Goal: Task Accomplishment & Management: Contribute content

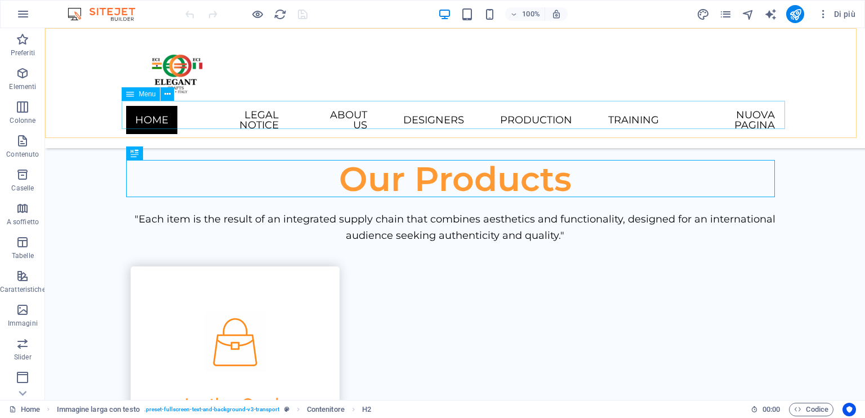
click at [707, 119] on nav "Home Legal Notice About Us Designers Production Training Nuova pagina" at bounding box center [455, 120] width 658 height 38
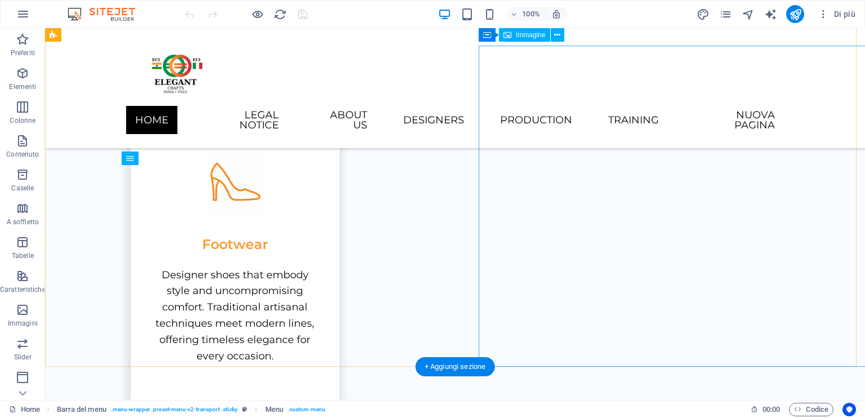
scroll to position [940, 0]
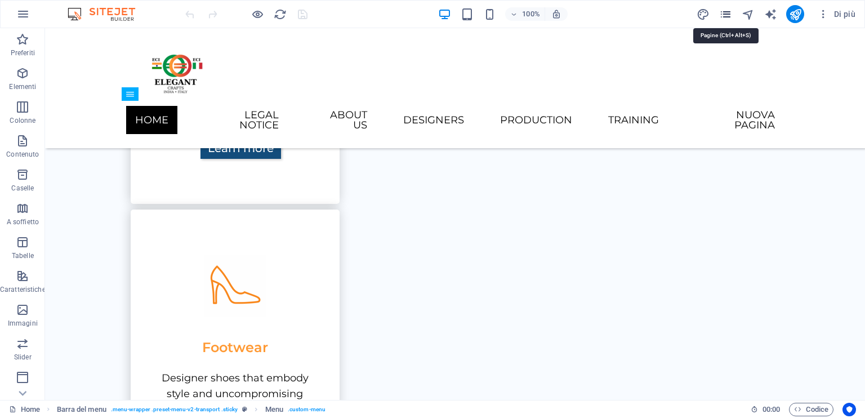
click at [726, 12] on icon "pages" at bounding box center [725, 14] width 13 height 13
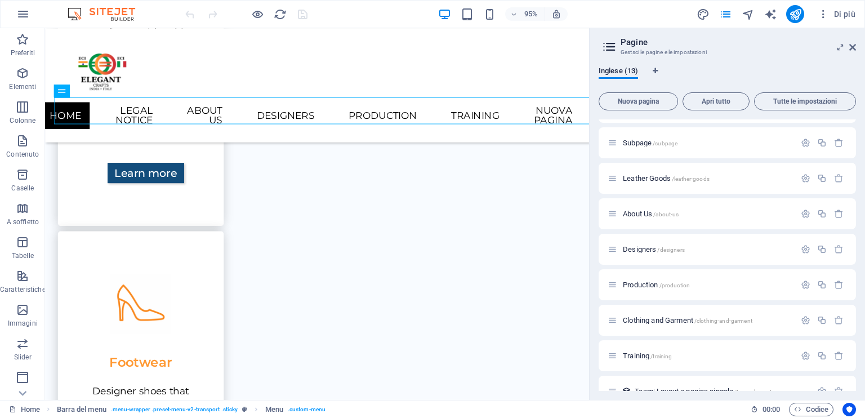
scroll to position [189, 0]
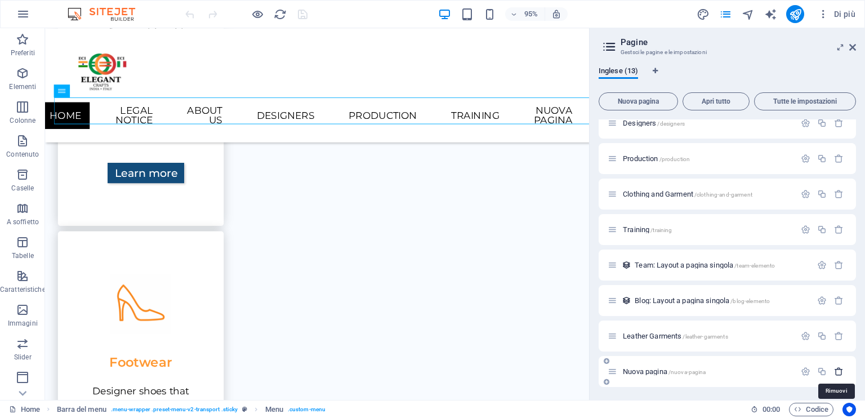
click at [840, 373] on icon "button" at bounding box center [839, 372] width 10 height 10
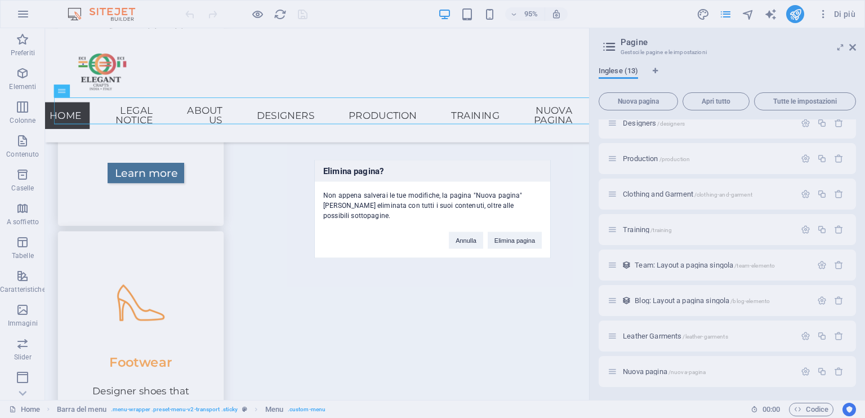
click at [837, 373] on div "Elimina pagina? Non appena salverai le tue modifiche, la pagina "Nuova pagina" …" at bounding box center [432, 209] width 865 height 418
click at [509, 232] on button "Elimina pagina" at bounding box center [515, 240] width 54 height 17
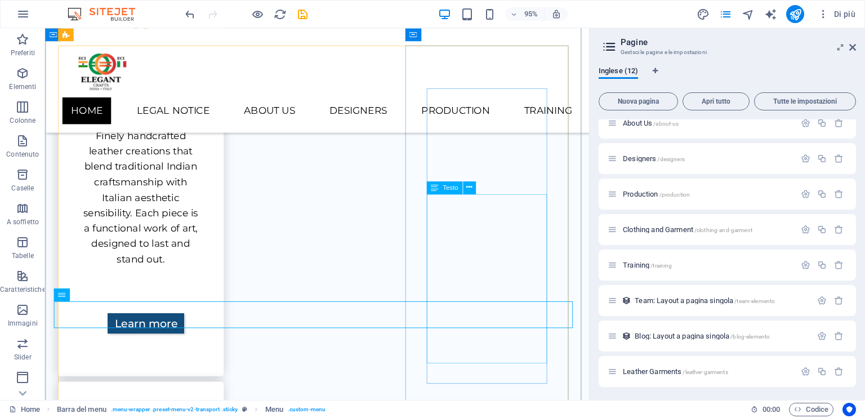
scroll to position [715, 0]
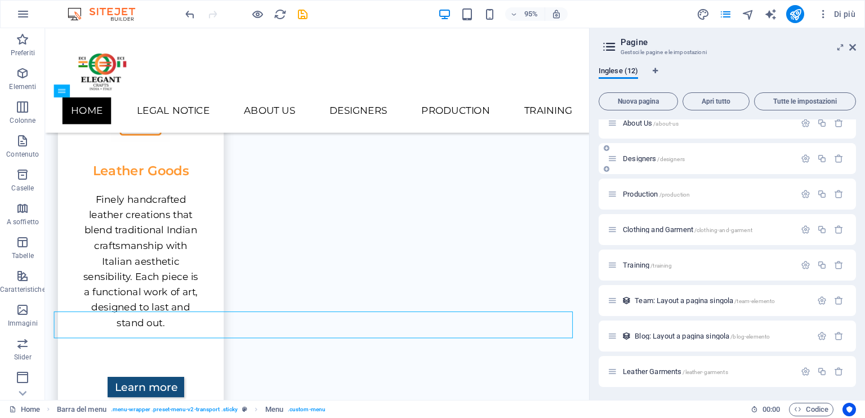
click at [637, 157] on span "Designers /designers" at bounding box center [654, 158] width 62 height 8
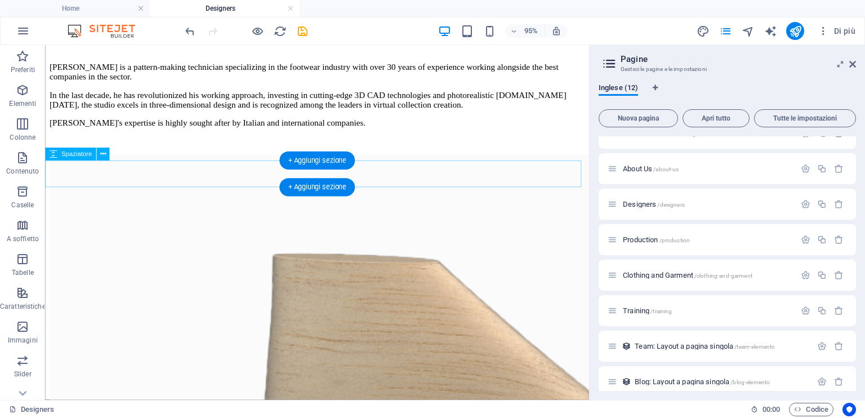
scroll to position [619, 0]
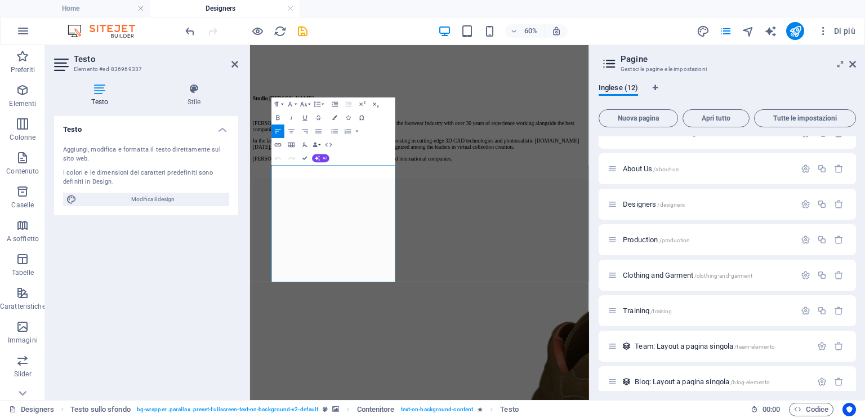
click at [90, 153] on div "Aggiungi, modifica e formatta il testo direttamente sul sito web." at bounding box center [146, 154] width 166 height 19
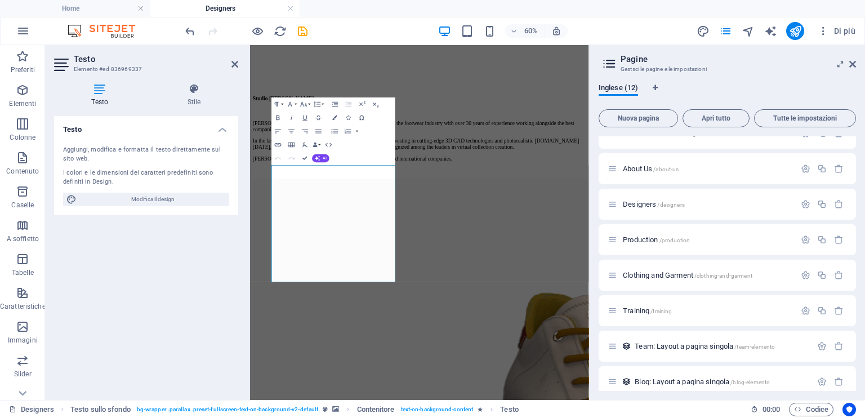
click at [64, 146] on div "Aggiungi, modifica e formatta il testo direttamente sul sito web." at bounding box center [146, 154] width 166 height 19
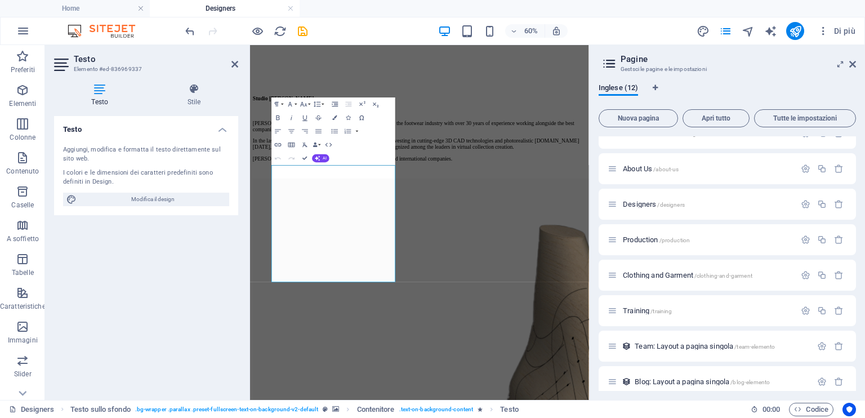
click at [64, 146] on div "Aggiungi, modifica e formatta il testo direttamente sul sito web." at bounding box center [146, 154] width 166 height 19
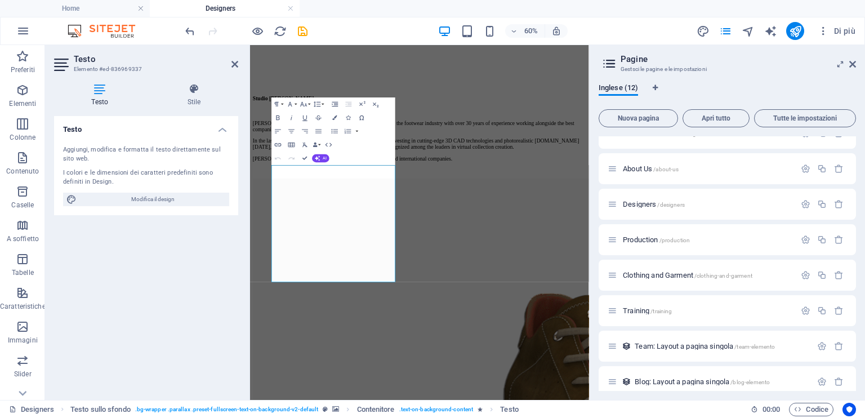
click at [67, 151] on div "Aggiungi, modifica e formatta il testo direttamente sul sito web." at bounding box center [146, 154] width 166 height 19
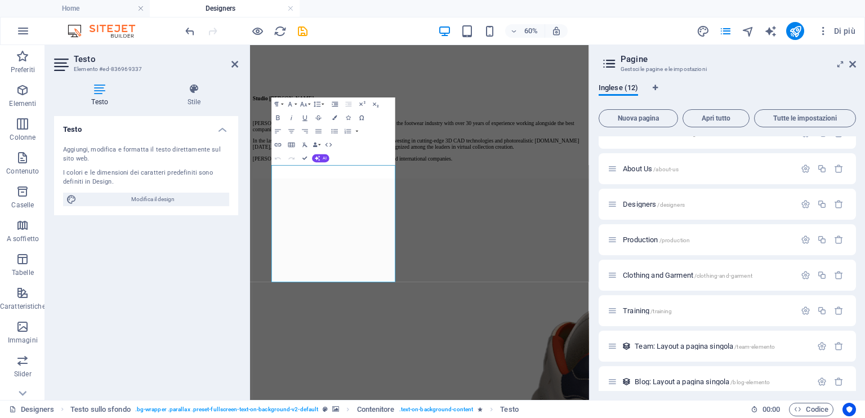
click at [110, 155] on div "Aggiungi, modifica e formatta il testo direttamente sul sito web." at bounding box center [146, 154] width 166 height 19
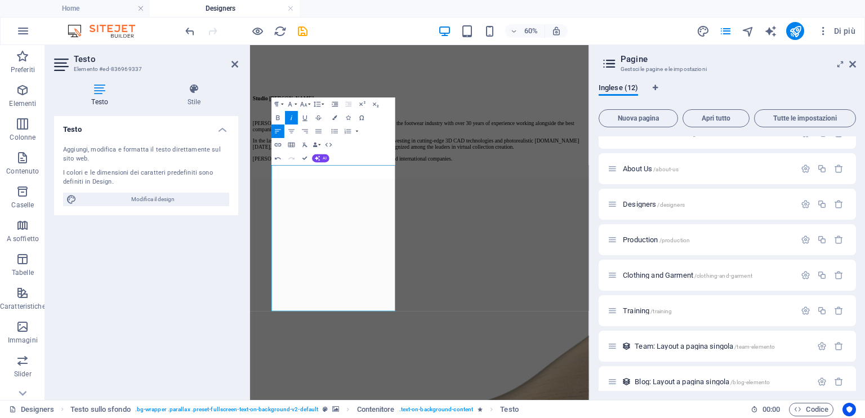
click at [90, 92] on icon at bounding box center [100, 88] width 92 height 11
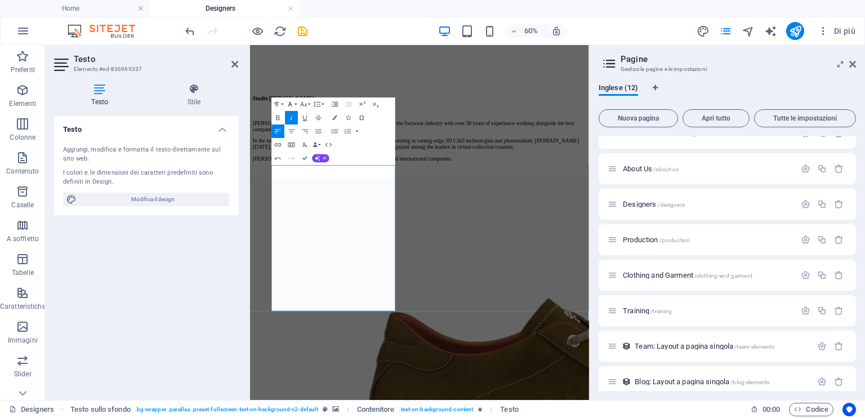
click at [293, 103] on icon "button" at bounding box center [290, 104] width 8 height 8
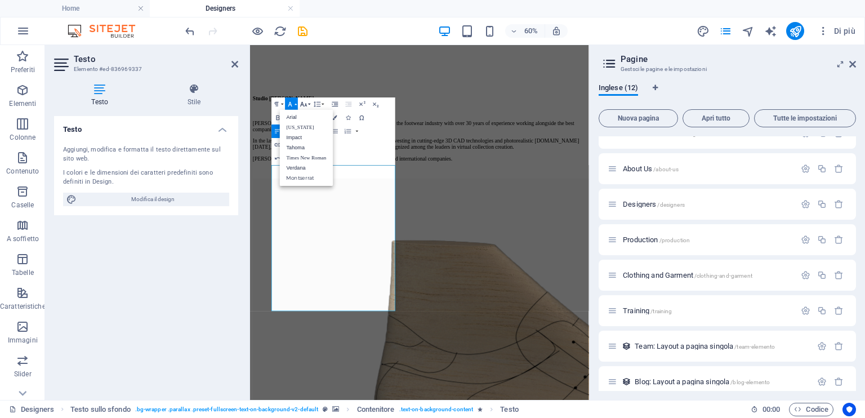
click at [301, 102] on icon "button" at bounding box center [304, 104] width 8 height 8
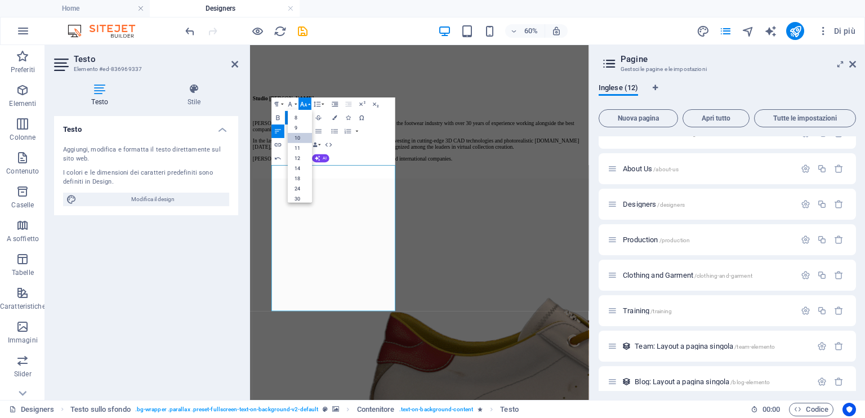
click at [304, 137] on link "10" at bounding box center [300, 138] width 24 height 10
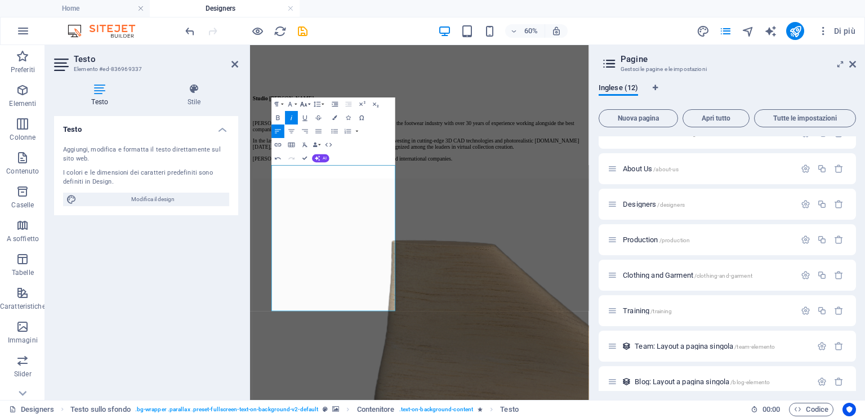
click at [307, 104] on button "Font Size" at bounding box center [304, 104] width 13 height 14
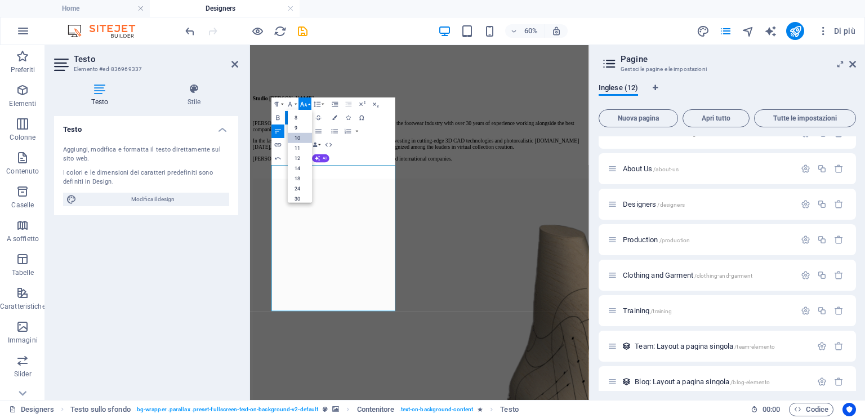
scroll to position [47, 0]
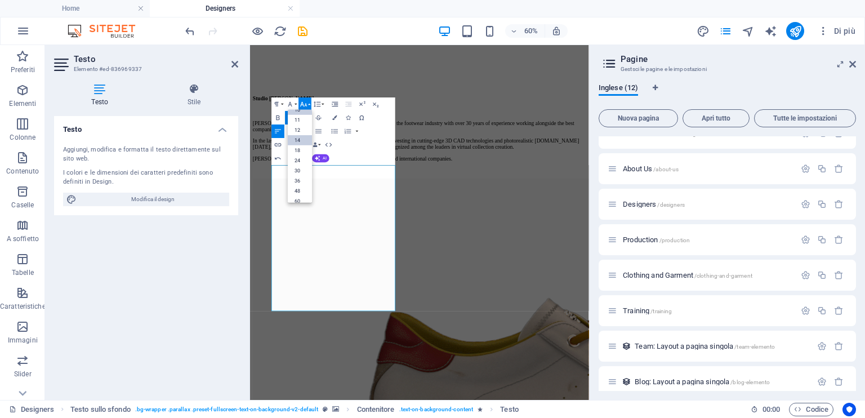
click at [301, 138] on link "14" at bounding box center [300, 140] width 24 height 10
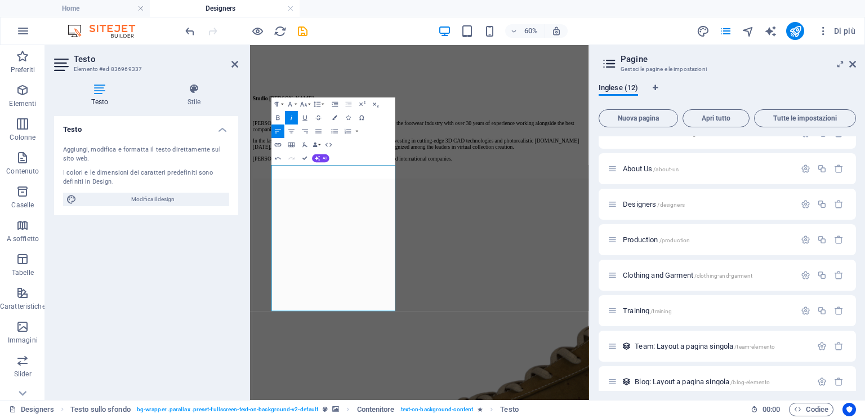
click at [367, 162] on div "Paragraph Format Normal Heading 1 Heading 2 Heading 3 Heading 4 Heading 5 Headi…" at bounding box center [333, 131] width 124 height 68
click at [302, 103] on icon "button" at bounding box center [304, 104] width 8 height 8
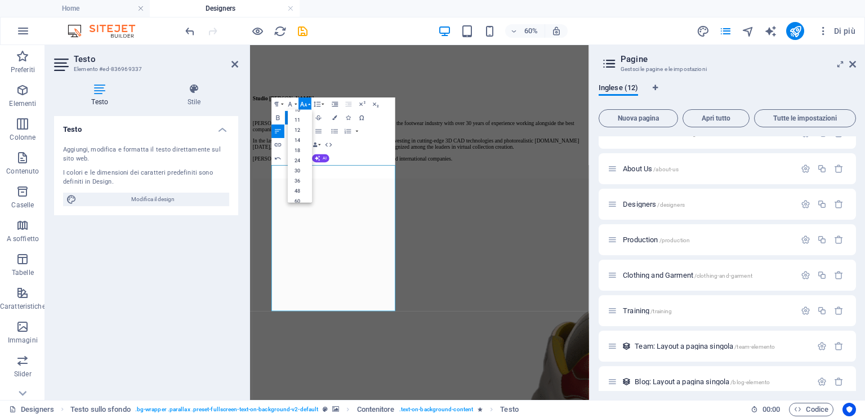
click at [302, 103] on icon "button" at bounding box center [304, 104] width 8 height 8
click at [126, 165] on div "Aggiungi, modifica e formatta il testo direttamente sul sito web. I colori e le…" at bounding box center [146, 175] width 184 height 79
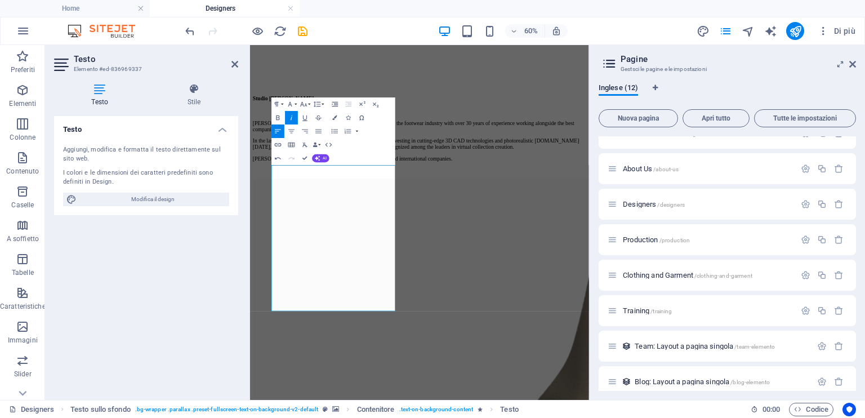
click at [124, 164] on div "Aggiungi, modifica e formatta il testo direttamente sul sito web. I colori e le…" at bounding box center [146, 175] width 184 height 79
click at [198, 95] on h4 "Stile" at bounding box center [194, 95] width 88 height 24
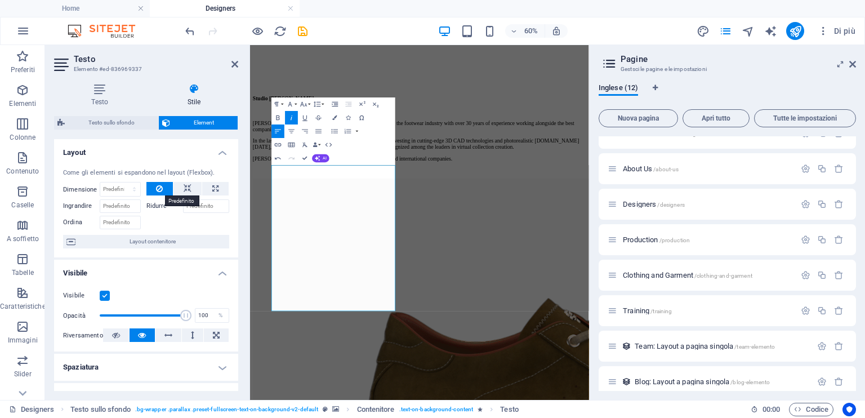
click at [150, 192] on button at bounding box center [159, 189] width 27 height 14
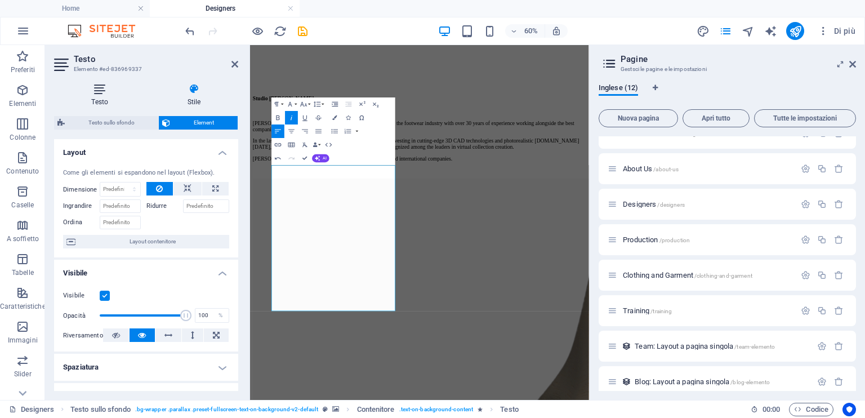
click at [96, 97] on h4 "Testo" at bounding box center [102, 95] width 96 height 24
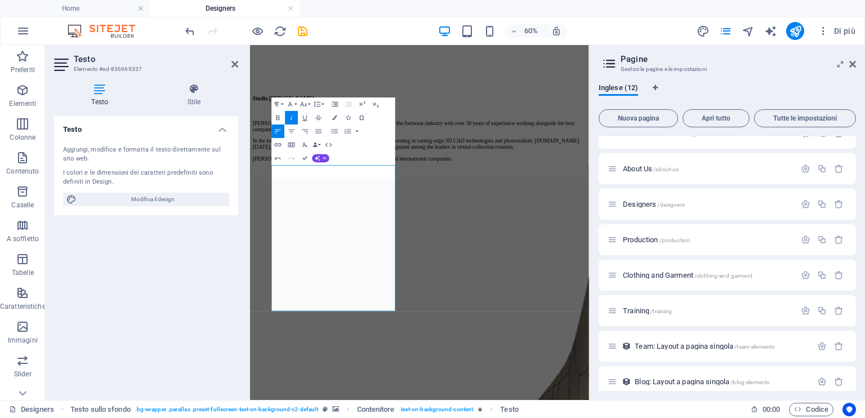
click at [80, 141] on div "Aggiungi, modifica e formatta il testo direttamente sul sito web. I colori e le…" at bounding box center [146, 175] width 184 height 79
click at [82, 160] on div "Aggiungi, modifica e formatta il testo direttamente sul sito web." at bounding box center [146, 154] width 166 height 19
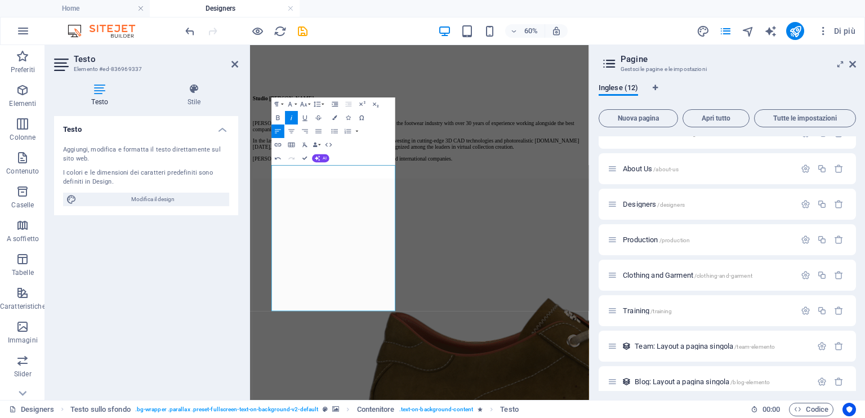
click at [82, 160] on div "Aggiungi, modifica e formatta il testo direttamente sul sito web." at bounding box center [146, 154] width 166 height 19
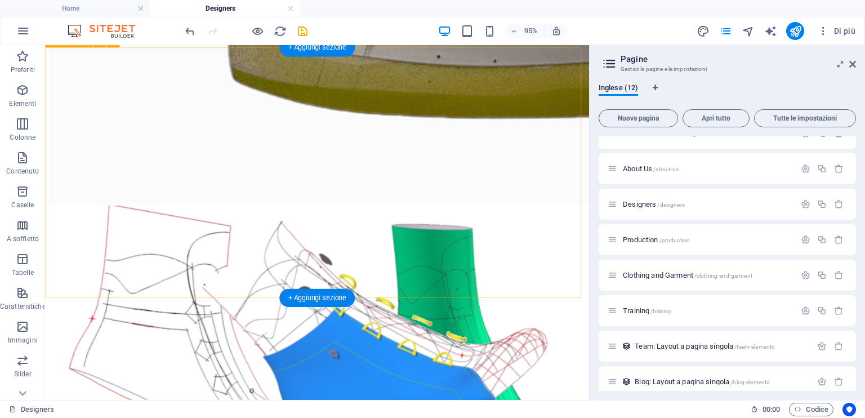
scroll to position [1174, 0]
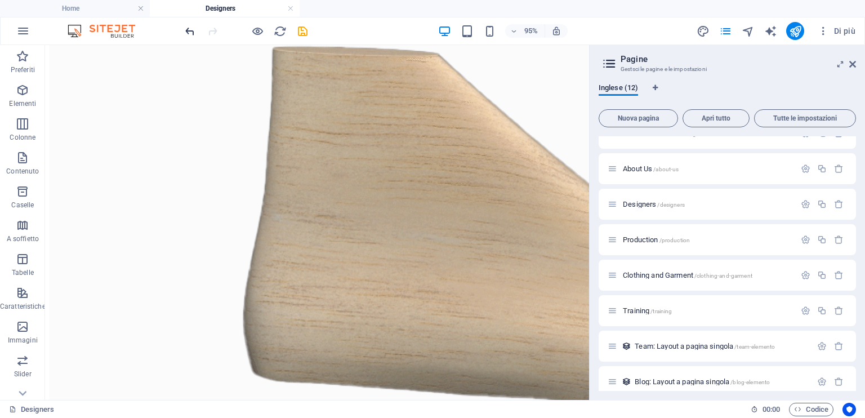
click at [188, 35] on icon "undo" at bounding box center [190, 31] width 13 height 13
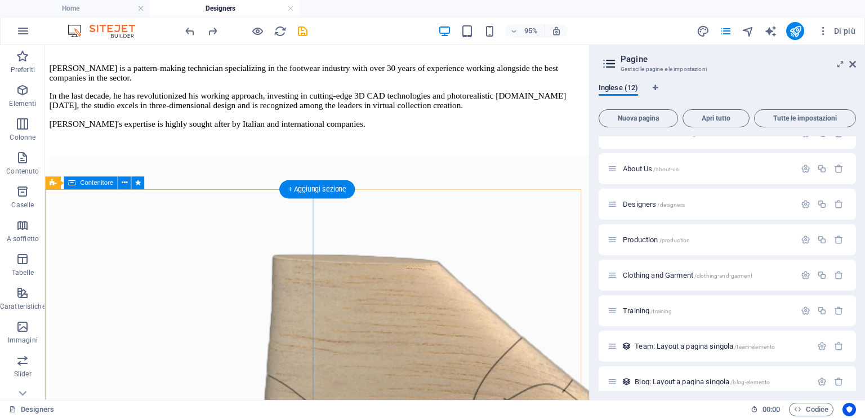
scroll to position [617, 0]
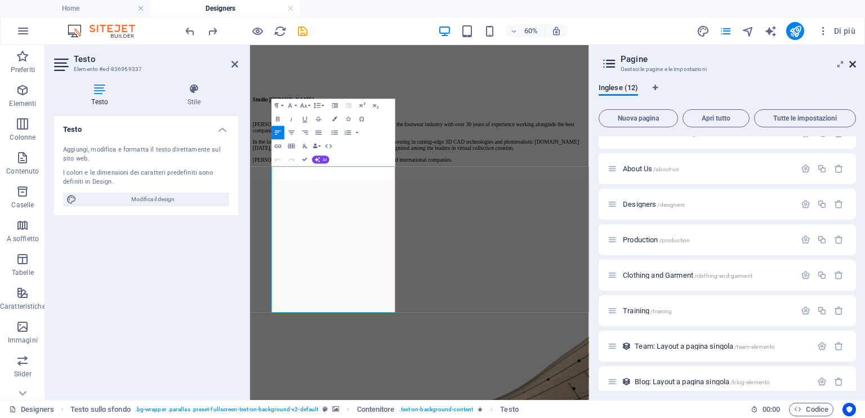
drag, startPoint x: 853, startPoint y: 64, endPoint x: 588, endPoint y: 22, distance: 267.9
click at [853, 64] on icon at bounding box center [852, 64] width 7 height 9
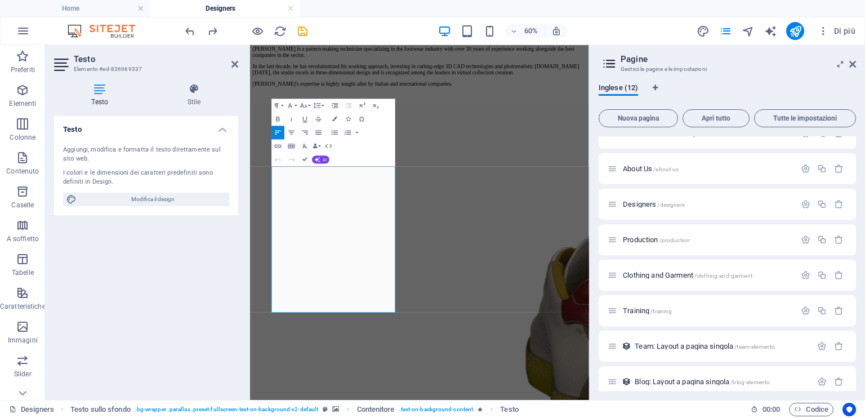
scroll to position [601, 0]
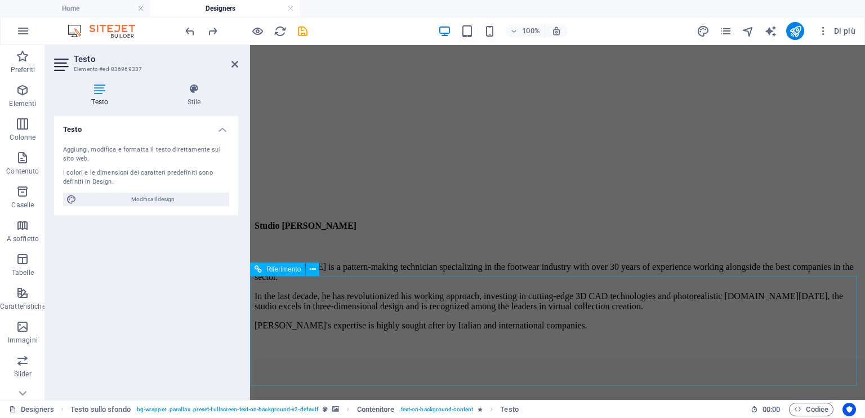
scroll to position [319, 0]
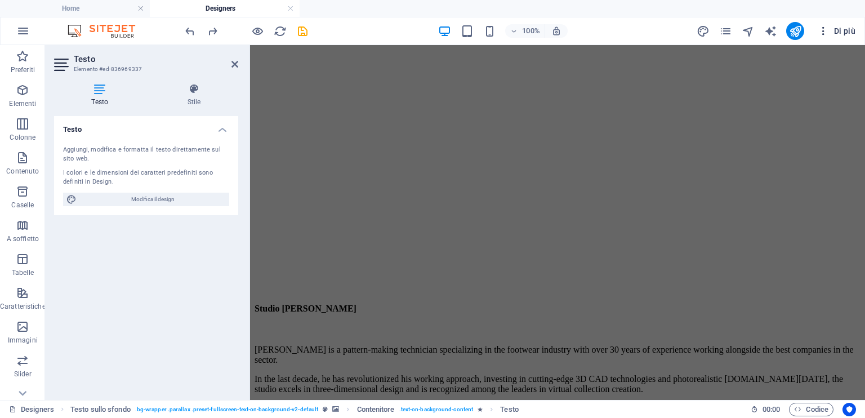
click at [824, 30] on icon "button" at bounding box center [823, 30] width 11 height 11
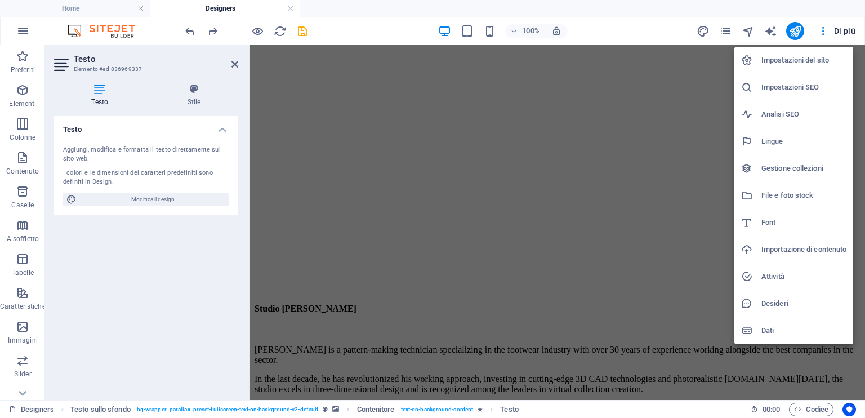
click at [820, 29] on div at bounding box center [432, 209] width 865 height 418
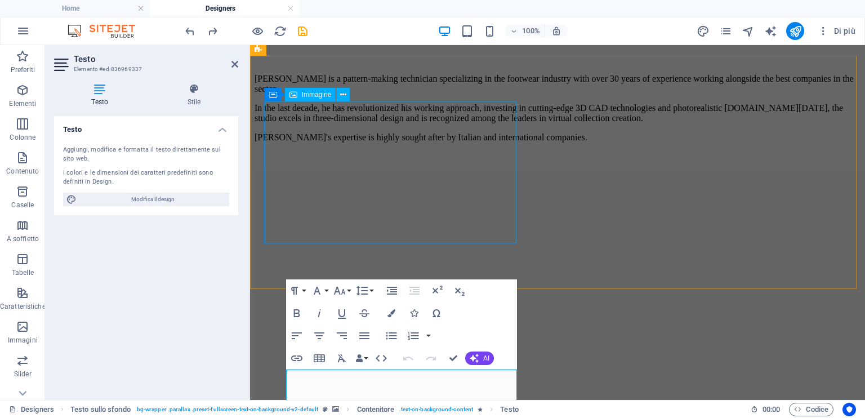
scroll to position [657, 0]
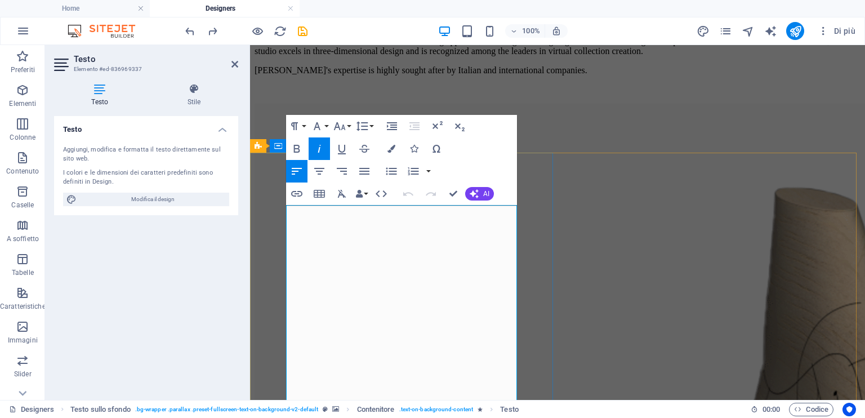
drag, startPoint x: 356, startPoint y: 273, endPoint x: 324, endPoint y: 261, distance: 34.2
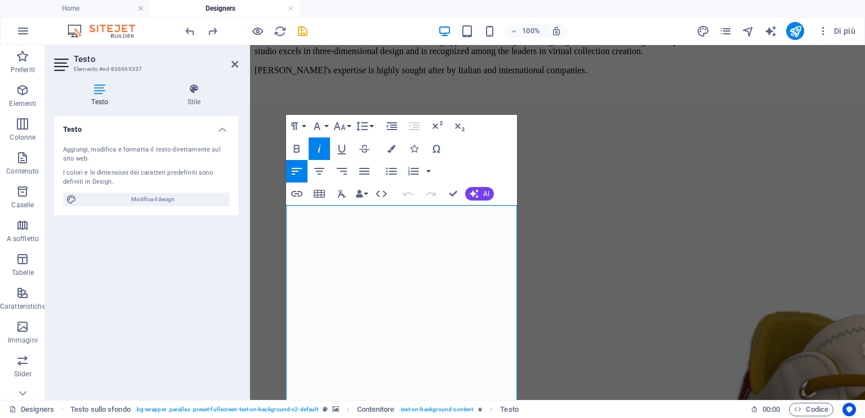
click at [295, 171] on icon "button" at bounding box center [297, 171] width 14 height 14
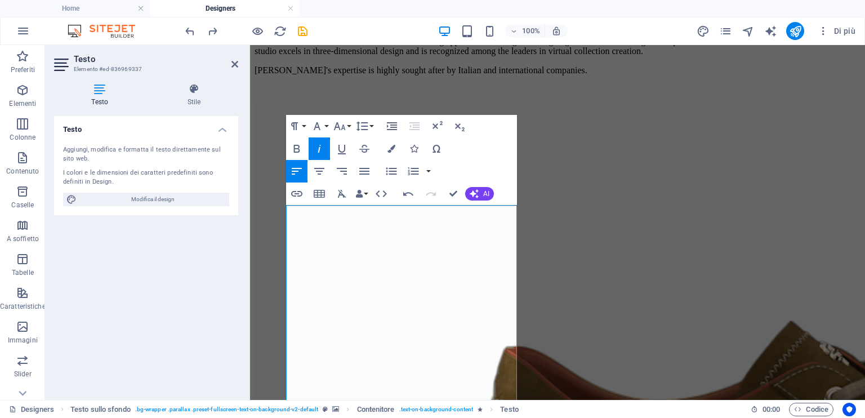
click at [320, 143] on icon "button" at bounding box center [320, 149] width 14 height 14
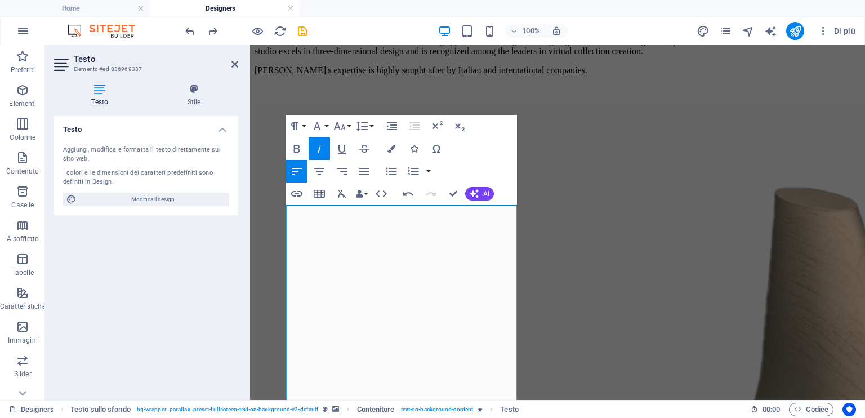
click at [295, 164] on icon "button" at bounding box center [297, 171] width 14 height 14
click at [295, 149] on icon "button" at bounding box center [297, 149] width 6 height 8
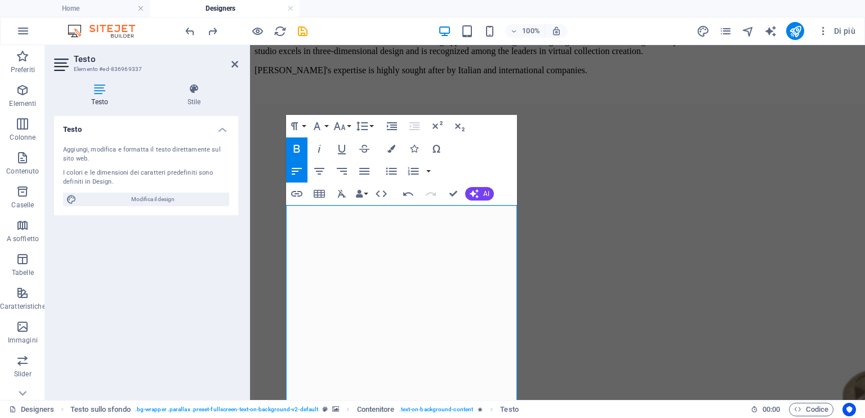
click at [299, 166] on icon "button" at bounding box center [297, 171] width 14 height 14
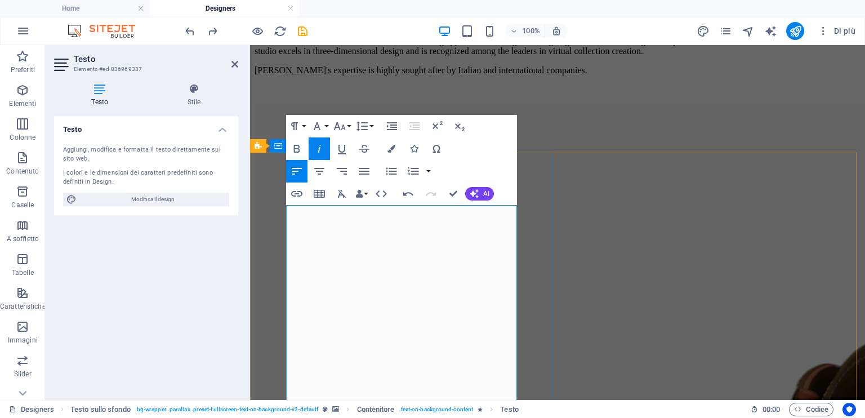
click at [301, 148] on icon "button" at bounding box center [297, 149] width 14 height 14
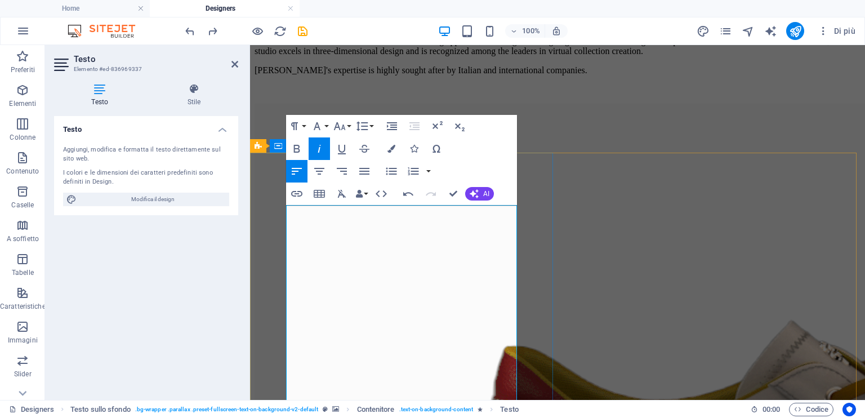
drag, startPoint x: 322, startPoint y: 236, endPoint x: 325, endPoint y: 242, distance: 6.8
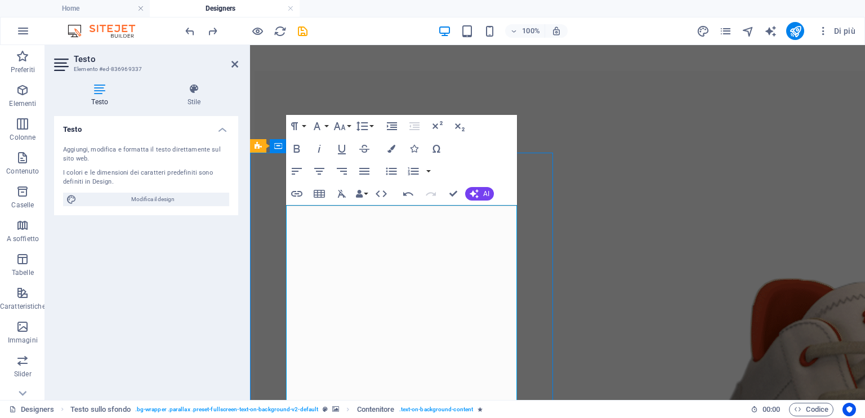
scroll to position [564, 0]
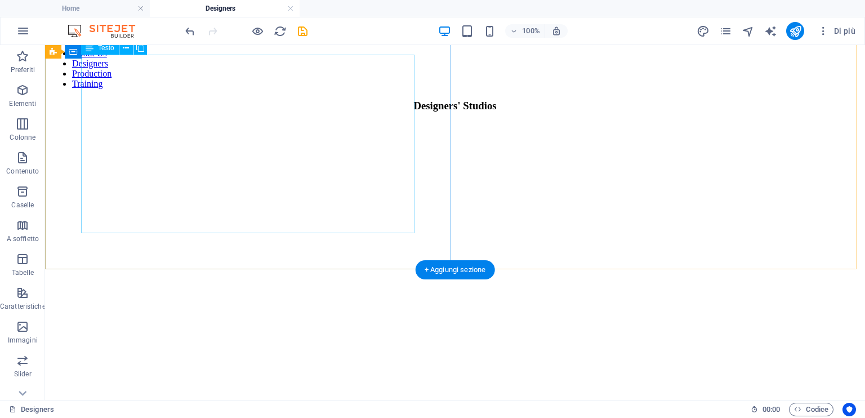
scroll to position [57, 0]
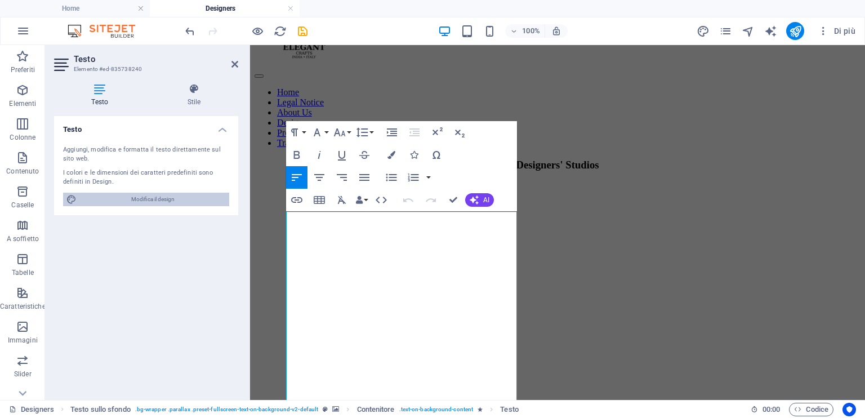
click at [177, 199] on span "Modifica il design" at bounding box center [153, 200] width 146 height 14
select select "600"
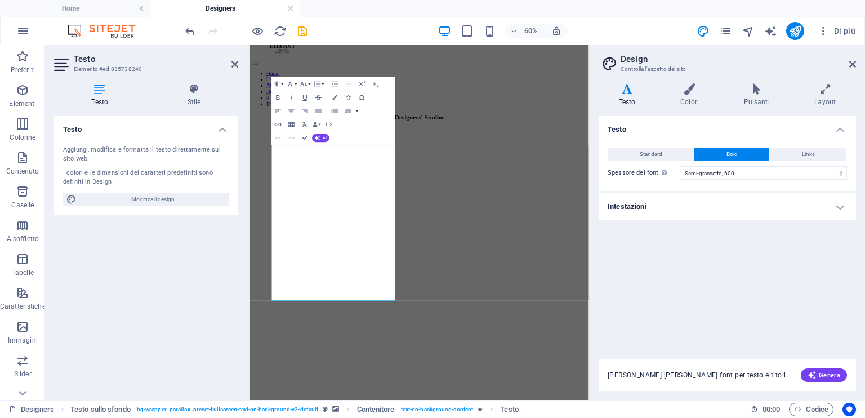
click at [110, 265] on div "Testo Aggiungi, modifica e formatta il testo direttamente sul sito web. I color…" at bounding box center [146, 253] width 184 height 275
click at [175, 261] on div "Testo Aggiungi, modifica e formatta il testo direttamente sul sito web. I color…" at bounding box center [146, 253] width 184 height 275
click at [577, 153] on figure at bounding box center [533, 153] width 556 height 0
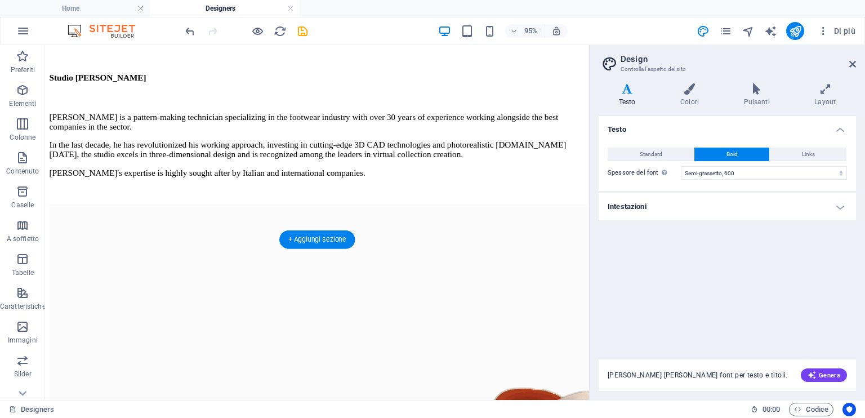
scroll to position [564, 0]
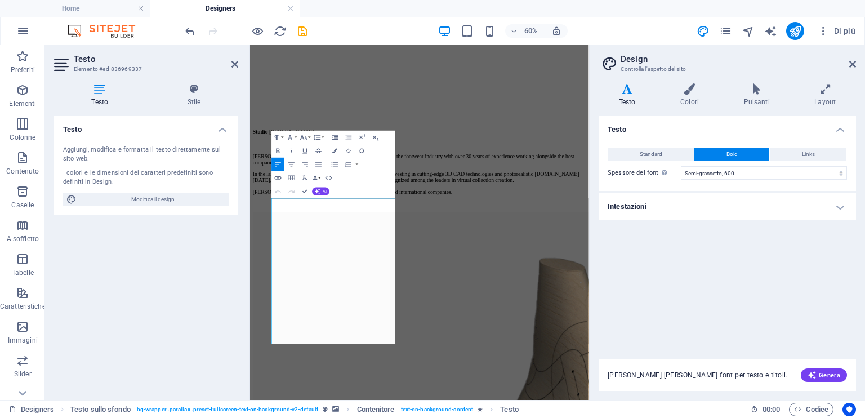
click at [135, 334] on div "Testo Aggiungi, modifica e formatta il testo direttamente sul sito web. I color…" at bounding box center [146, 253] width 184 height 275
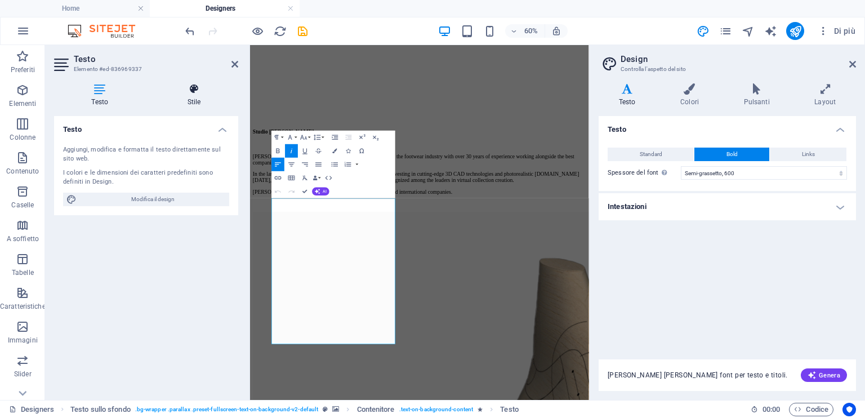
click at [198, 94] on icon at bounding box center [194, 88] width 88 height 11
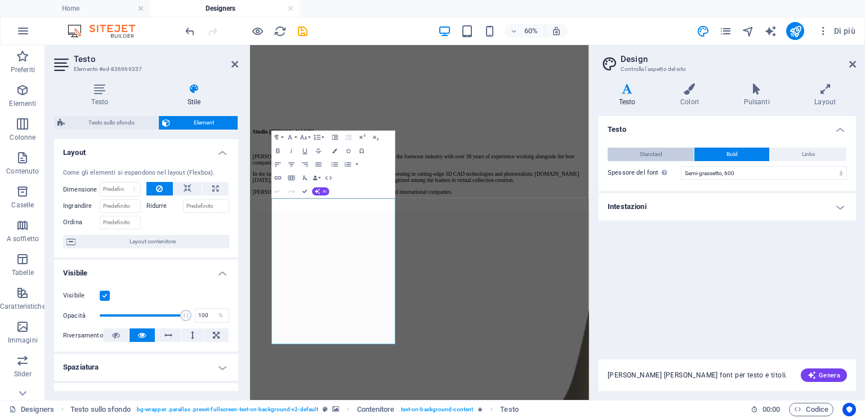
click at [688, 157] on button "Standard" at bounding box center [651, 155] width 86 height 14
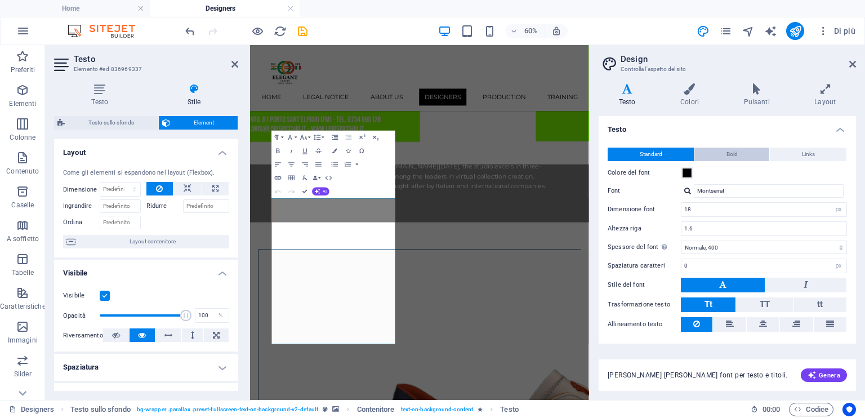
click at [723, 153] on button "Bold" at bounding box center [731, 155] width 75 height 14
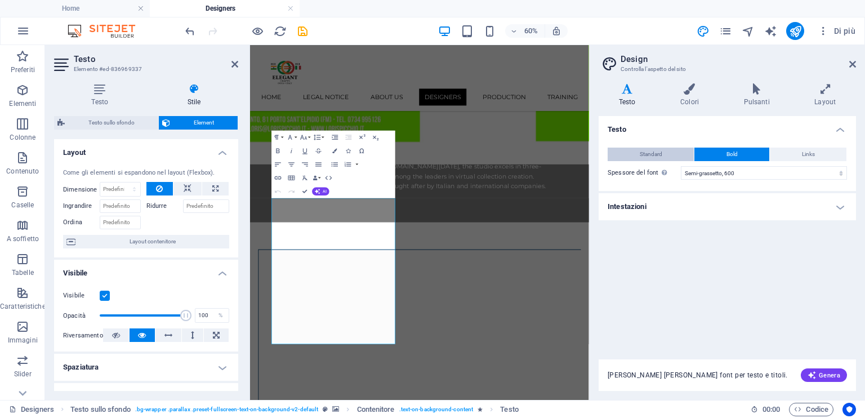
click at [658, 157] on span "Standard" at bounding box center [651, 155] width 23 height 14
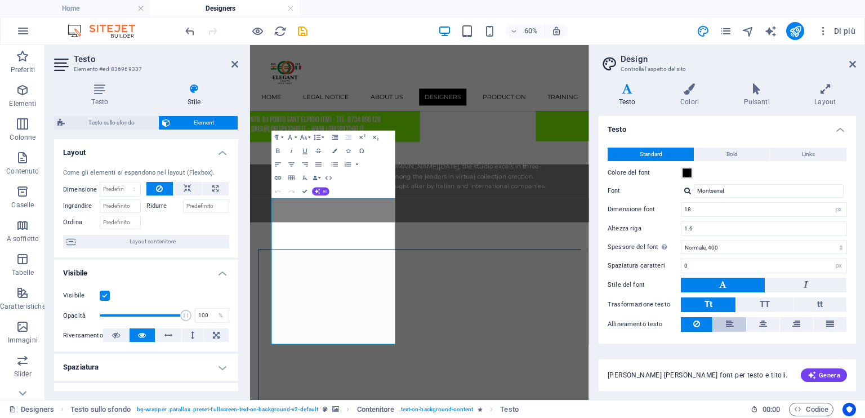
click at [736, 322] on button at bounding box center [729, 324] width 33 height 15
click at [739, 150] on button "Bold" at bounding box center [731, 155] width 75 height 14
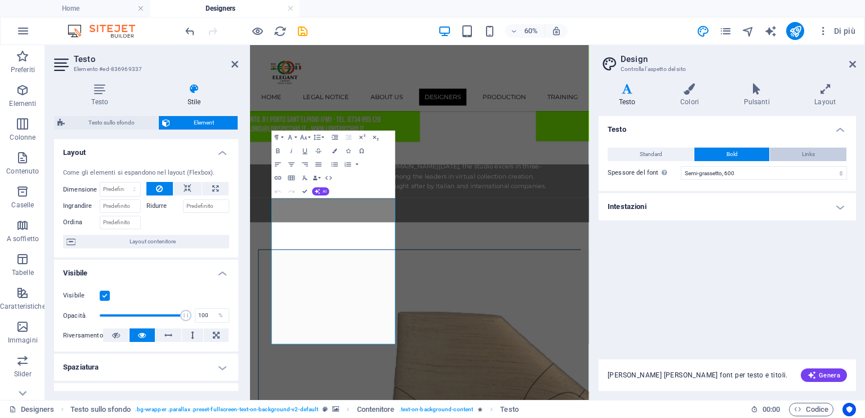
click at [814, 157] on span "Links" at bounding box center [808, 155] width 13 height 14
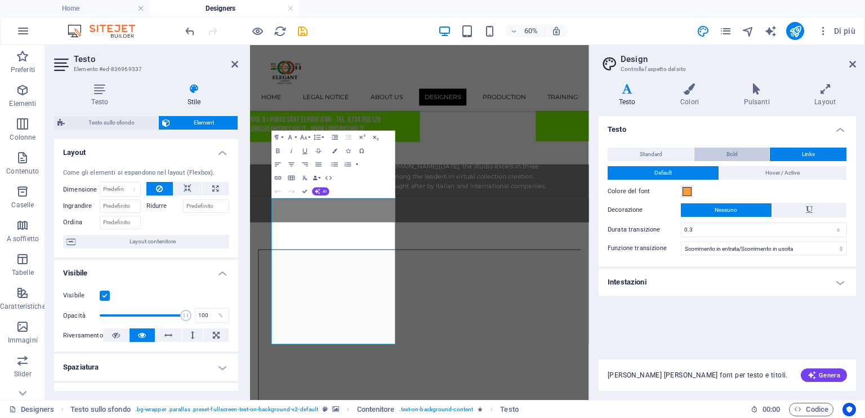
click at [743, 151] on button "Bold" at bounding box center [731, 155] width 75 height 14
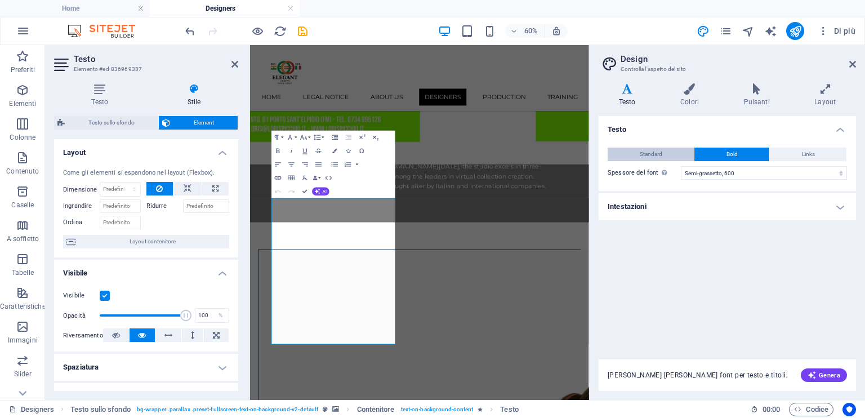
click at [662, 150] on button "Standard" at bounding box center [651, 155] width 86 height 14
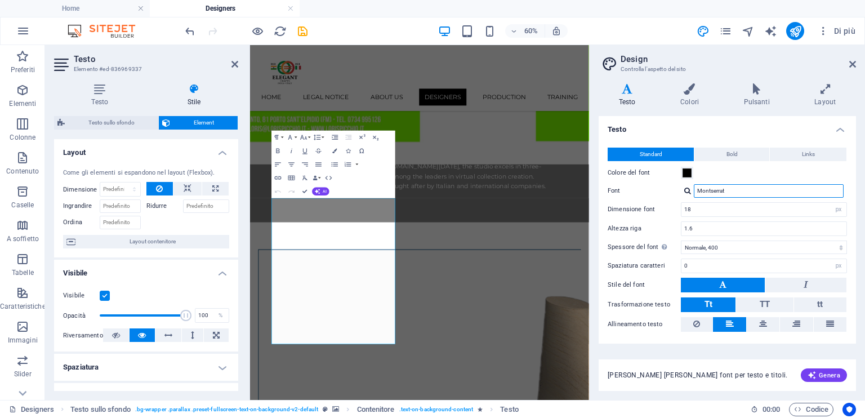
click at [717, 194] on input "Montserrat" at bounding box center [769, 191] width 150 height 14
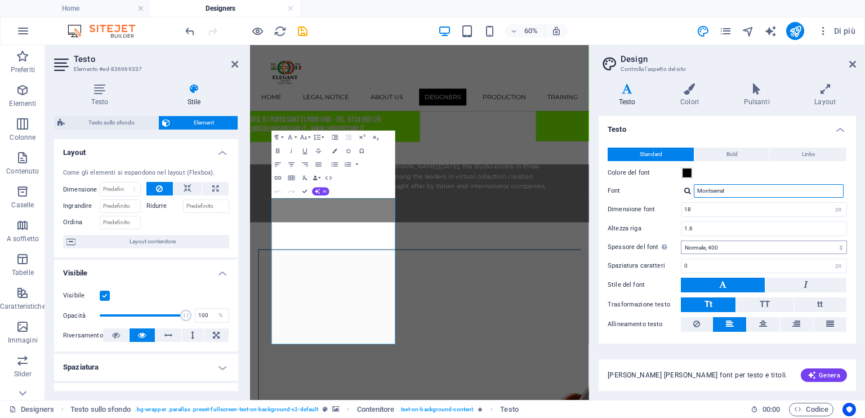
scroll to position [25, 0]
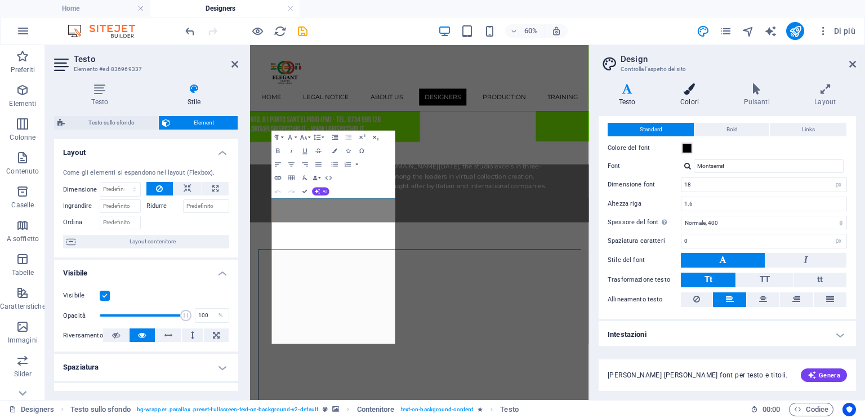
click at [701, 96] on h4 "Colori" at bounding box center [691, 95] width 63 height 24
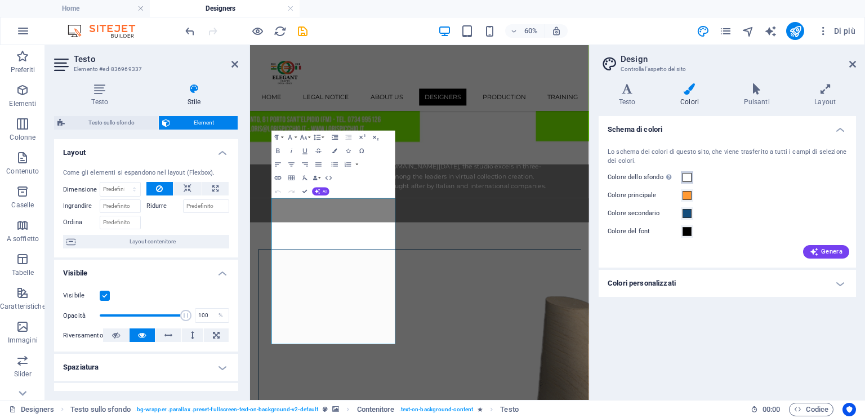
click at [686, 175] on span at bounding box center [687, 177] width 9 height 9
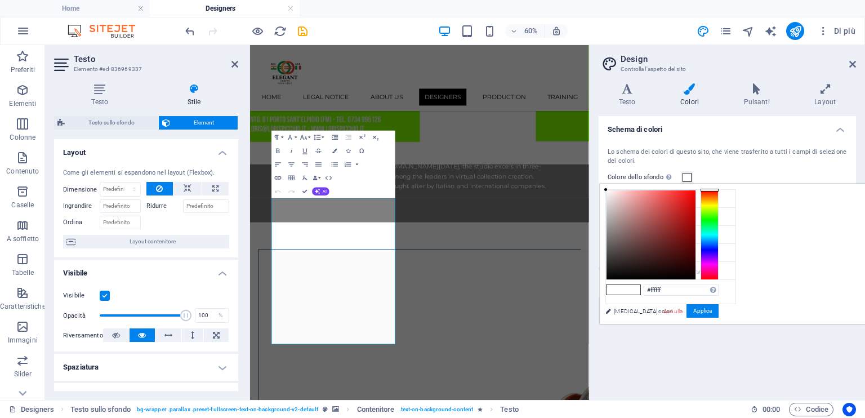
click at [640, 289] on span at bounding box center [631, 290] width 17 height 10
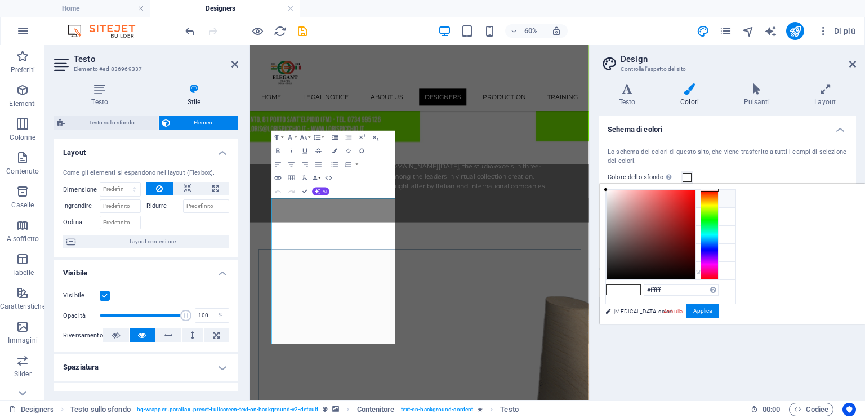
click at [616, 200] on icon at bounding box center [615, 198] width 8 height 8
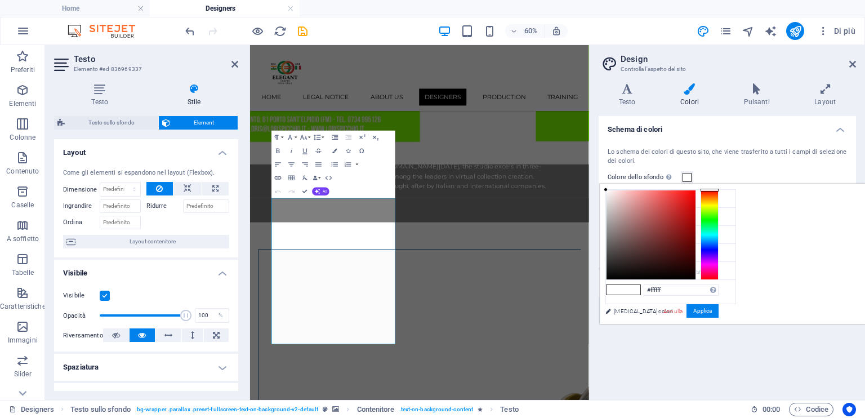
click at [687, 176] on span at bounding box center [687, 177] width 9 height 9
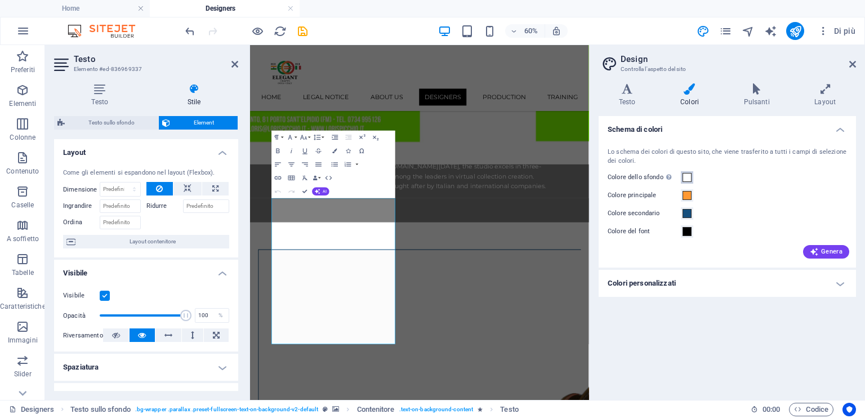
click at [685, 175] on span at bounding box center [687, 177] width 9 height 9
click at [693, 174] on div "Colore dello sfondo Visibile solo se non è coperto da altri sfondi." at bounding box center [727, 178] width 239 height 14
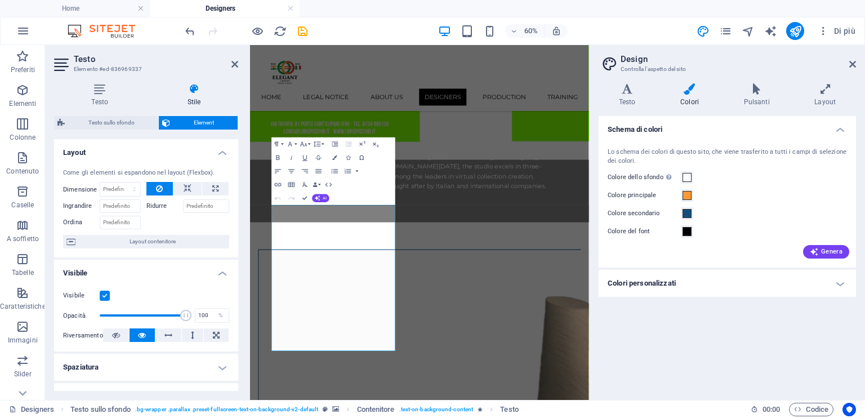
scroll to position [226, 0]
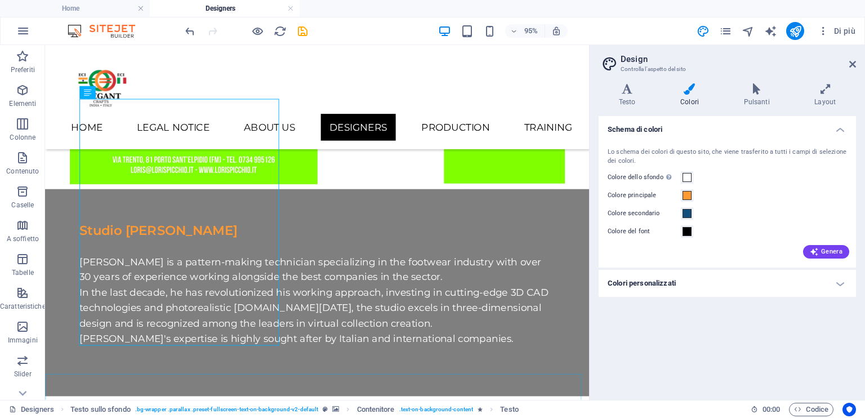
scroll to position [167, 0]
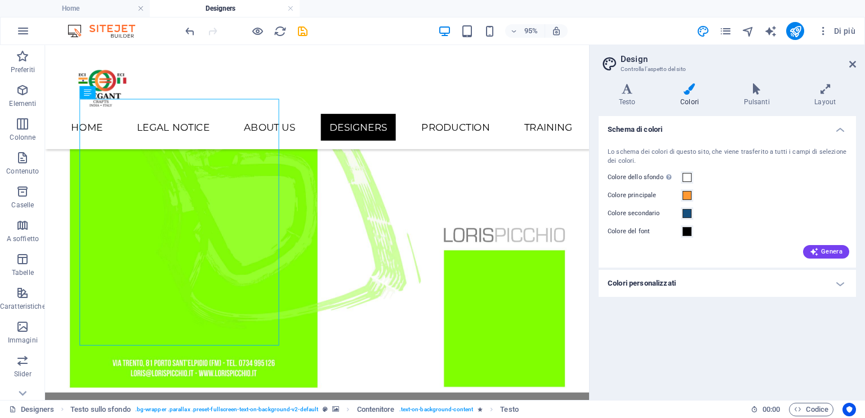
click at [610, 81] on div "Varianti Testo Colori Pulsanti Layout Testo Standard Bold Links Colore del font…" at bounding box center [727, 237] width 275 height 326
click at [623, 87] on icon at bounding box center [627, 88] width 57 height 11
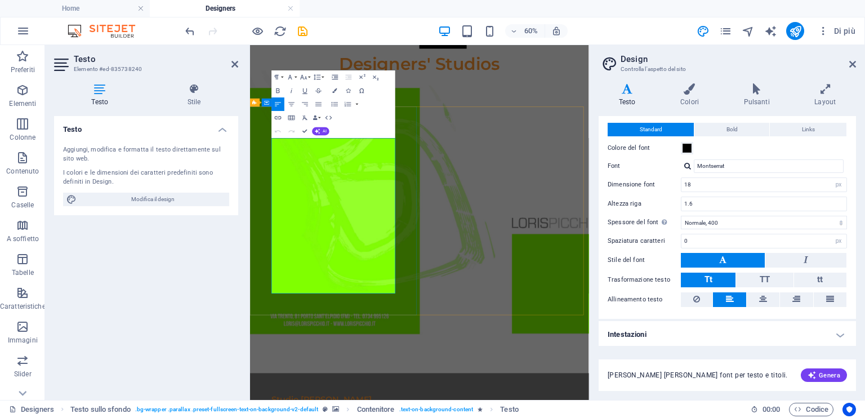
scroll to position [110, 0]
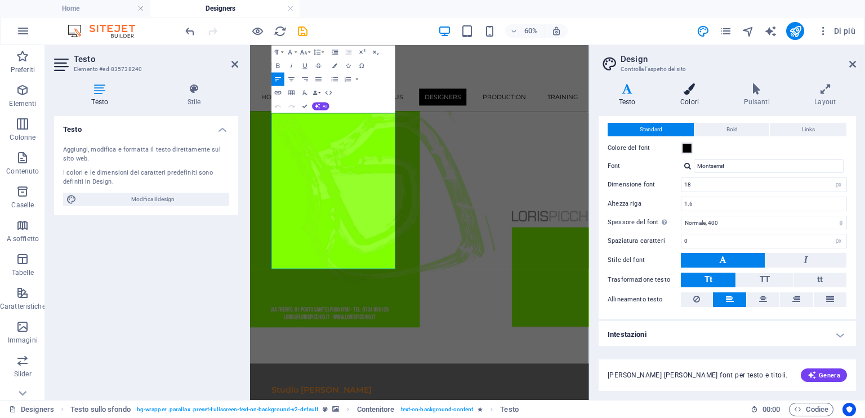
click at [693, 102] on h4 "Colori" at bounding box center [691, 95] width 63 height 24
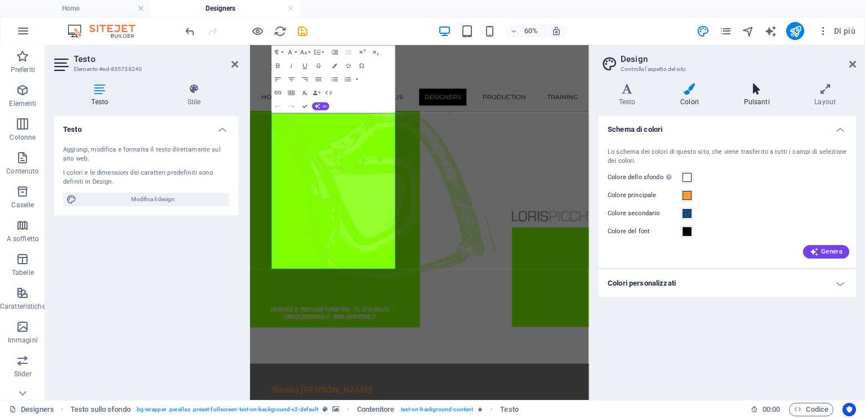
click at [746, 90] on icon at bounding box center [757, 88] width 66 height 11
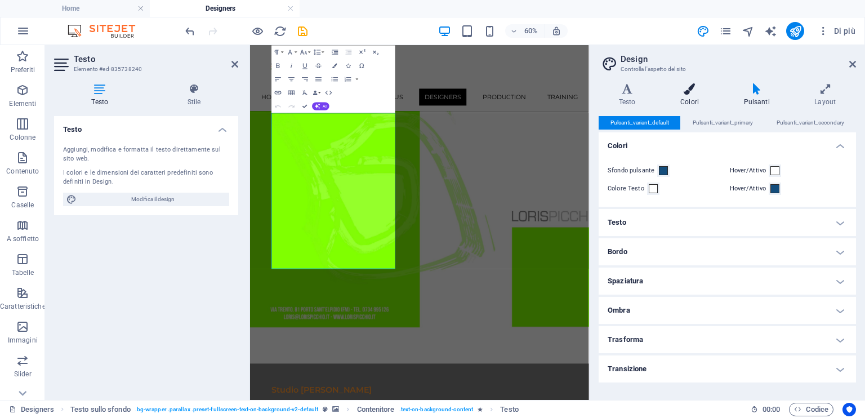
click at [698, 96] on h4 "Colori" at bounding box center [691, 95] width 63 height 24
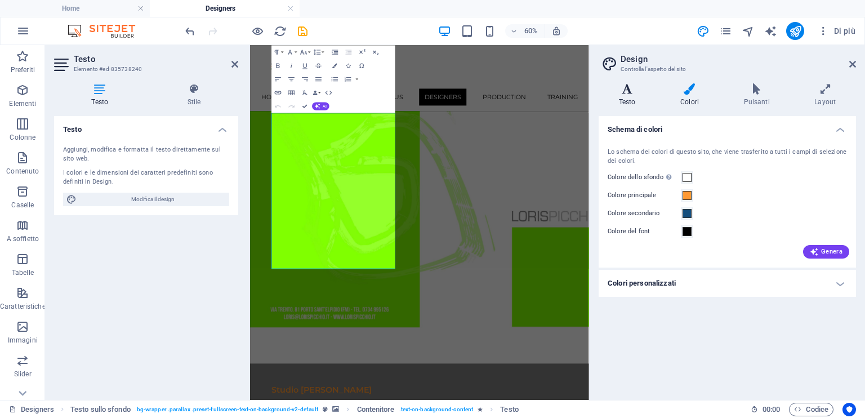
click at [638, 101] on h4 "Testo" at bounding box center [629, 95] width 61 height 24
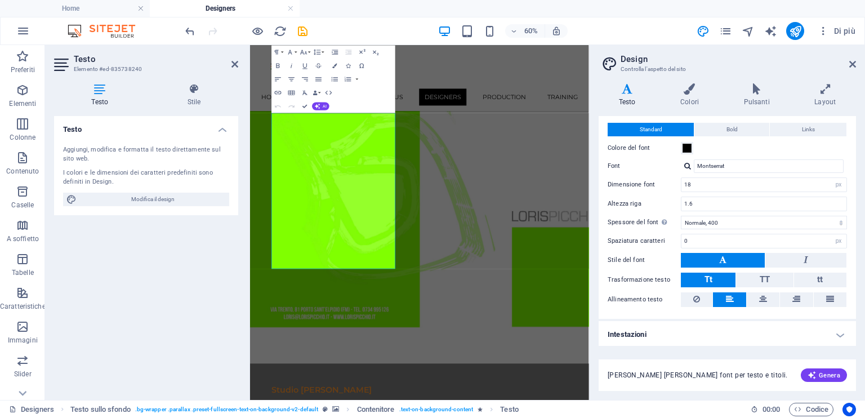
click at [141, 289] on div "Testo Aggiungi, modifica e formatta il testo direttamente sul sito web. I color…" at bounding box center [146, 253] width 184 height 275
click at [198, 94] on icon at bounding box center [194, 88] width 88 height 11
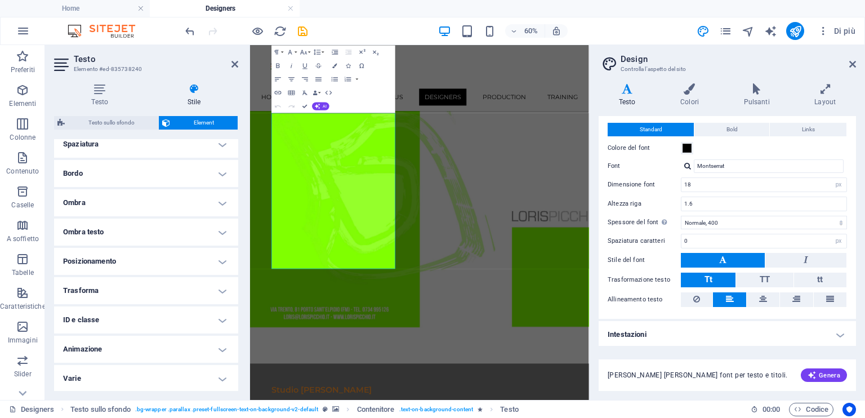
scroll to position [0, 0]
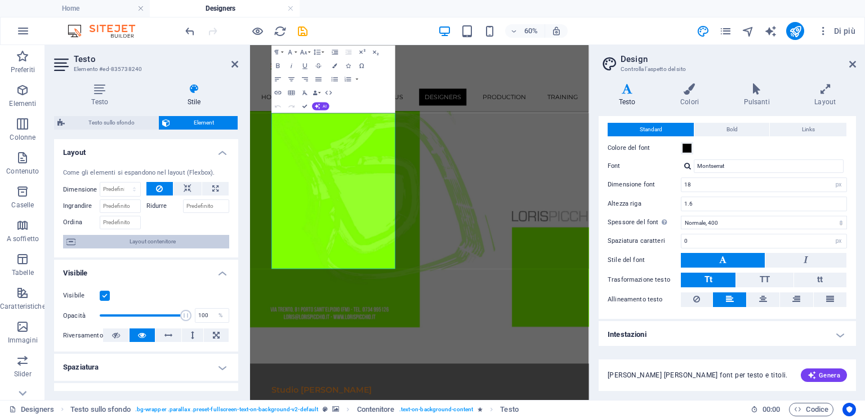
click at [156, 241] on span "Layout contenitore" at bounding box center [152, 242] width 147 height 14
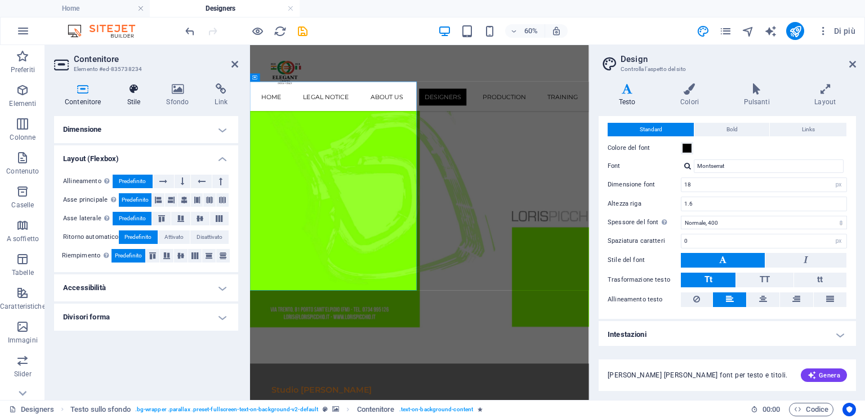
click at [131, 95] on h4 "Stile" at bounding box center [136, 95] width 39 height 24
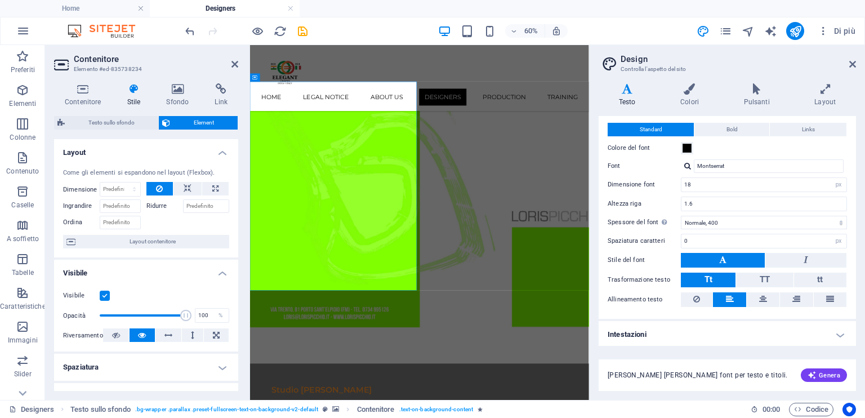
click at [54, 91] on div "Contenitore Stile Sfondo Link Dimensione Altezza Predefinito px rem % vh vw Alt…" at bounding box center [146, 237] width 202 height 326
click at [244, 132] on div "Contenitore Stile Sfondo Link Dimensione Altezza Predefinito px rem % vh vw Alt…" at bounding box center [146, 237] width 202 height 326
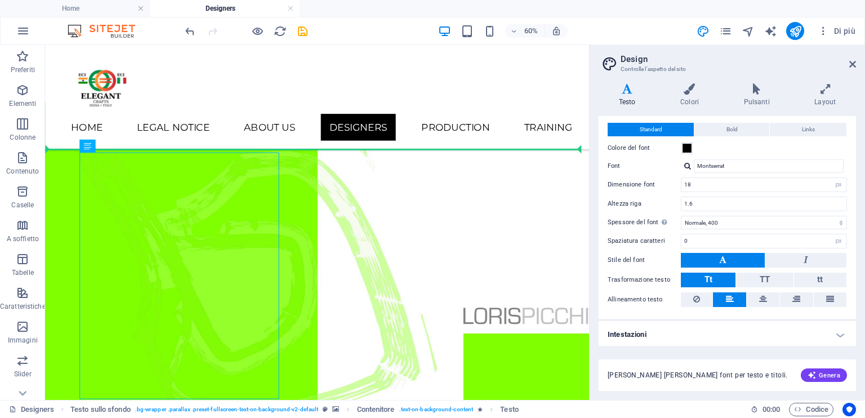
drag, startPoint x: 92, startPoint y: 202, endPoint x: 291, endPoint y: 144, distance: 207.6
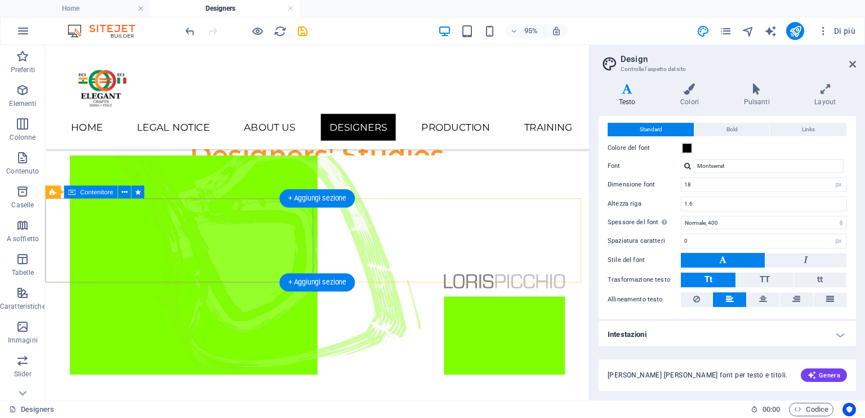
scroll to position [225, 0]
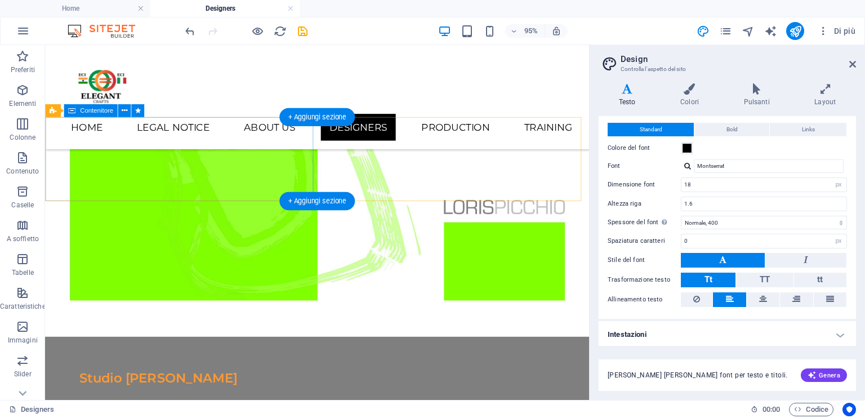
click at [226, 352] on div "Studio [PERSON_NAME]" at bounding box center [331, 396] width 573 height 88
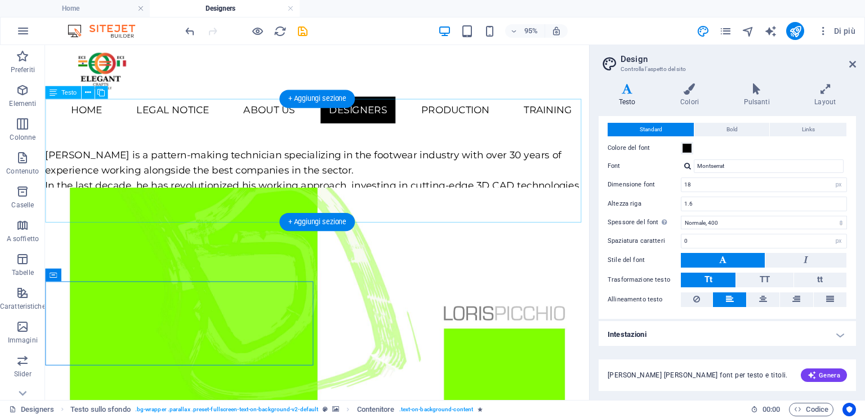
scroll to position [0, 0]
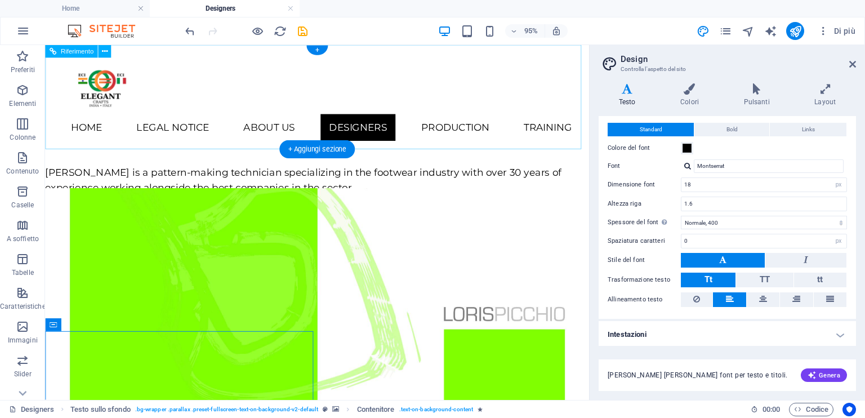
click at [537, 78] on div "Home Legal Notice About Us Designers Production Training" at bounding box center [331, 100] width 573 height 110
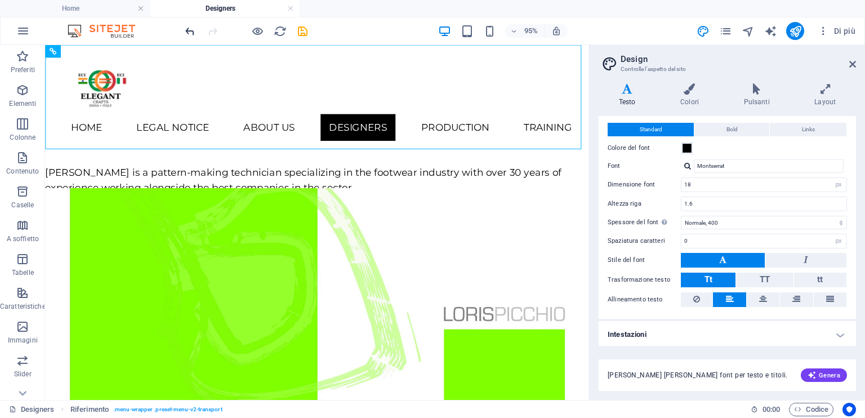
click at [191, 30] on icon "undo" at bounding box center [190, 31] width 13 height 13
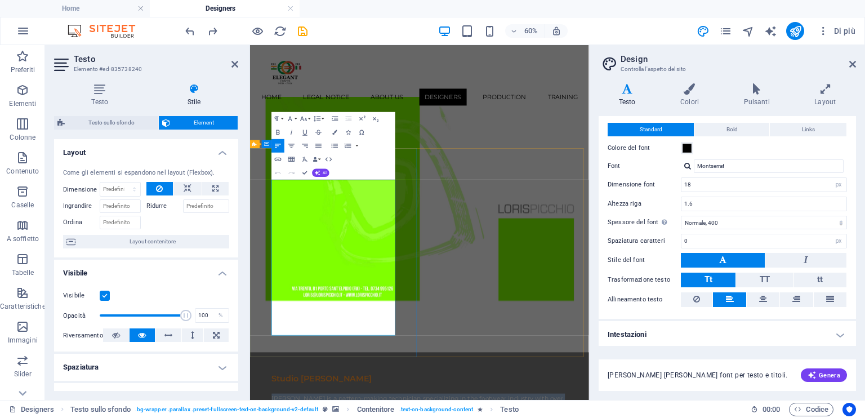
drag, startPoint x: 288, startPoint y: 298, endPoint x: 499, endPoint y: 533, distance: 315.4
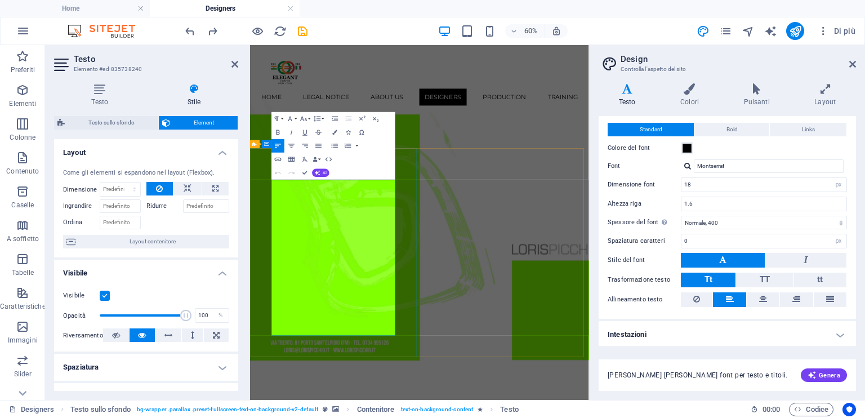
copy div "[PERSON_NAME] is a pattern-making technician specializing in the footwear indus…"
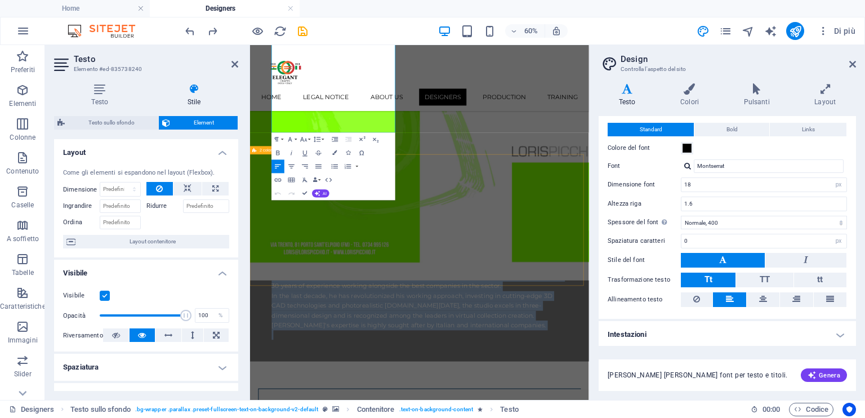
scroll to position [338, 0]
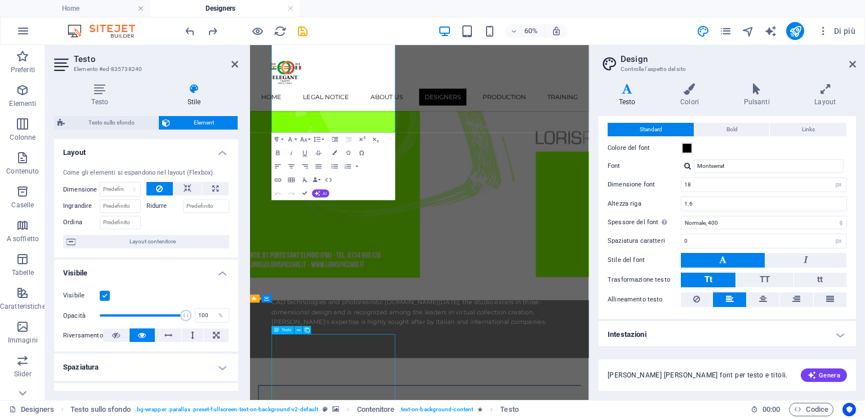
scroll to position [754, 0]
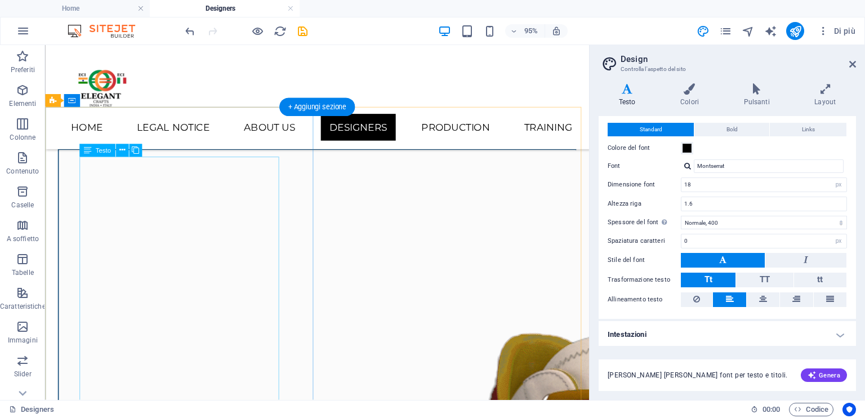
scroll to position [644, 0]
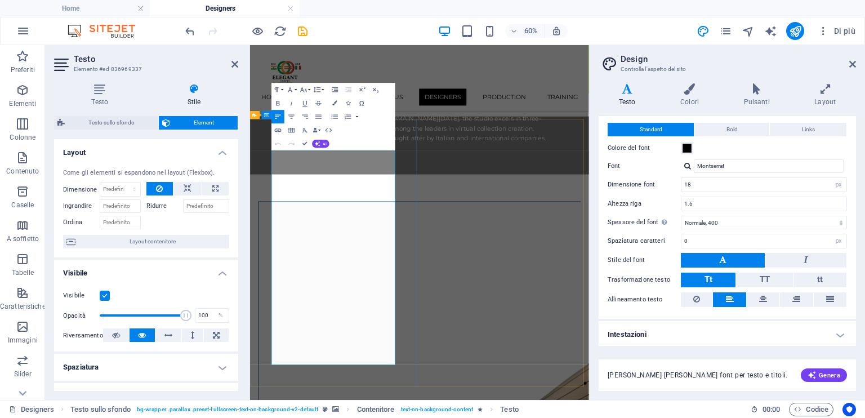
drag, startPoint x: 288, startPoint y: 241, endPoint x: 486, endPoint y: 472, distance: 304.7
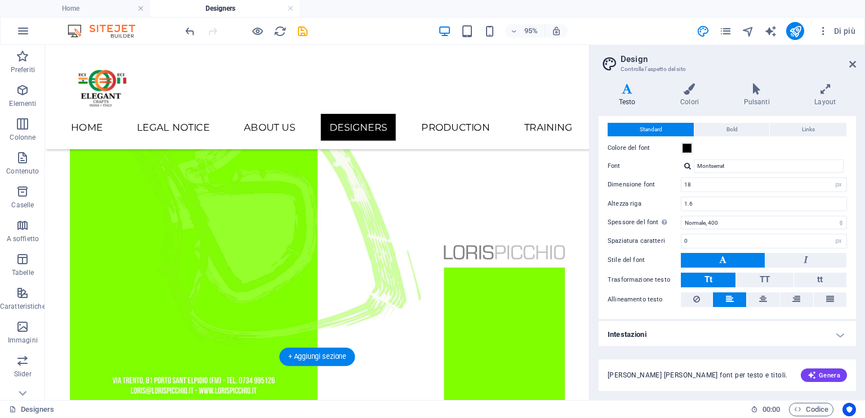
scroll to position [137, 0]
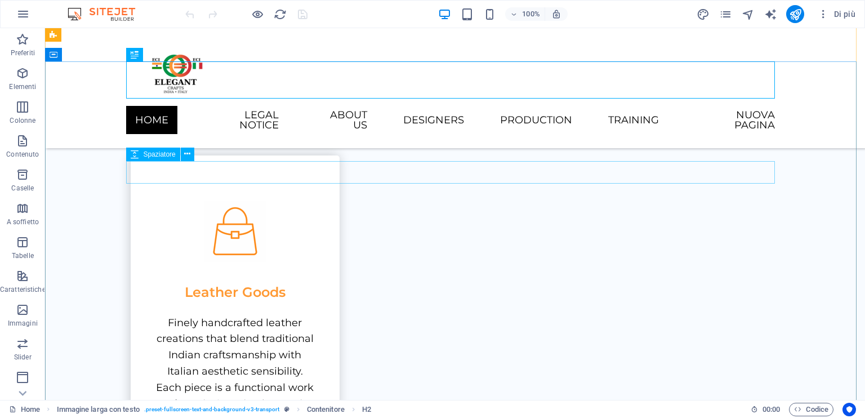
scroll to position [658, 0]
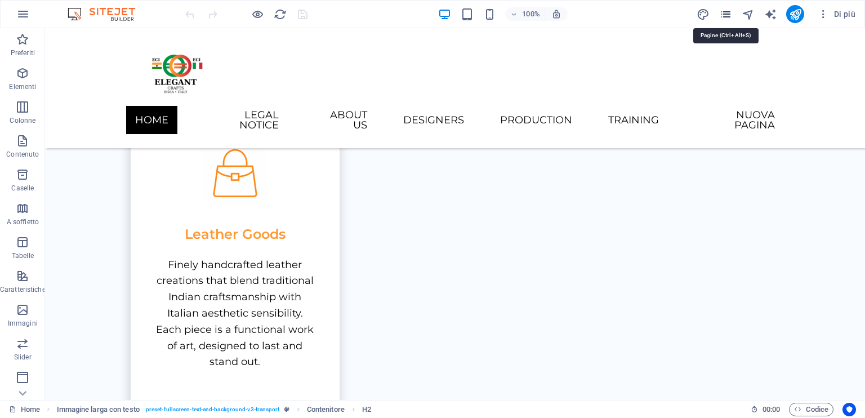
click at [728, 11] on icon "pages" at bounding box center [725, 14] width 13 height 13
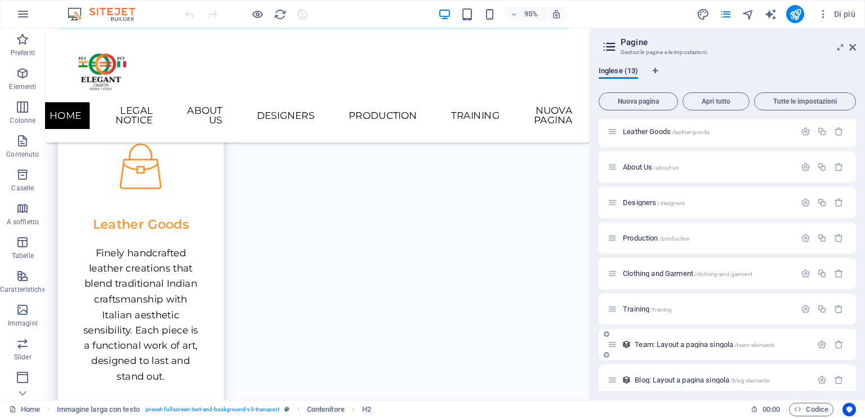
scroll to position [189, 0]
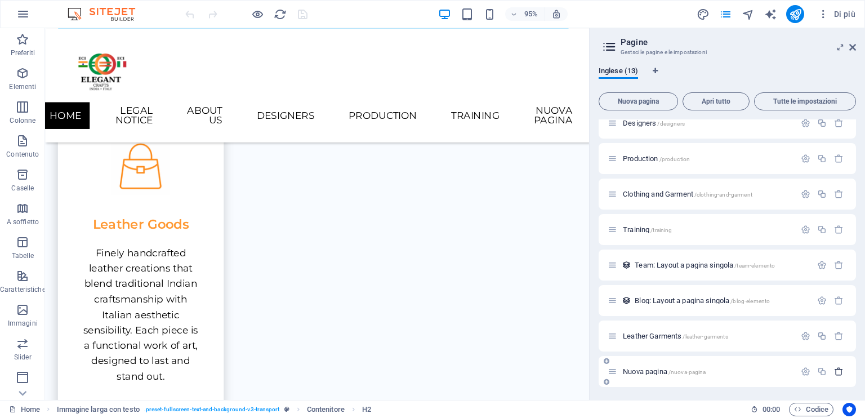
click at [834, 367] on icon "button" at bounding box center [839, 372] width 10 height 10
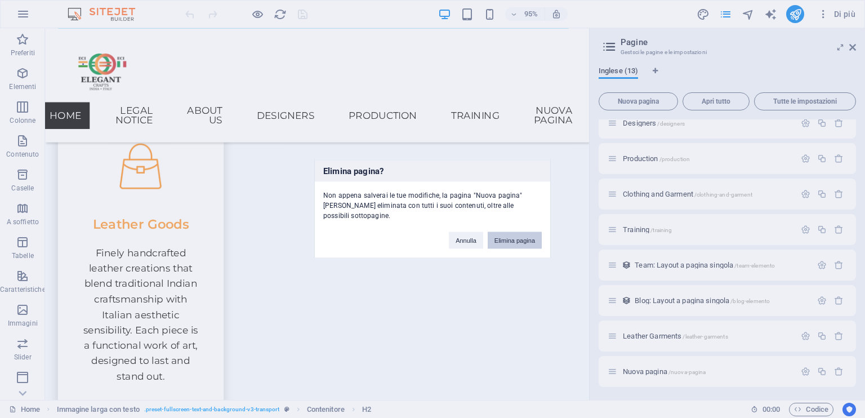
click at [508, 232] on button "Elimina pagina" at bounding box center [515, 240] width 54 height 17
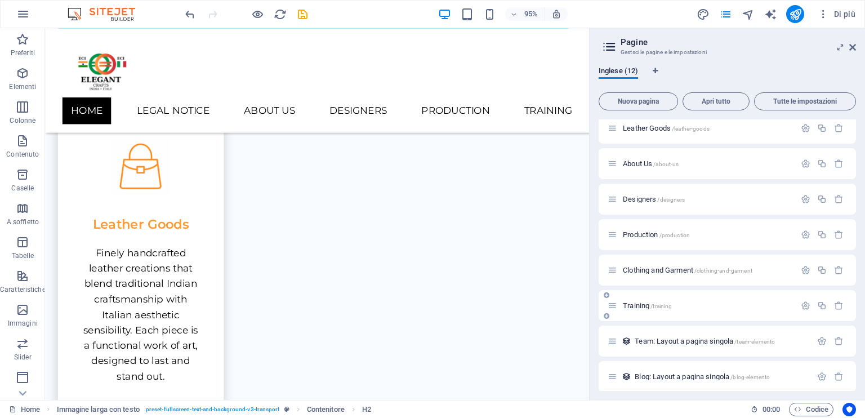
scroll to position [97, 0]
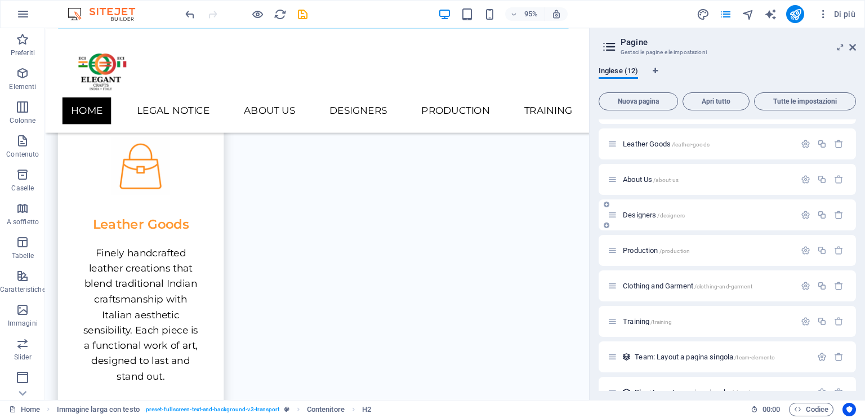
click at [639, 214] on span "Designers /designers" at bounding box center [654, 215] width 62 height 8
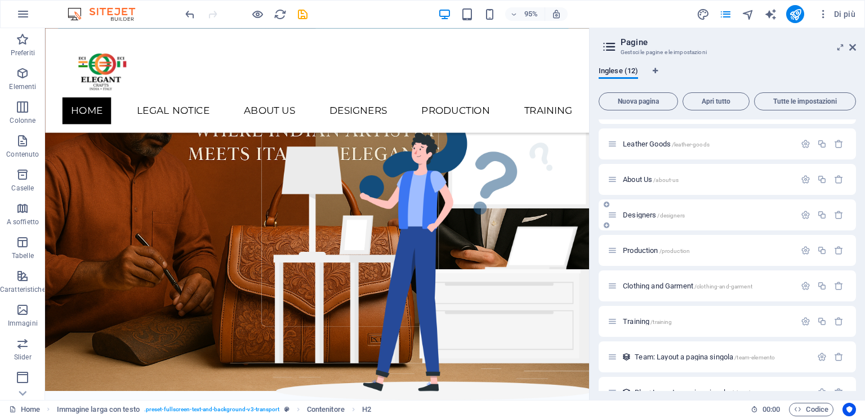
click at [639, 214] on div "Designers /designers" at bounding box center [727, 214] width 257 height 31
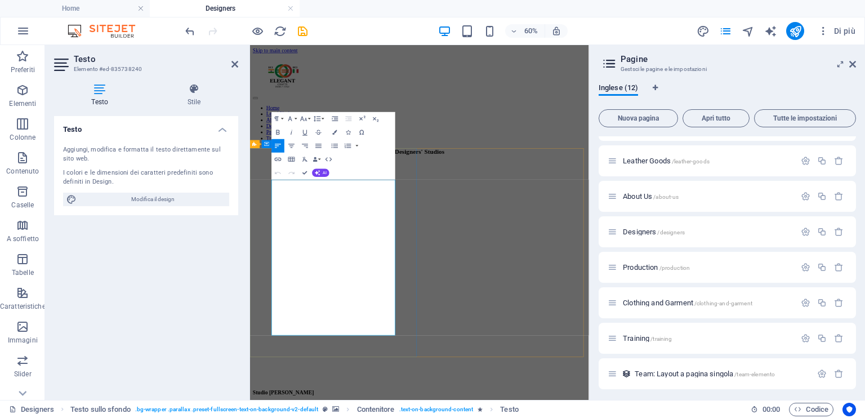
drag, startPoint x: 286, startPoint y: 291, endPoint x: 448, endPoint y: 519, distance: 280.3
copy div "Loris Picchio is a pattern-making technician specializing in the footwear indus…"
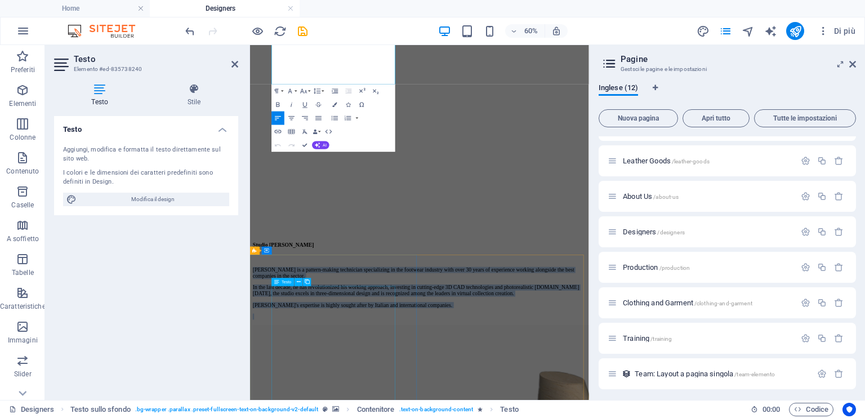
scroll to position [563, 0]
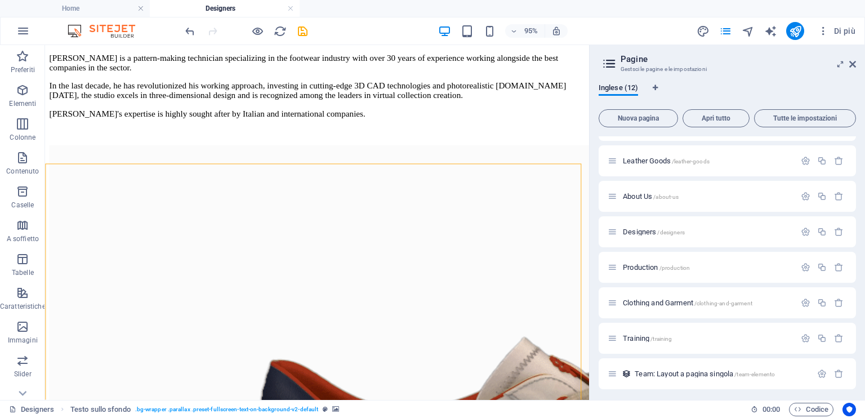
scroll to position [676, 0]
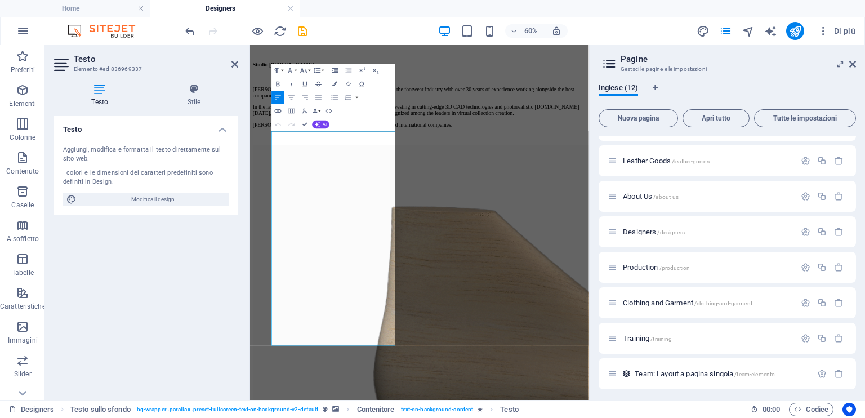
click at [175, 249] on div "Testo Aggiungi, modifica e formatta il testo direttamente sul sito web. I color…" at bounding box center [146, 253] width 184 height 275
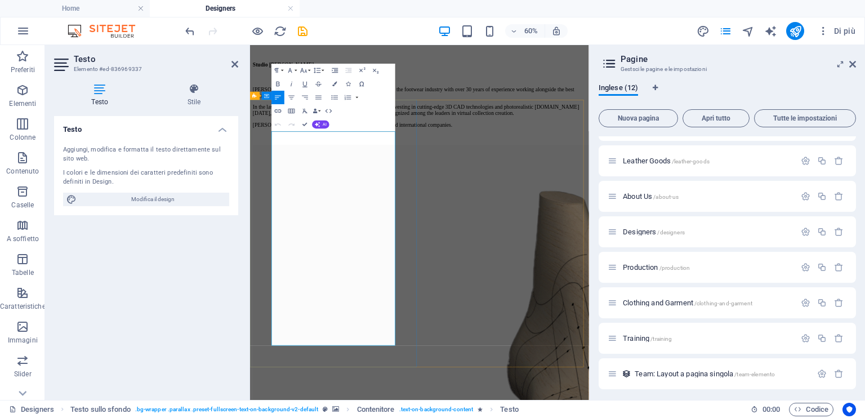
drag, startPoint x: 290, startPoint y: 209, endPoint x: 416, endPoint y: 457, distance: 277.6
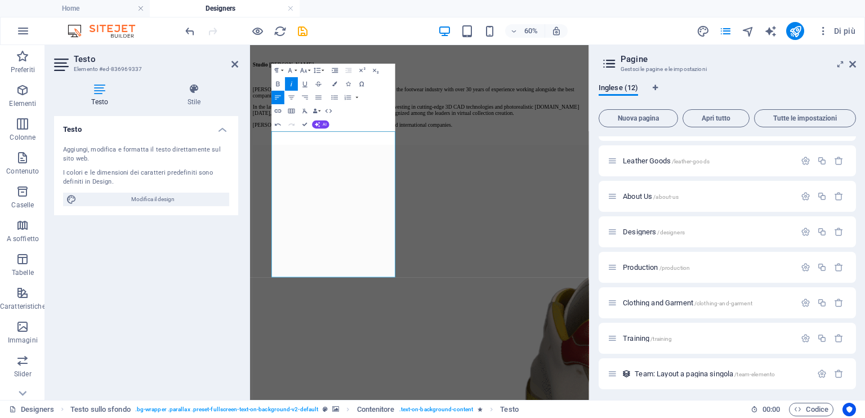
click at [176, 298] on div "Testo Aggiungi, modifica e formatta il testo direttamente sul sito web. I color…" at bounding box center [146, 253] width 184 height 275
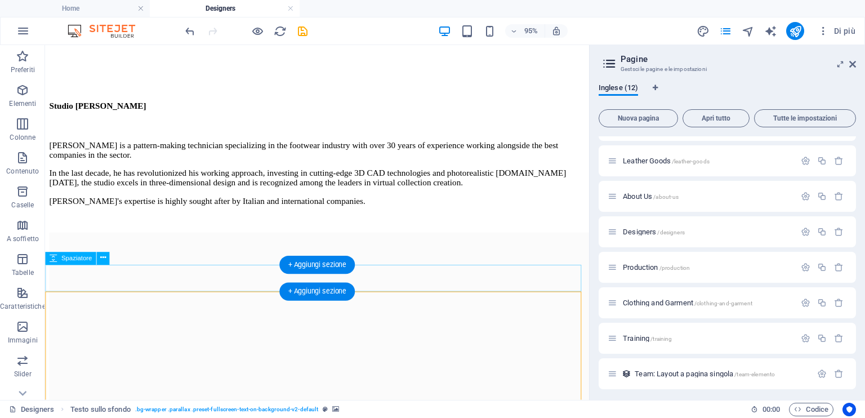
scroll to position [507, 0]
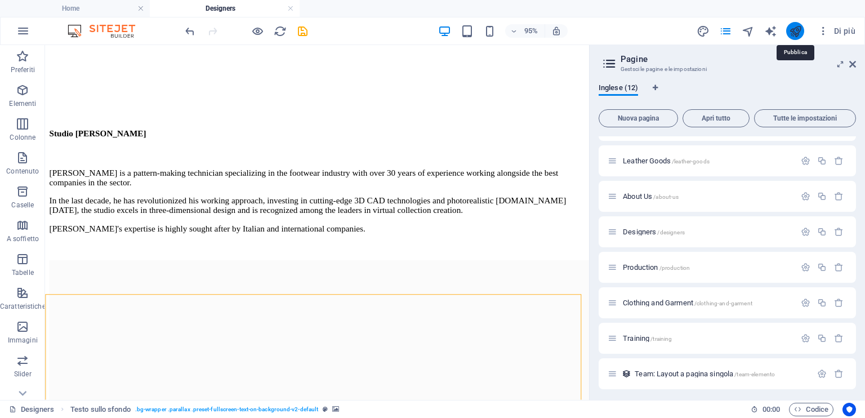
click at [791, 25] on icon "publish" at bounding box center [795, 31] width 13 height 13
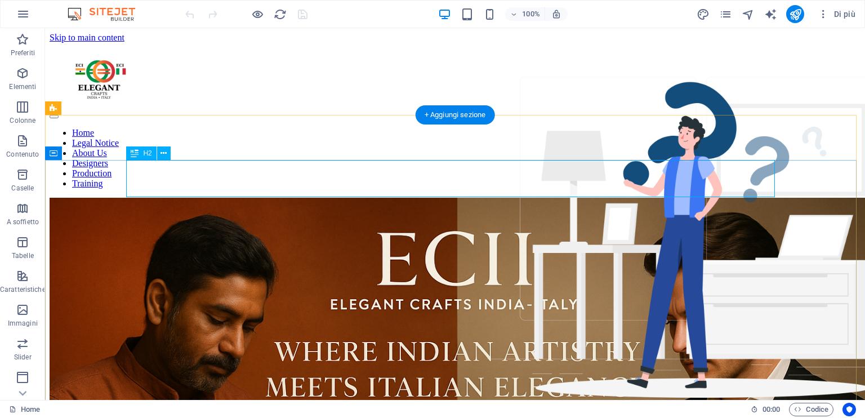
scroll to position [489, 0]
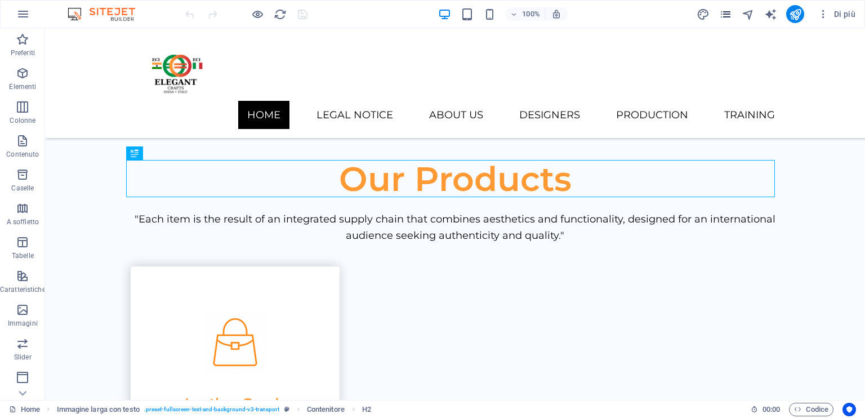
click at [725, 20] on icon "pages" at bounding box center [725, 14] width 13 height 13
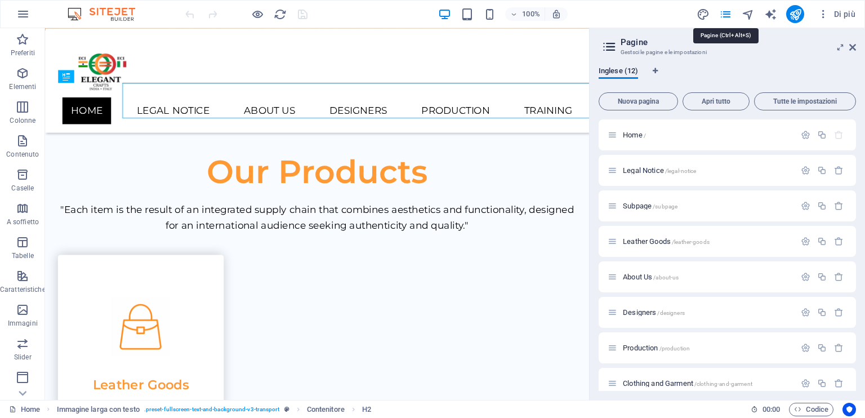
scroll to position [564, 0]
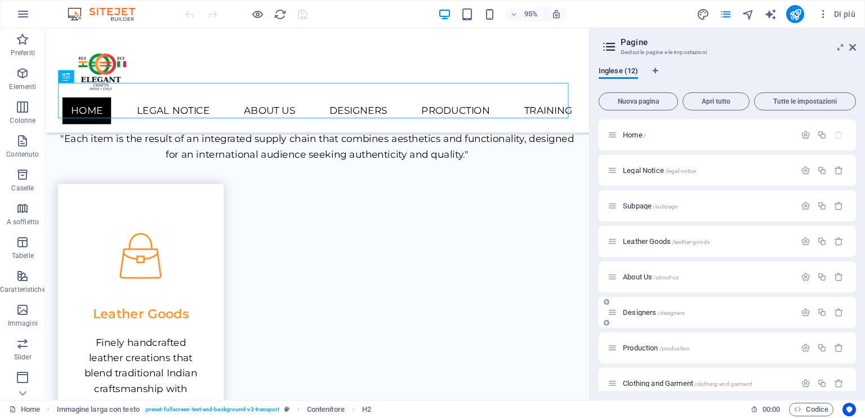
click at [635, 310] on span "Designers /designers" at bounding box center [654, 312] width 62 height 8
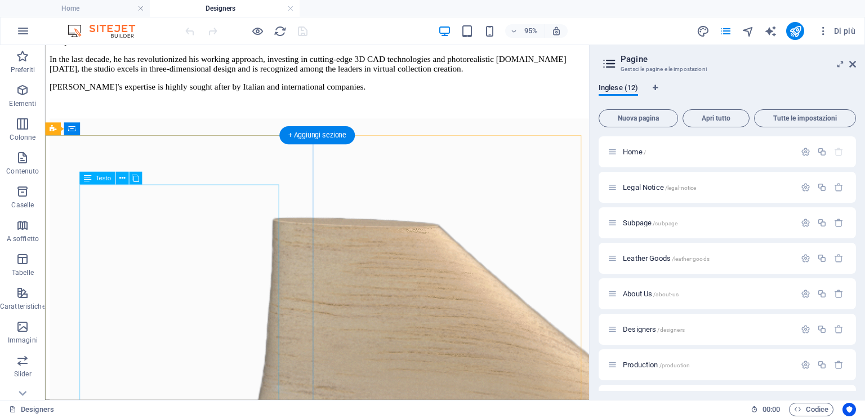
scroll to position [676, 0]
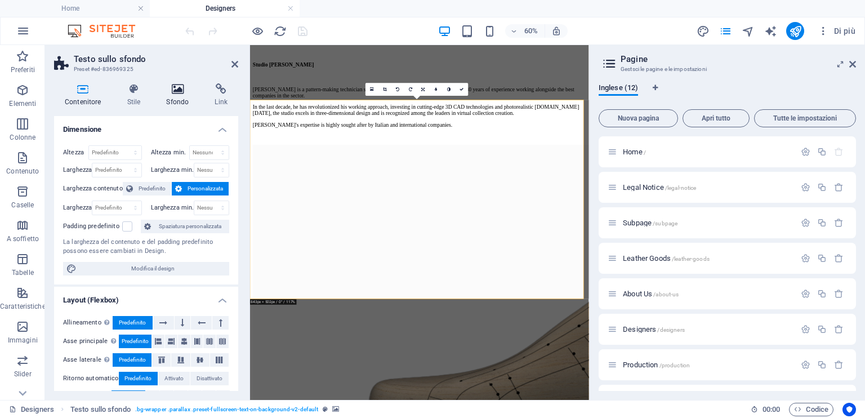
click at [180, 91] on icon at bounding box center [177, 88] width 44 height 11
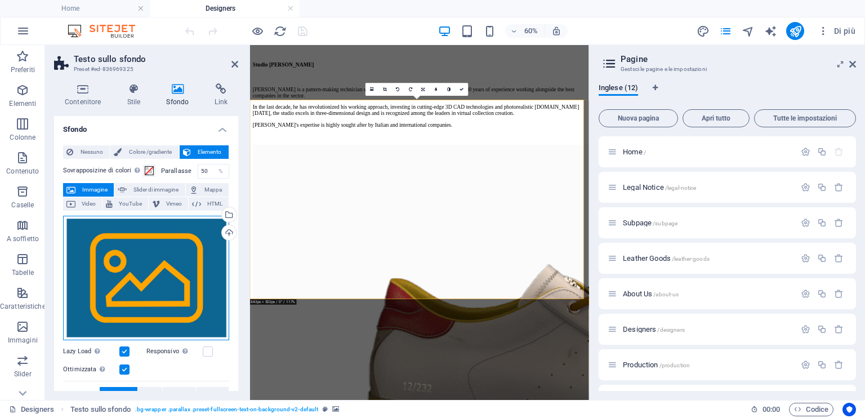
click at [124, 264] on div "Trascina qui i file, fai clic per sceglierli o selezionali da File o dalle nost…" at bounding box center [146, 278] width 166 height 125
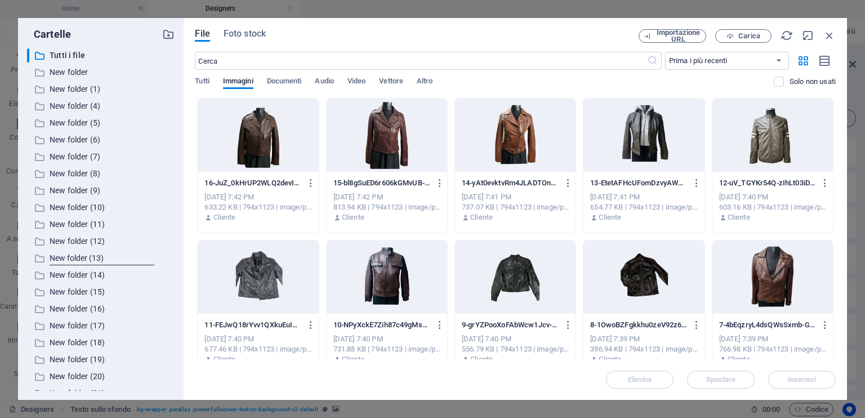
scroll to position [0, 0]
click at [745, 38] on span "Carica" at bounding box center [749, 36] width 22 height 7
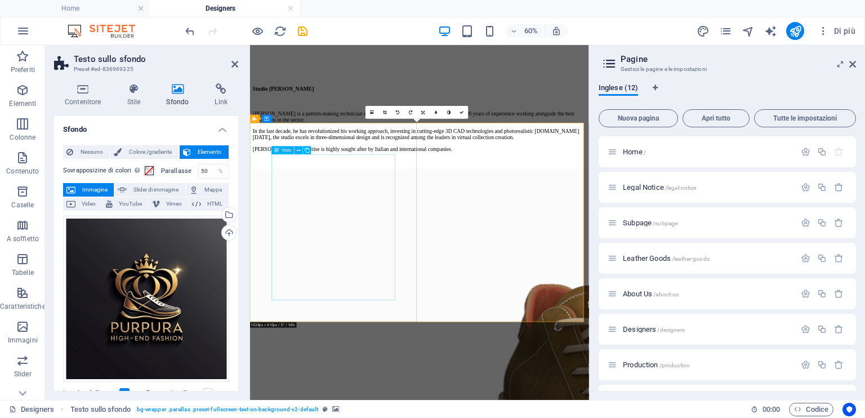
scroll to position [637, 0]
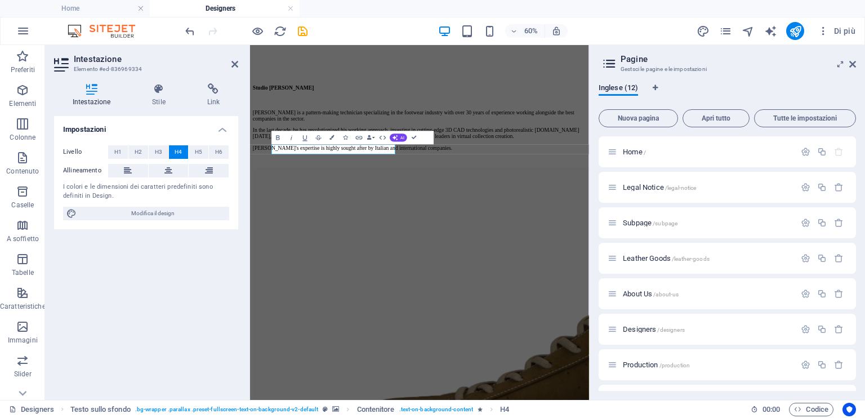
click at [638, 28] on div "60% Di più" at bounding box center [521, 31] width 677 height 18
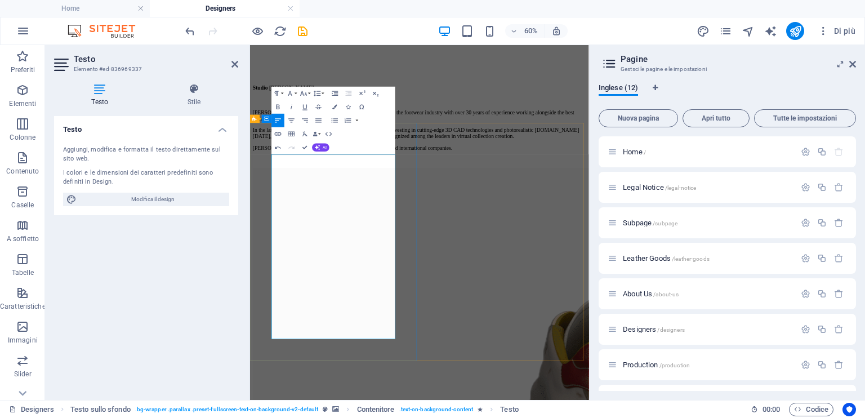
drag, startPoint x: 427, startPoint y: 271, endPoint x: 266, endPoint y: 243, distance: 163.0
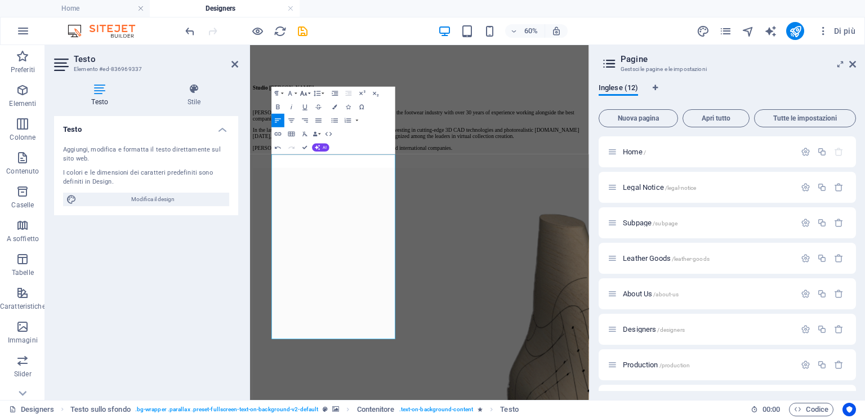
click at [306, 92] on icon "button" at bounding box center [304, 94] width 8 height 8
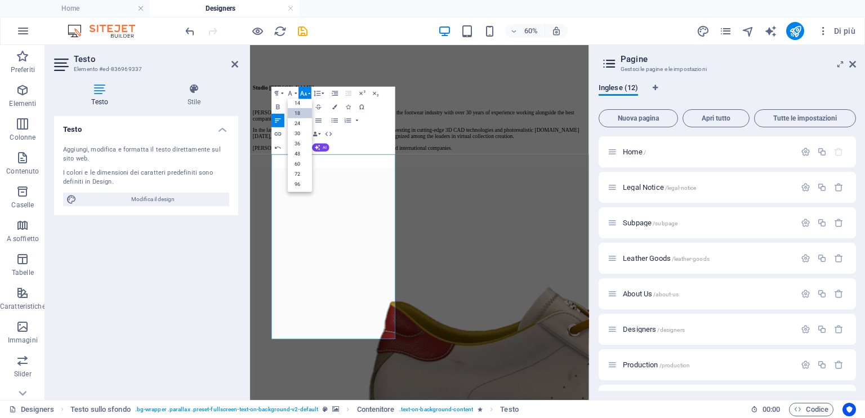
scroll to position [90, 0]
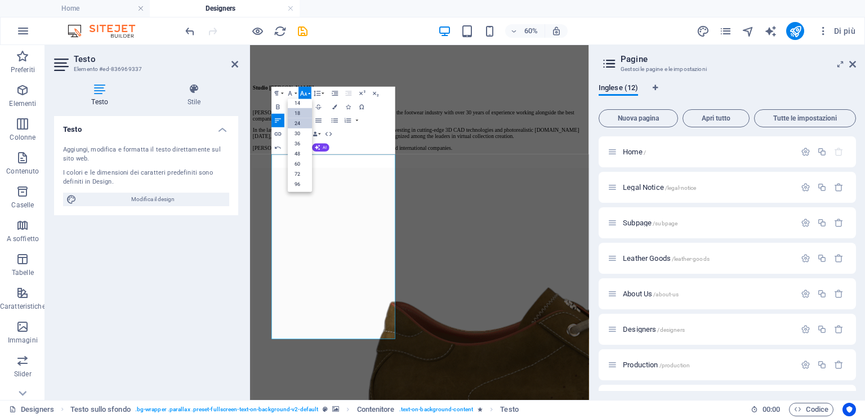
click at [295, 122] on link "24" at bounding box center [300, 123] width 24 height 10
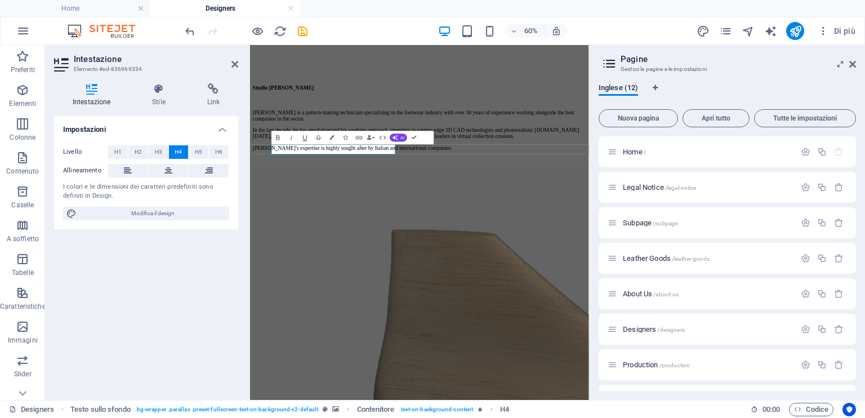
click at [178, 212] on span "Modifica il design" at bounding box center [153, 214] width 146 height 14
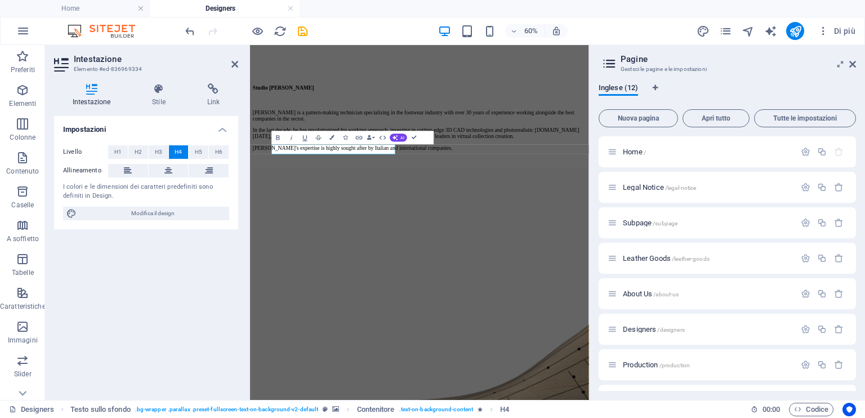
select select "600"
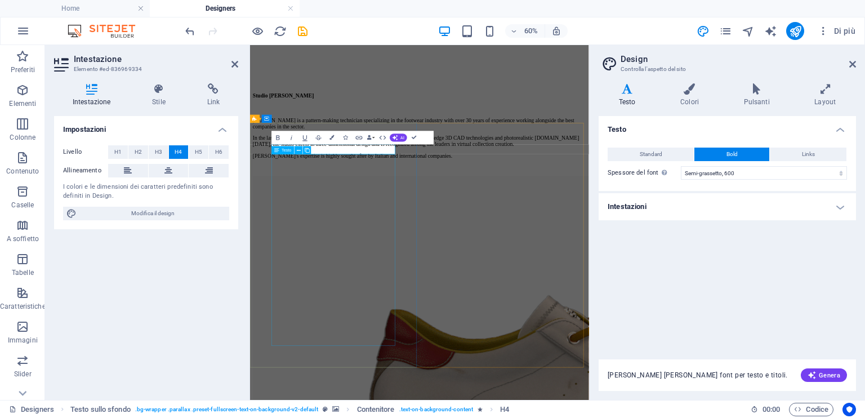
scroll to position [525, 0]
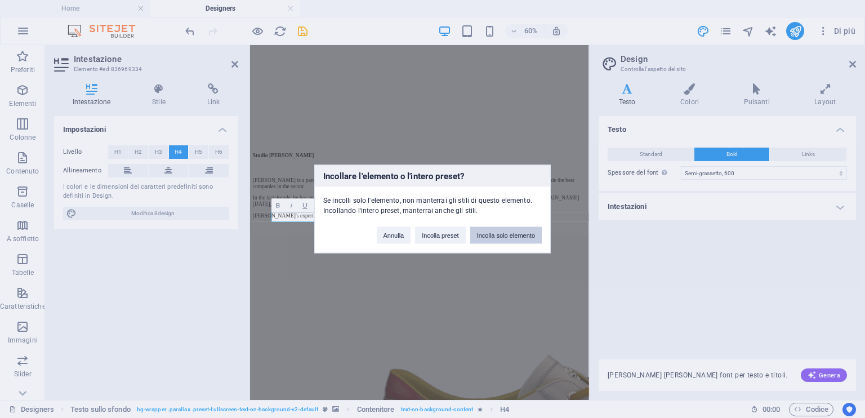
click at [502, 236] on button "Incolla solo elemento" at bounding box center [506, 235] width 72 height 17
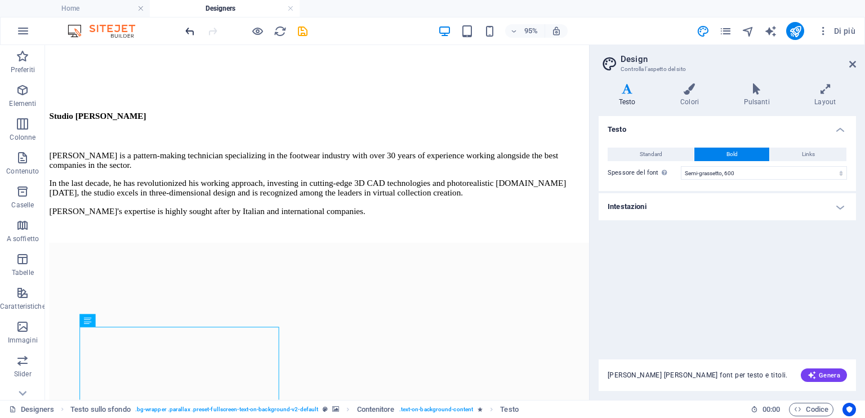
click at [181, 30] on div "95% Di più" at bounding box center [433, 30] width 864 height 27
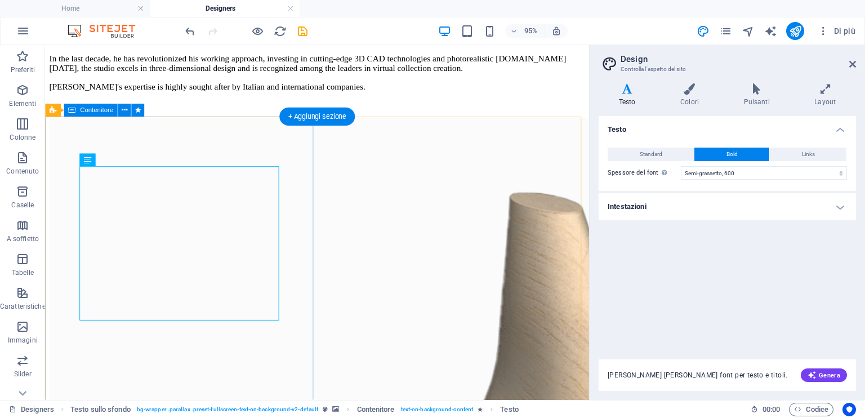
scroll to position [637, 0]
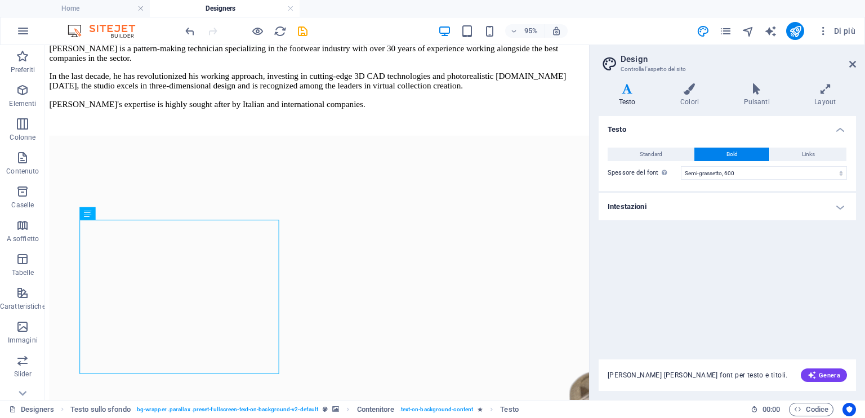
drag, startPoint x: 196, startPoint y: 31, endPoint x: 203, endPoint y: 33, distance: 7.1
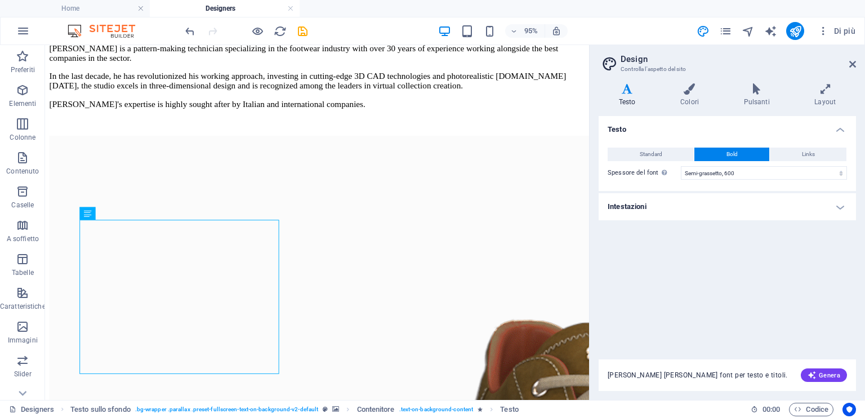
click at [199, 31] on div at bounding box center [246, 31] width 126 height 18
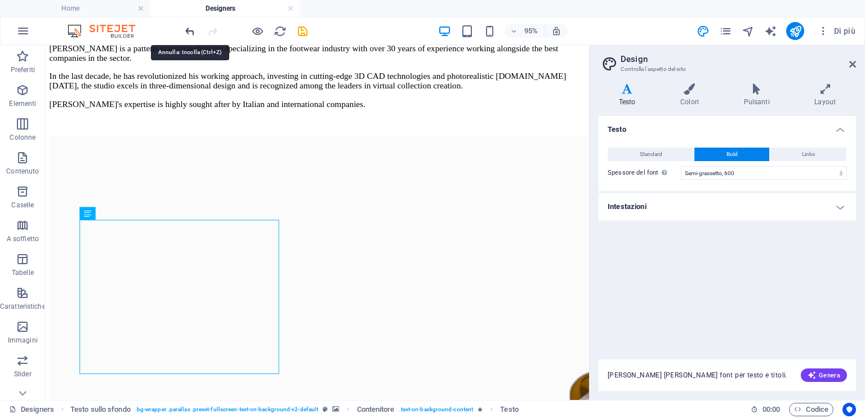
click at [186, 25] on icon "undo" at bounding box center [190, 31] width 13 height 13
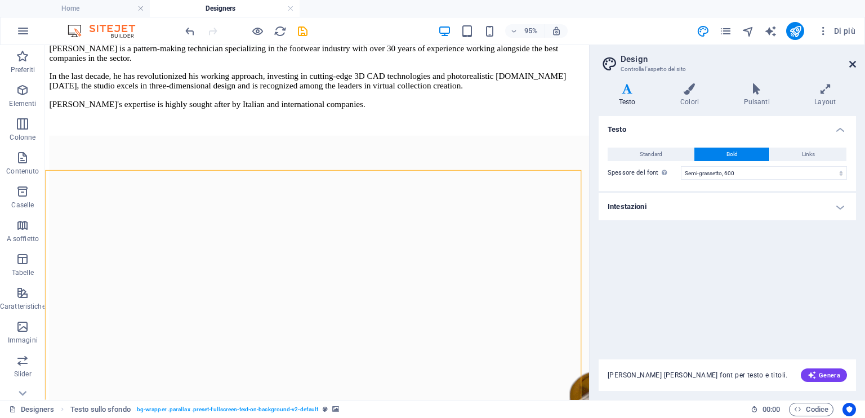
click at [854, 63] on icon at bounding box center [852, 64] width 7 height 9
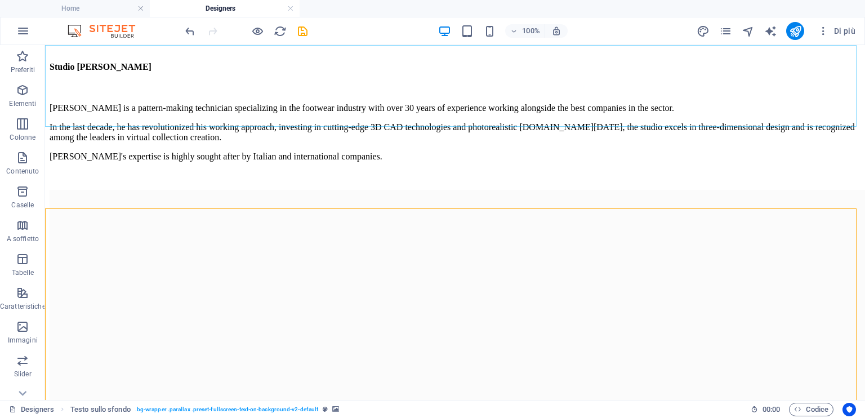
scroll to position [472, 0]
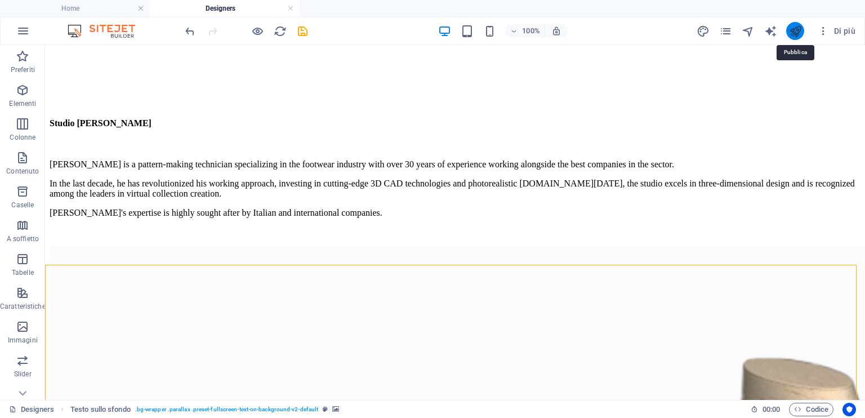
click at [794, 34] on icon "publish" at bounding box center [795, 31] width 13 height 13
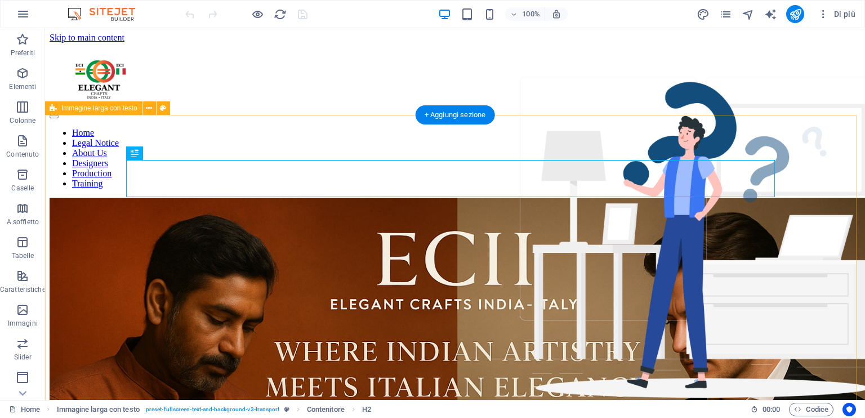
scroll to position [489, 0]
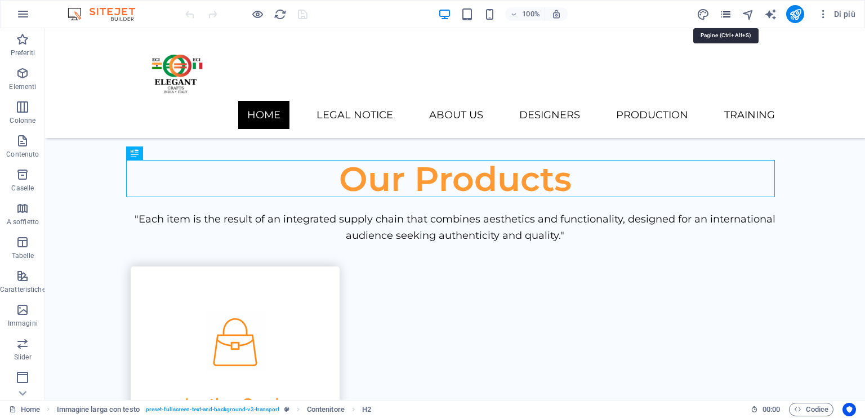
click at [727, 12] on icon "pages" at bounding box center [725, 14] width 13 height 13
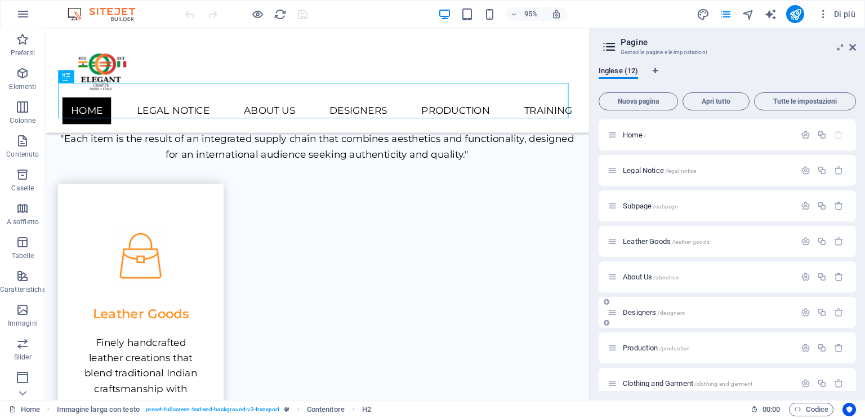
click at [634, 313] on span "Designers /designers" at bounding box center [654, 312] width 62 height 8
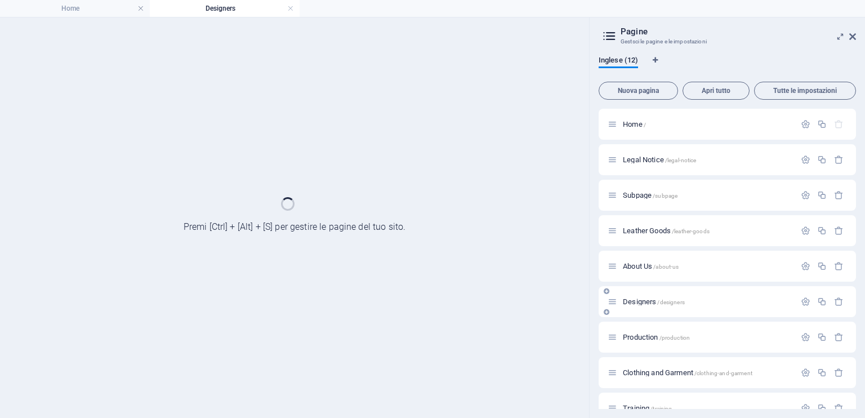
scroll to position [0, 0]
click at [634, 313] on div "Designers /designers" at bounding box center [727, 301] width 257 height 31
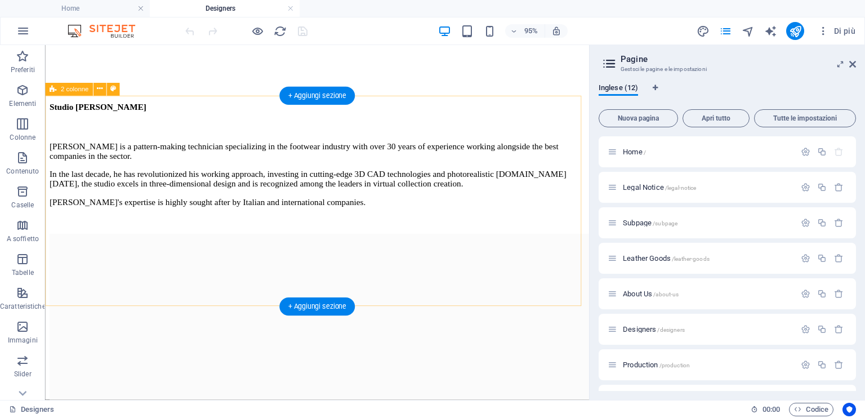
scroll to position [619, 0]
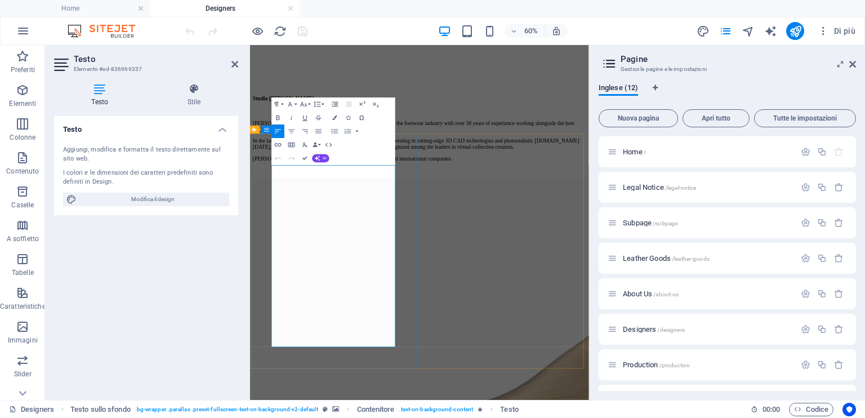
drag, startPoint x: 463, startPoint y: 297, endPoint x: 254, endPoint y: 259, distance: 212.3
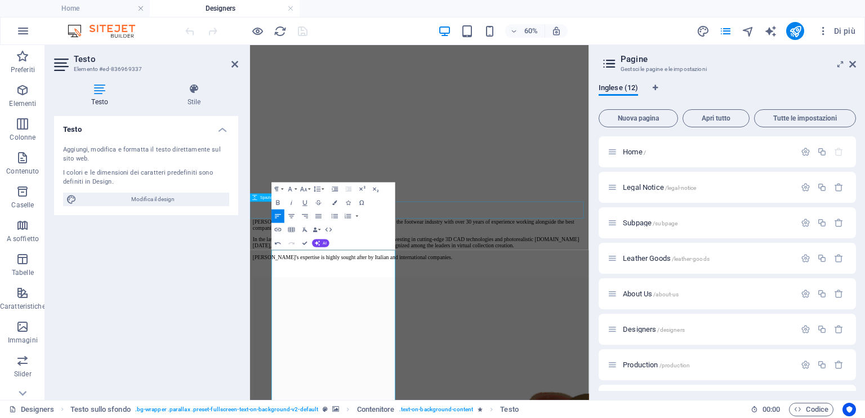
scroll to position [451, 0]
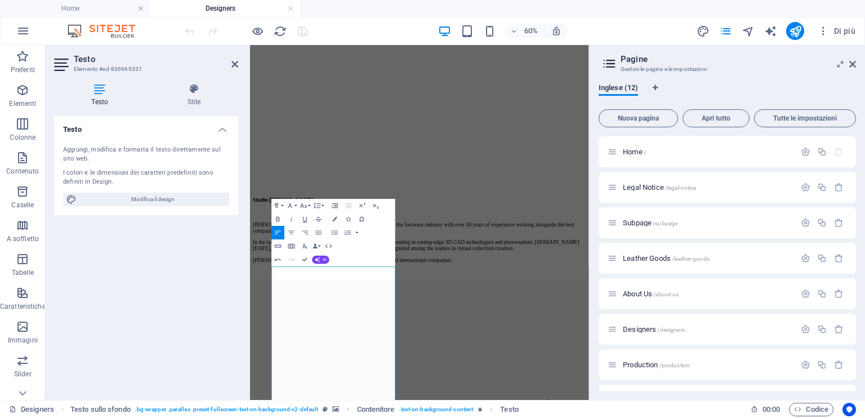
drag, startPoint x: 422, startPoint y: 443, endPoint x: 237, endPoint y: 414, distance: 186.9
click at [308, 204] on button "Font Size" at bounding box center [304, 206] width 13 height 14
click at [304, 231] on link "24" at bounding box center [300, 235] width 24 height 10
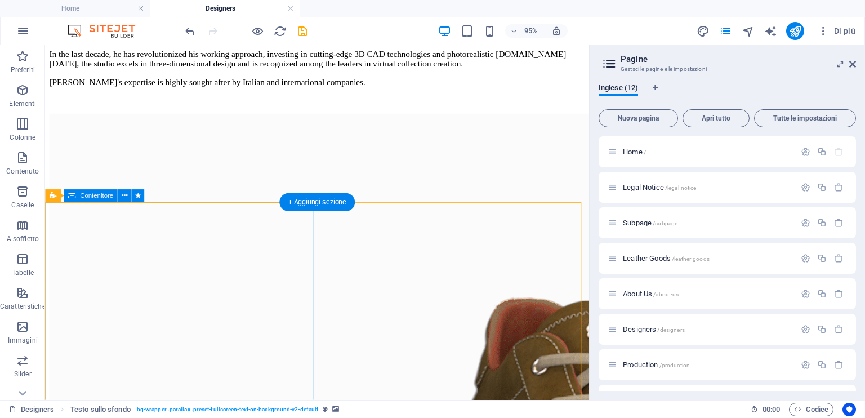
scroll to position [676, 0]
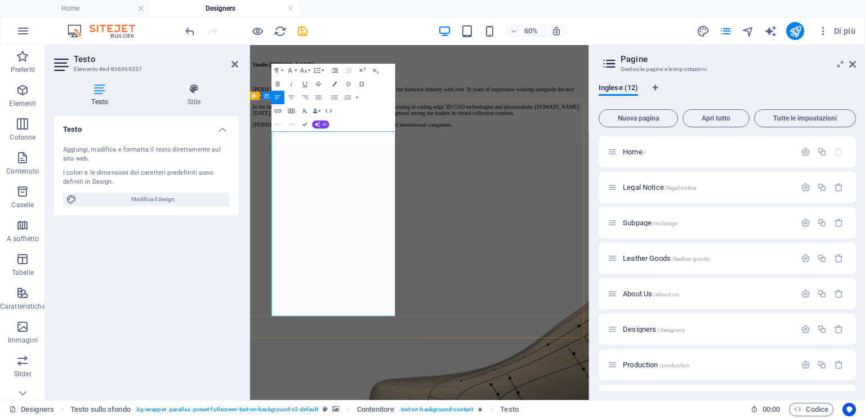
drag, startPoint x: 454, startPoint y: 247, endPoint x: 282, endPoint y: 200, distance: 178.7
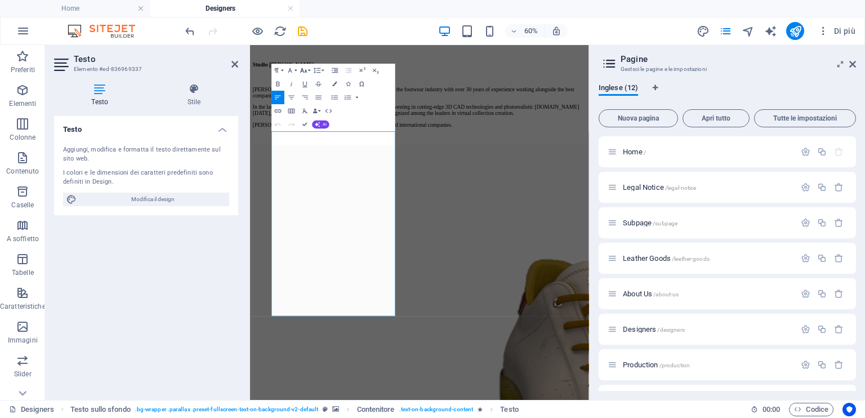
click at [309, 72] on button "Font Size" at bounding box center [304, 71] width 13 height 14
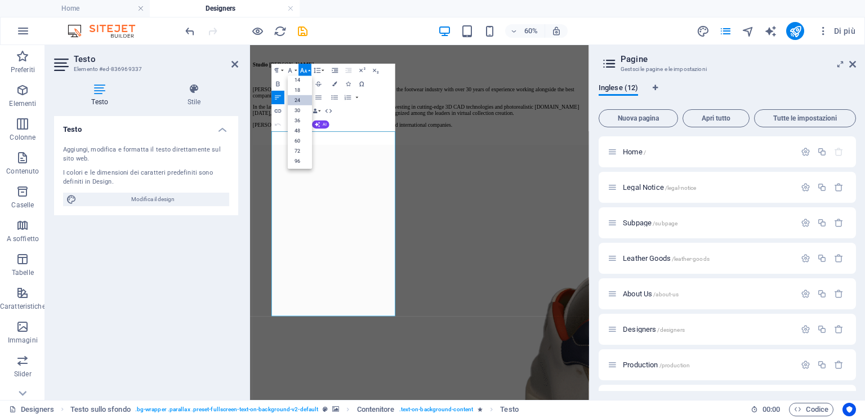
scroll to position [90, 0]
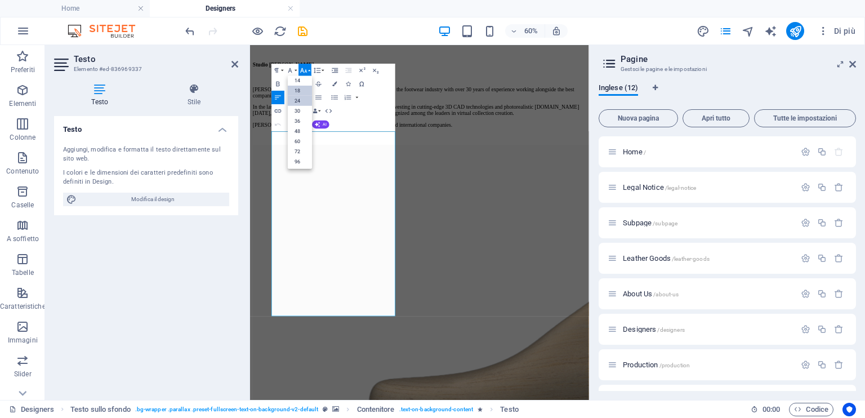
click at [297, 90] on link "18" at bounding box center [300, 91] width 24 height 10
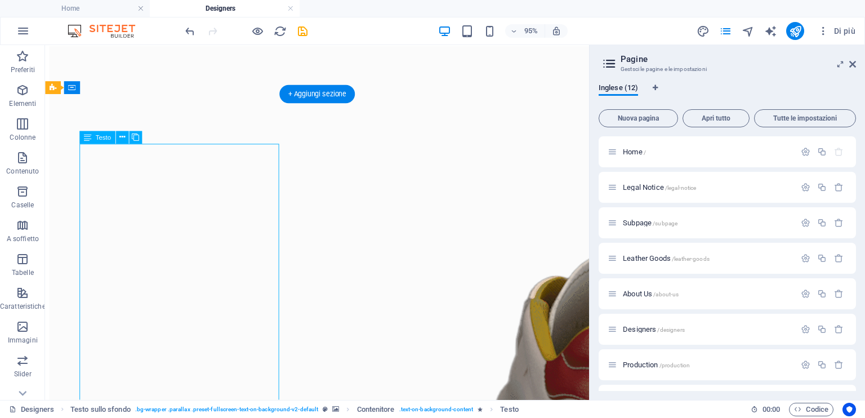
scroll to position [619, 0]
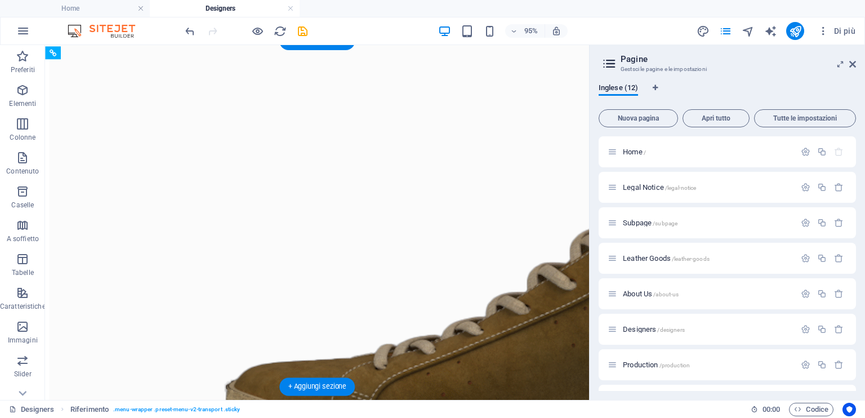
scroll to position [676, 0]
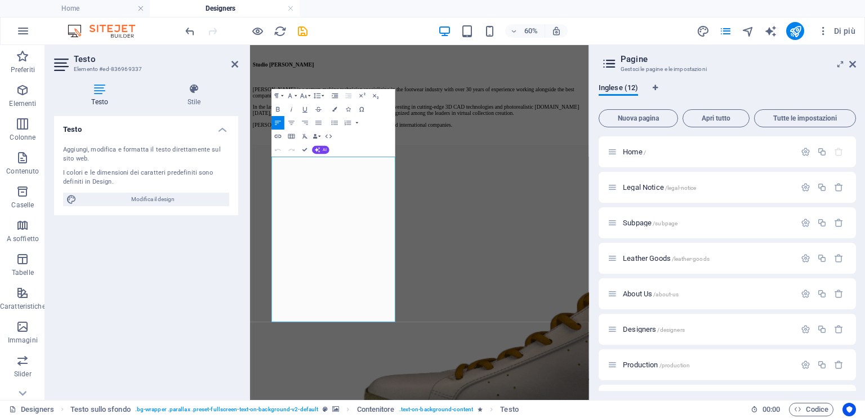
scroll to position [507, 0]
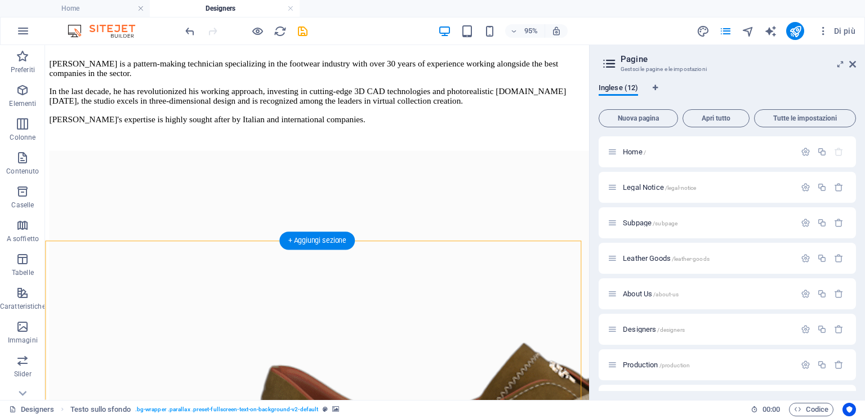
scroll to position [676, 0]
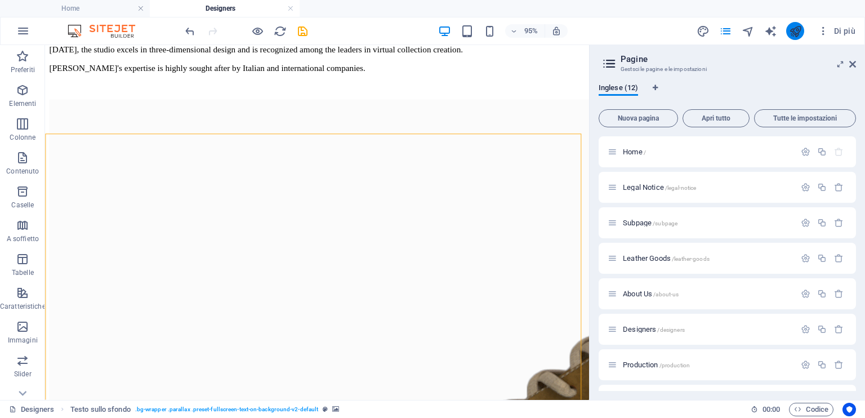
click at [803, 30] on button "publish" at bounding box center [795, 31] width 18 height 18
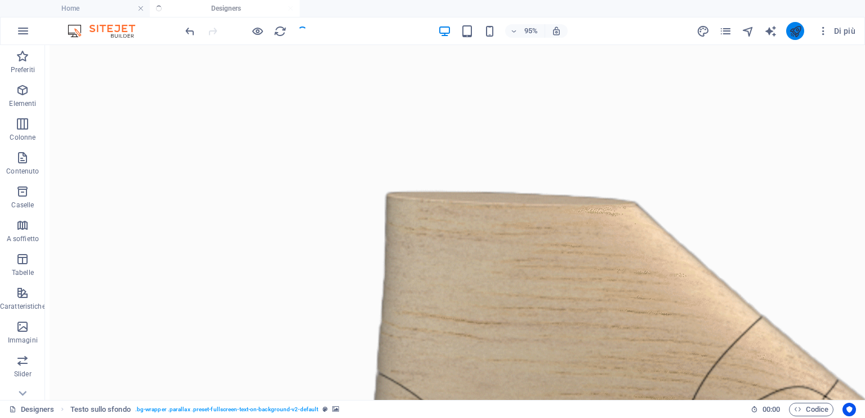
scroll to position [567, 0]
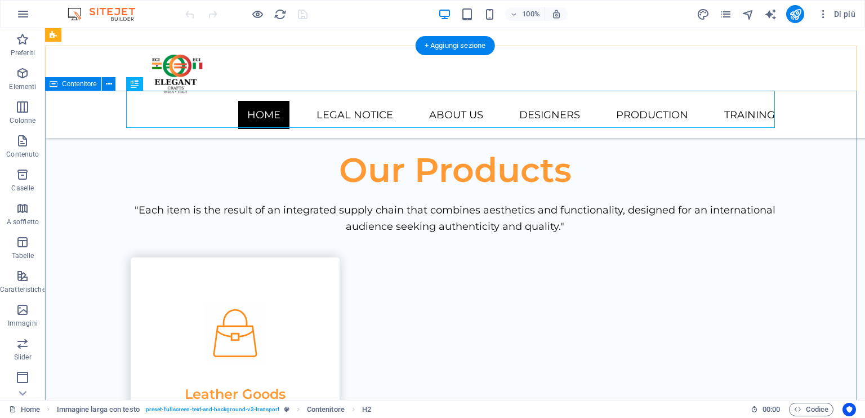
scroll to position [433, 0]
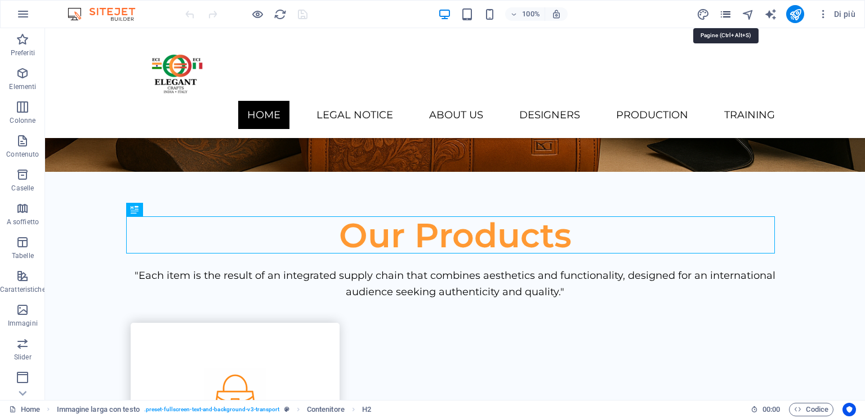
click at [730, 8] on icon "pages" at bounding box center [725, 14] width 13 height 13
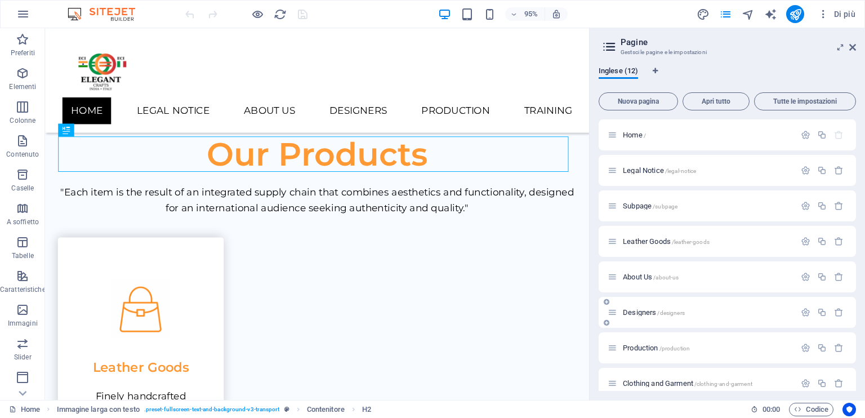
click at [632, 310] on span "Designers /designers" at bounding box center [654, 312] width 62 height 8
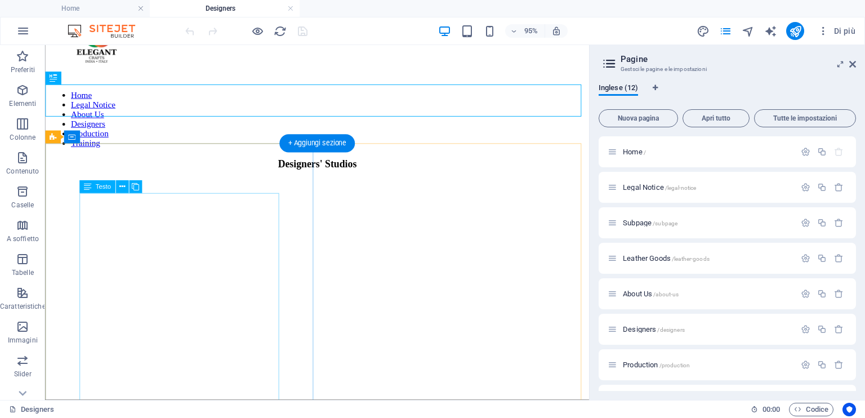
scroll to position [113, 0]
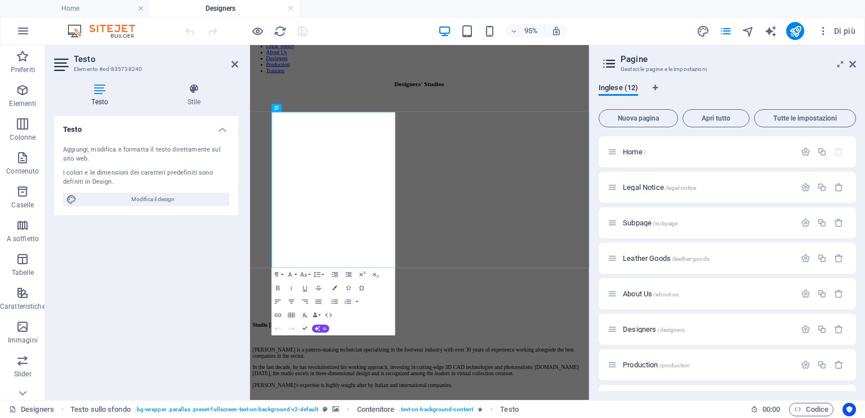
click at [84, 175] on div "I colori e le dimensioni dei caratteri predefiniti sono definiti in Design." at bounding box center [146, 177] width 166 height 19
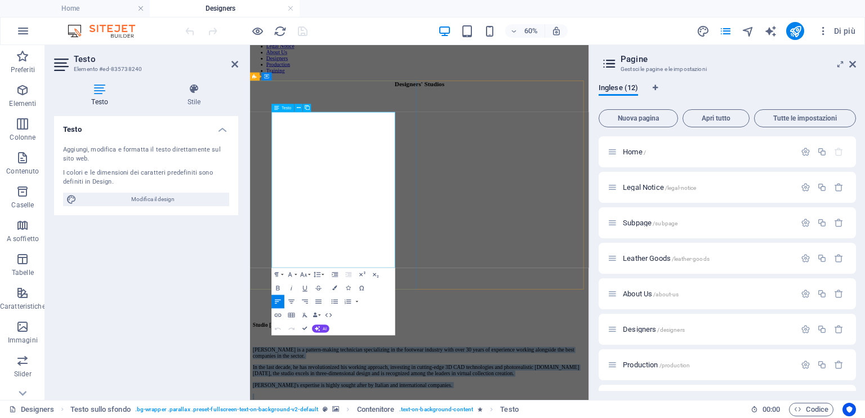
drag, startPoint x: 286, startPoint y: 181, endPoint x: 486, endPoint y: 405, distance: 300.7
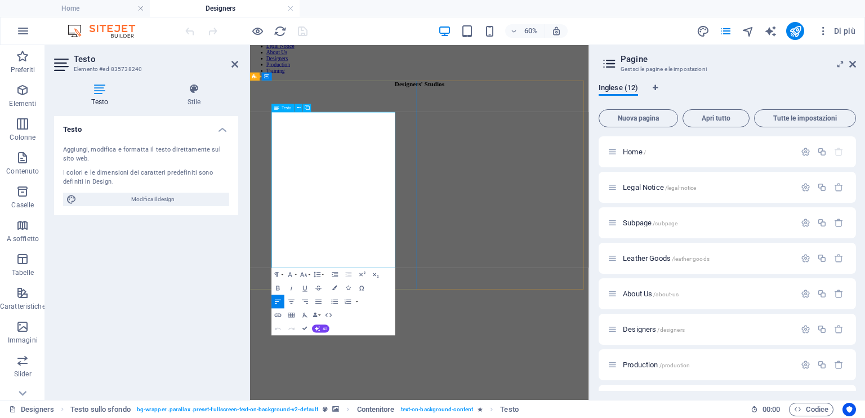
copy div "[PERSON_NAME] is a pattern-making technician specializing in the footwear indus…"
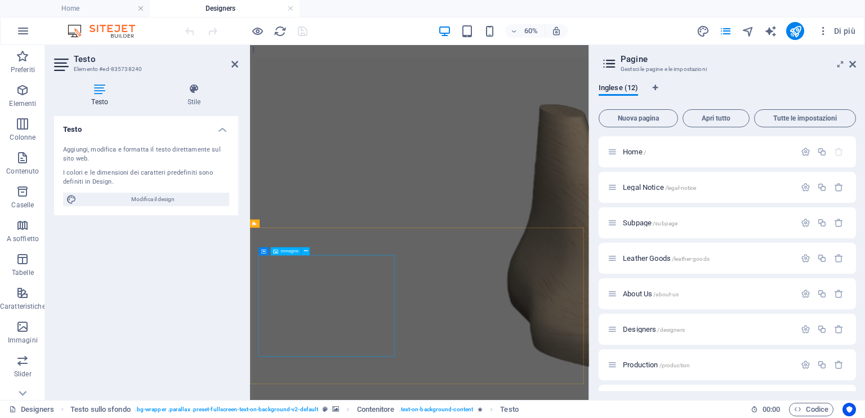
scroll to position [732, 0]
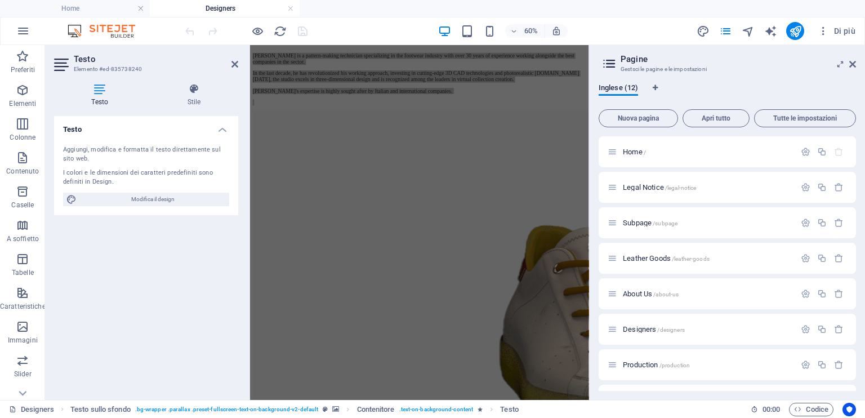
click at [165, 283] on div "Testo Aggiungi, modifica e formatta il testo direttamente sul sito web. I color…" at bounding box center [146, 253] width 184 height 275
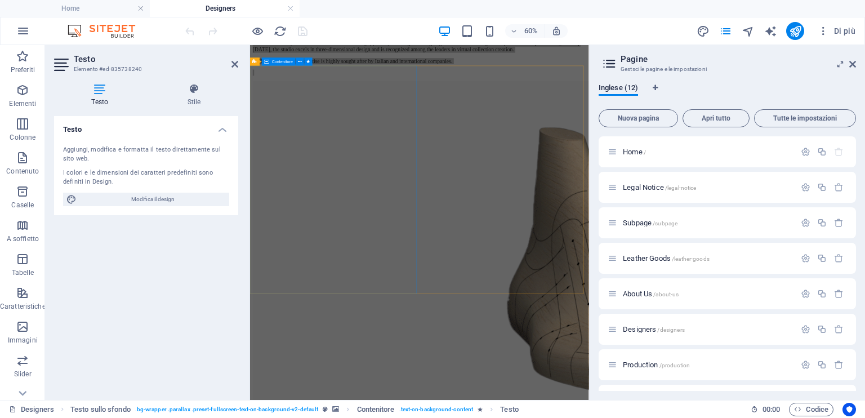
scroll to position [845, 0]
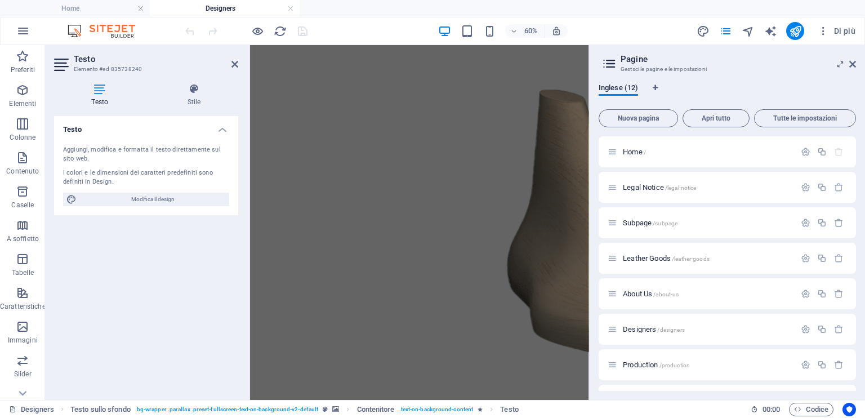
click at [207, 298] on div "Testo Aggiungi, modifica e formatta il testo direttamente sul sito web. I color…" at bounding box center [146, 253] width 184 height 275
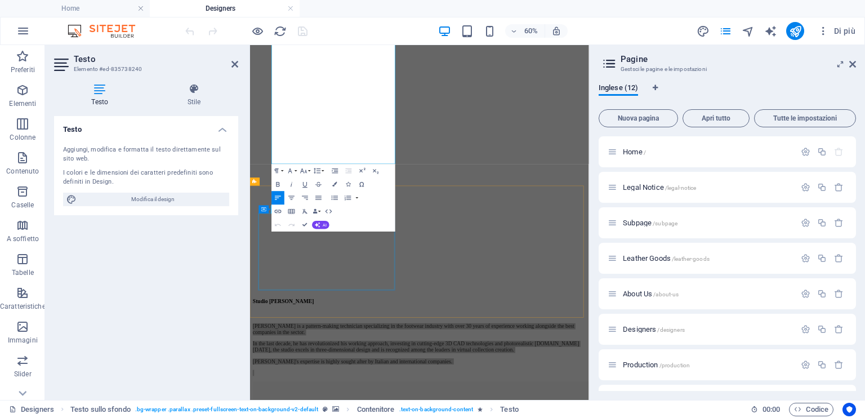
scroll to position [507, 0]
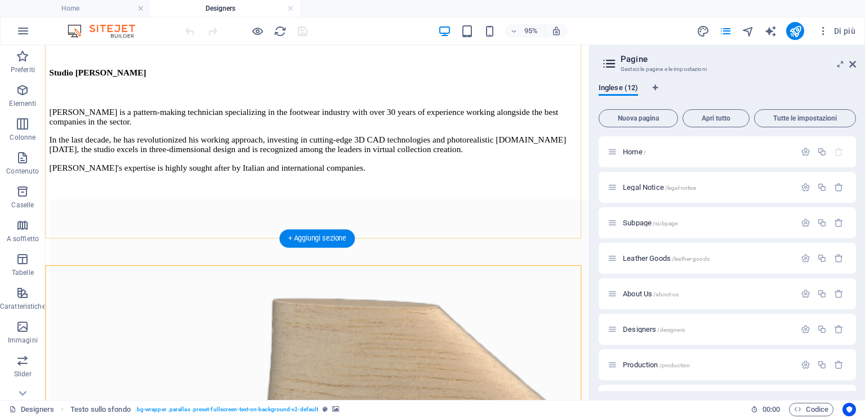
scroll to position [619, 0]
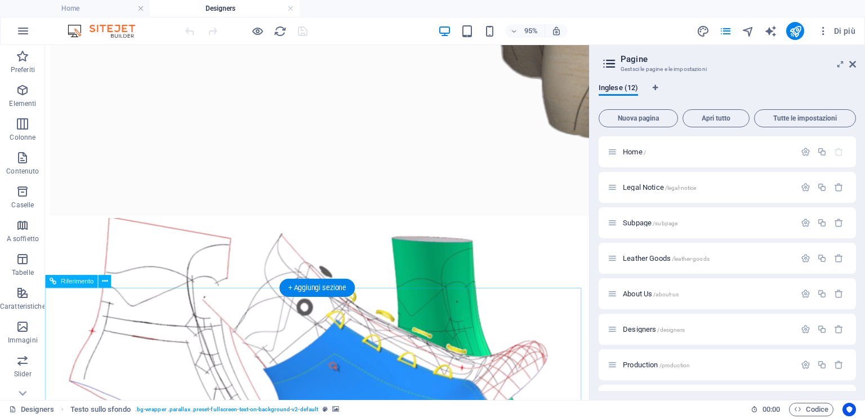
scroll to position [1183, 0]
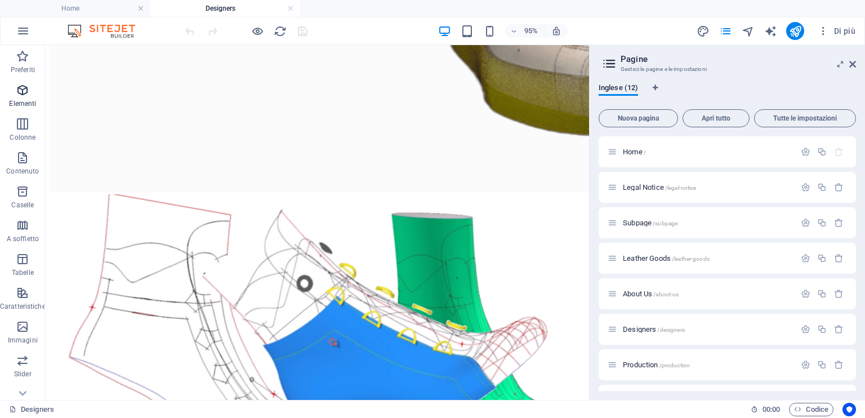
click at [23, 89] on icon "button" at bounding box center [23, 90] width 14 height 14
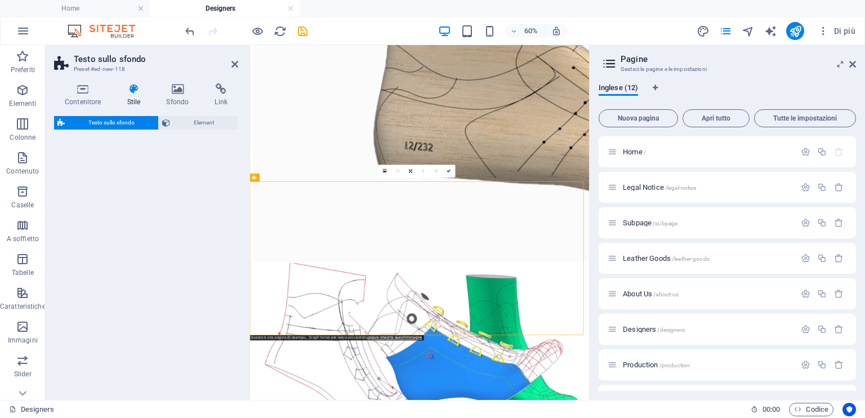
scroll to position [1180, 0]
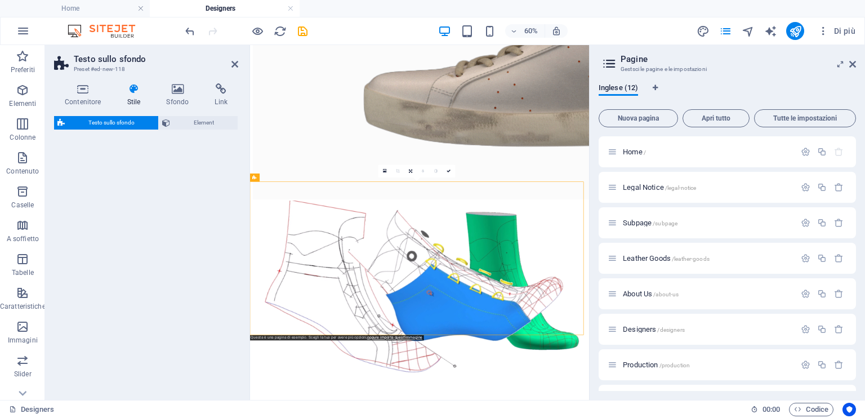
select select "%"
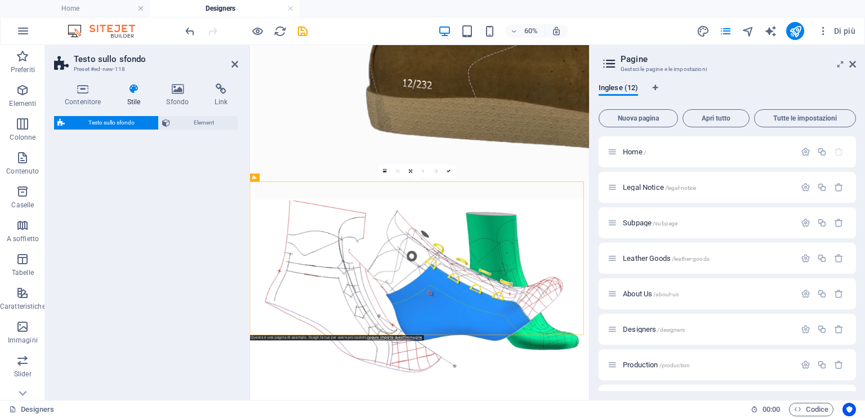
select select "rem"
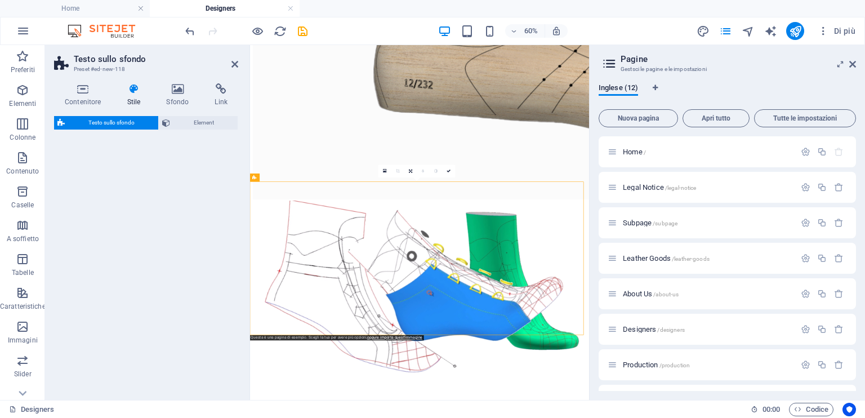
select select "rem"
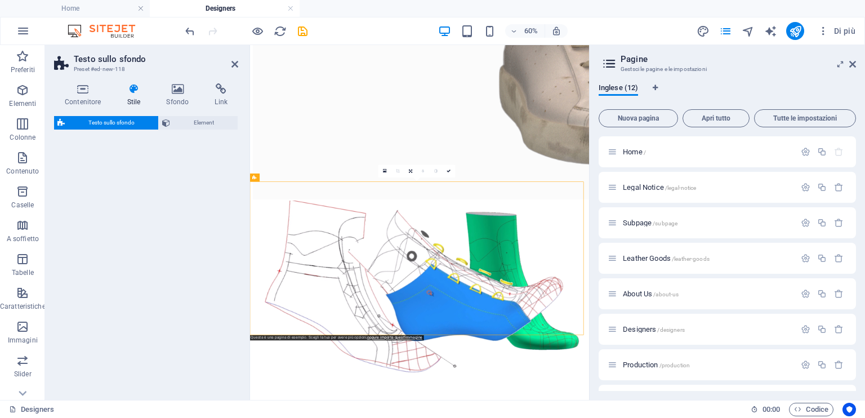
select select "px"
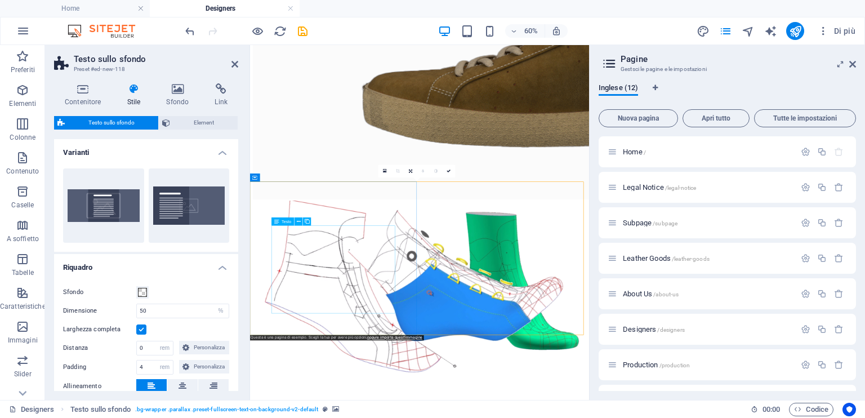
scroll to position [1124, 0]
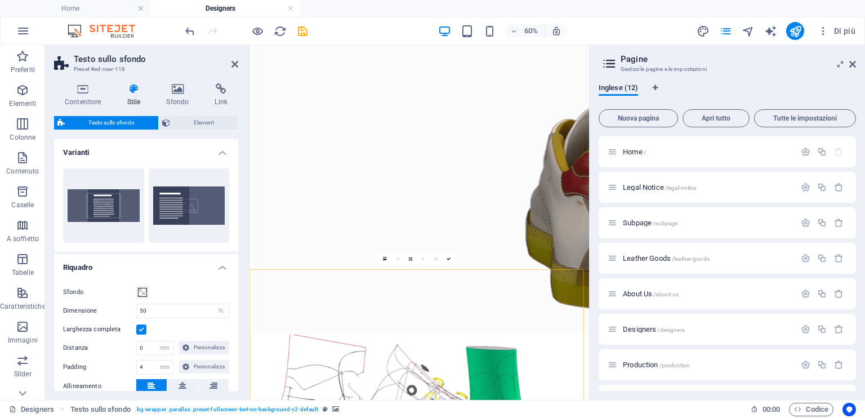
scroll to position [955, 0]
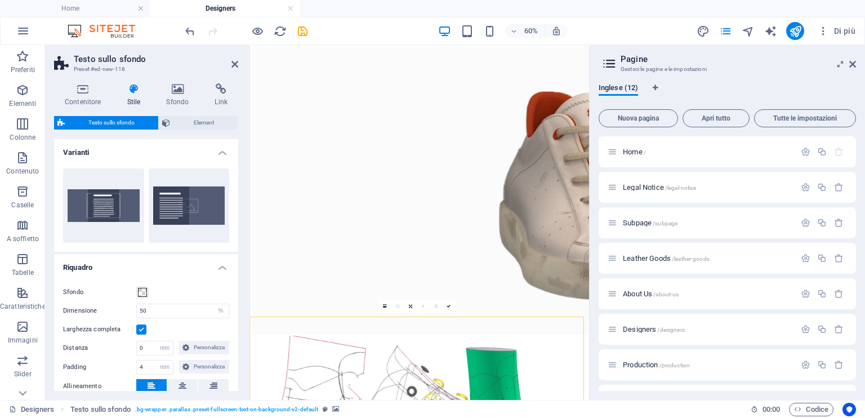
click at [858, 63] on aside "Pagine Gestsci le pagine e le impostazioni Inglese (12) Nuova pagina Apri tutto…" at bounding box center [727, 222] width 276 height 355
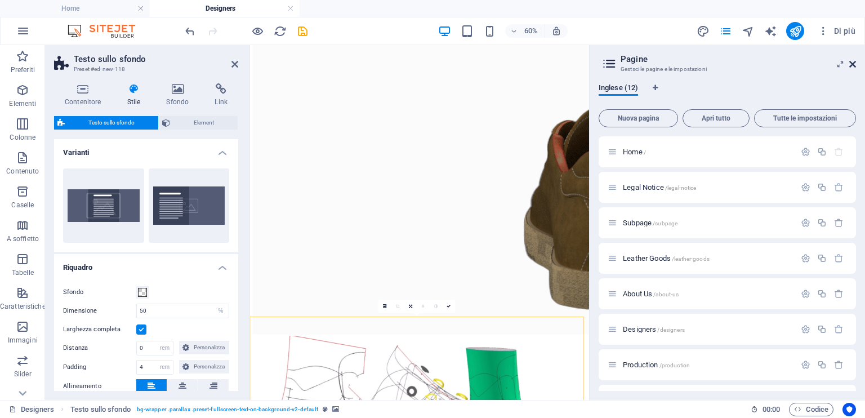
click at [850, 59] on header "Pagine Gestsci le pagine e le impostazioni" at bounding box center [728, 59] width 255 height 29
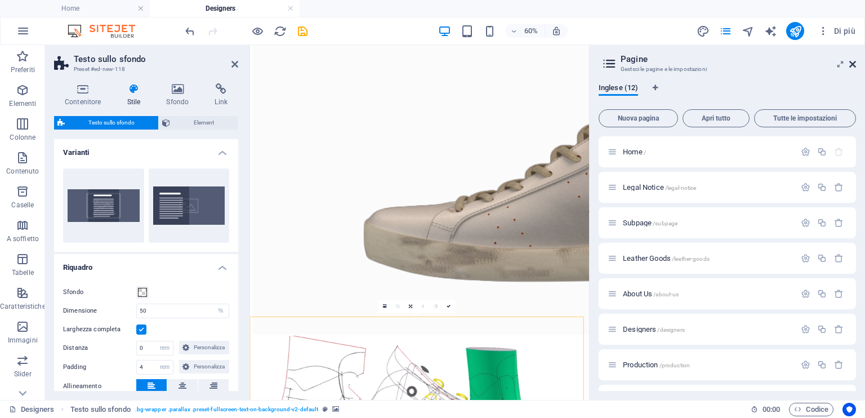
drag, startPoint x: 851, startPoint y: 65, endPoint x: 529, endPoint y: 75, distance: 321.7
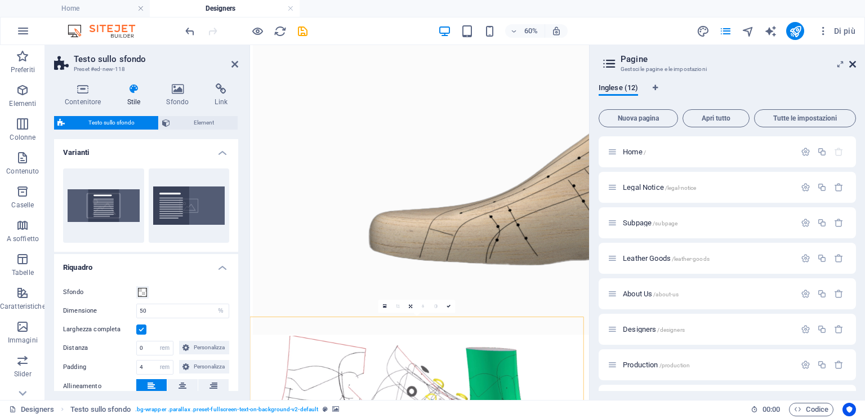
click at [851, 65] on icon at bounding box center [852, 64] width 7 height 9
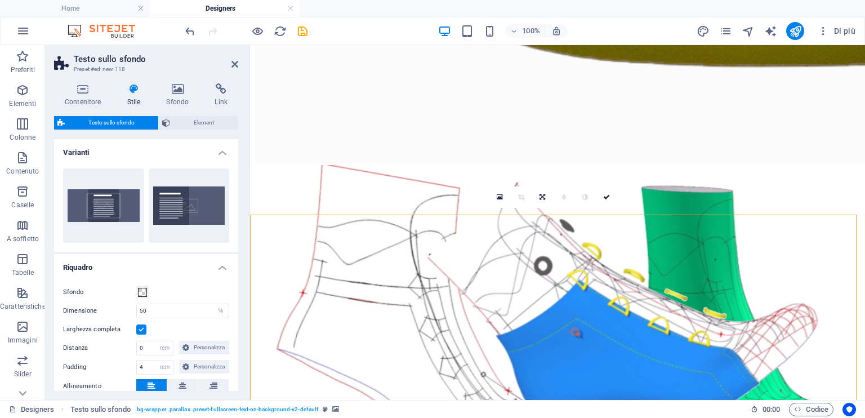
scroll to position [1237, 0]
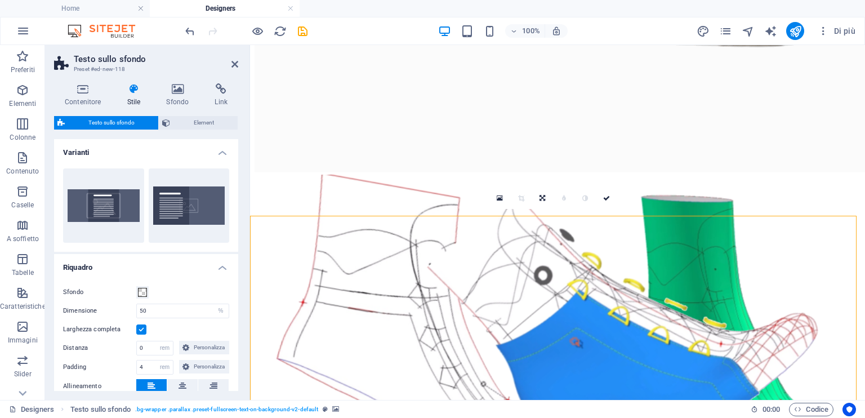
drag, startPoint x: 718, startPoint y: 355, endPoint x: 680, endPoint y: 326, distance: 48.2
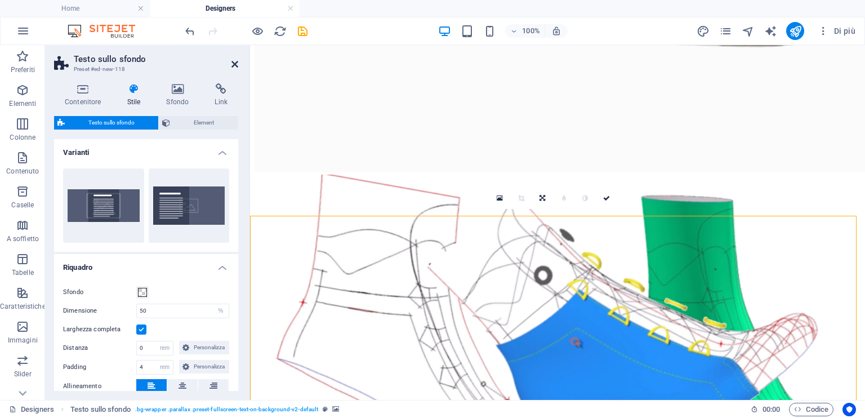
click at [233, 67] on icon at bounding box center [234, 64] width 7 height 9
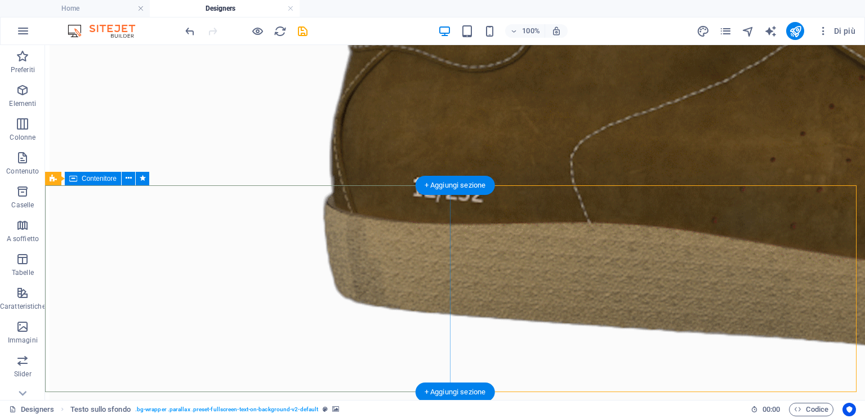
scroll to position [1156, 0]
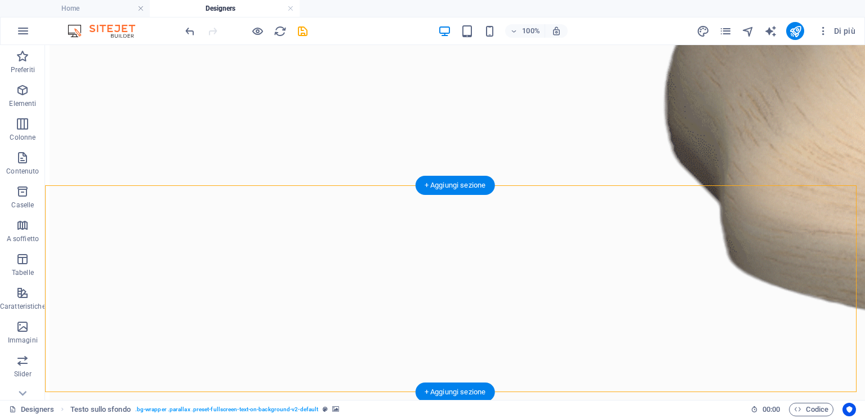
scroll to position [1294, 0]
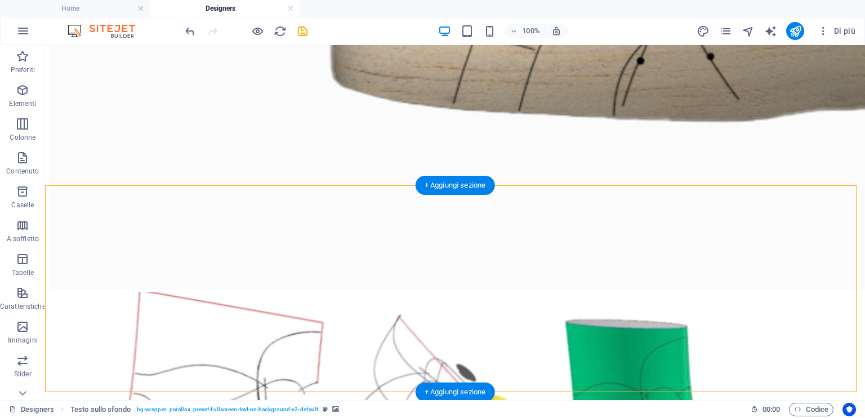
select select "%"
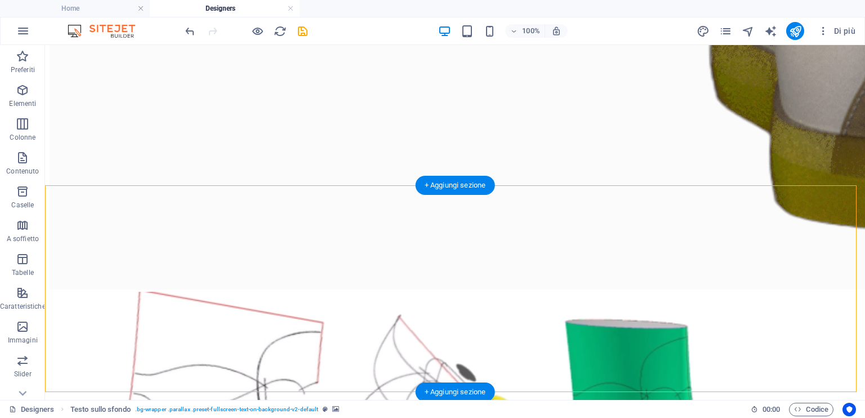
select select "rem"
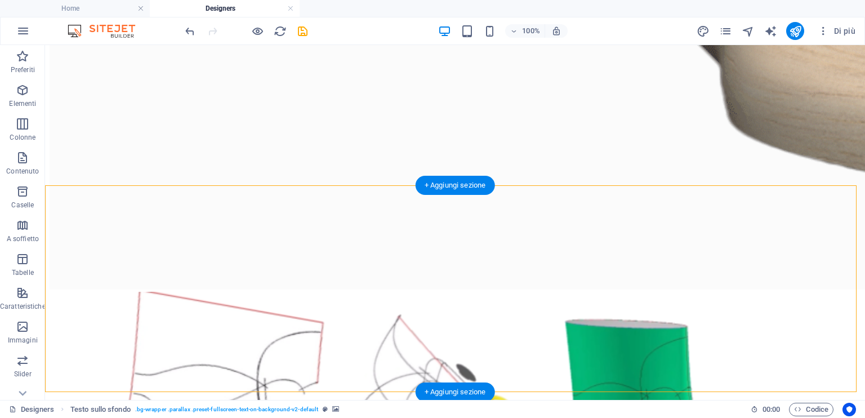
select select "rem"
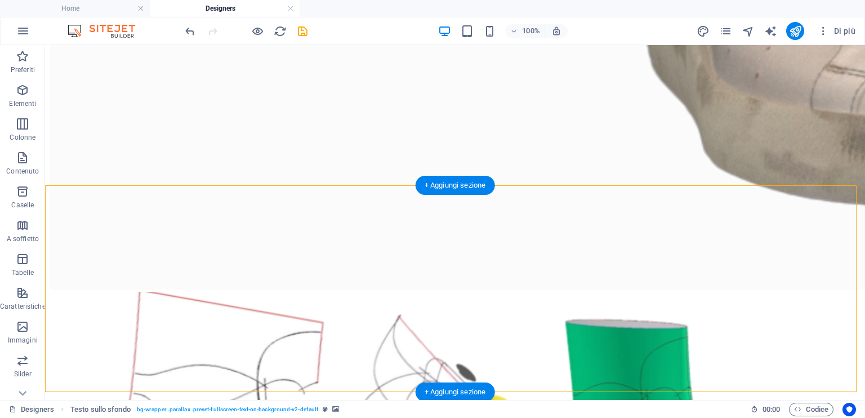
select select "px"
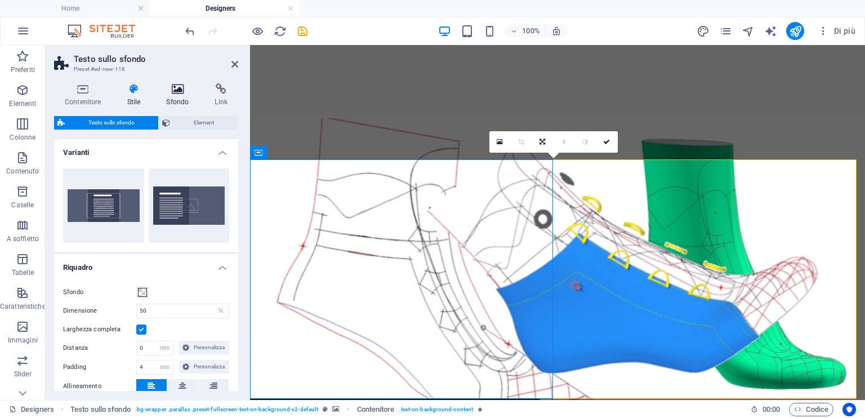
click at [189, 98] on h4 "Sfondo" at bounding box center [179, 95] width 48 height 24
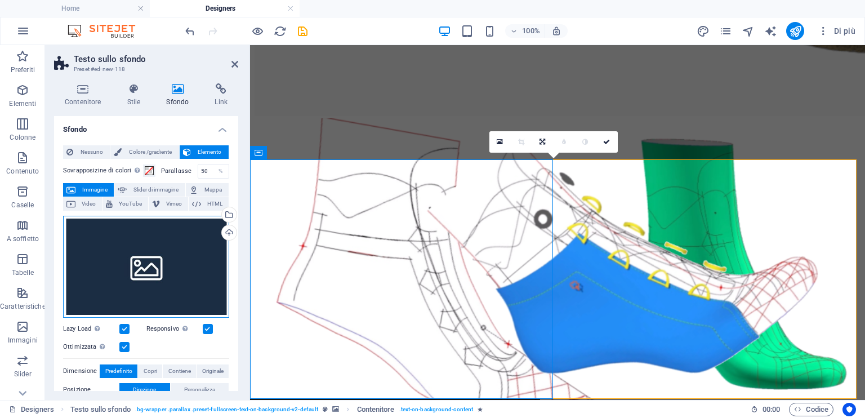
click at [153, 284] on div "Trascina qui i file, fai clic per sceglierli o selezionali da File o dalle nost…" at bounding box center [146, 267] width 166 height 102
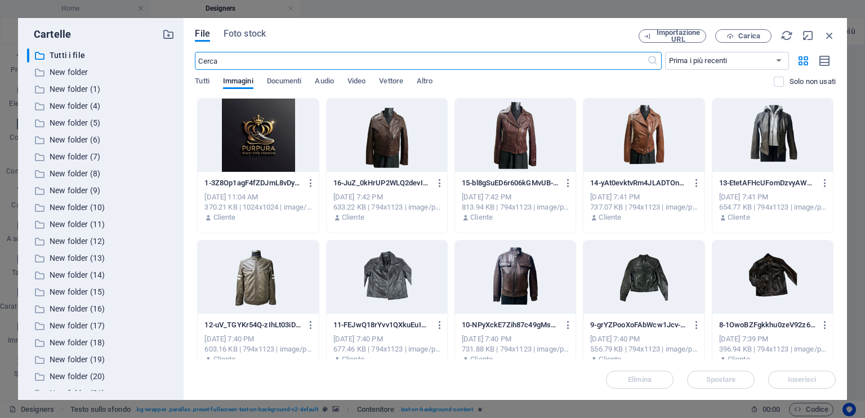
scroll to position [1312, 0]
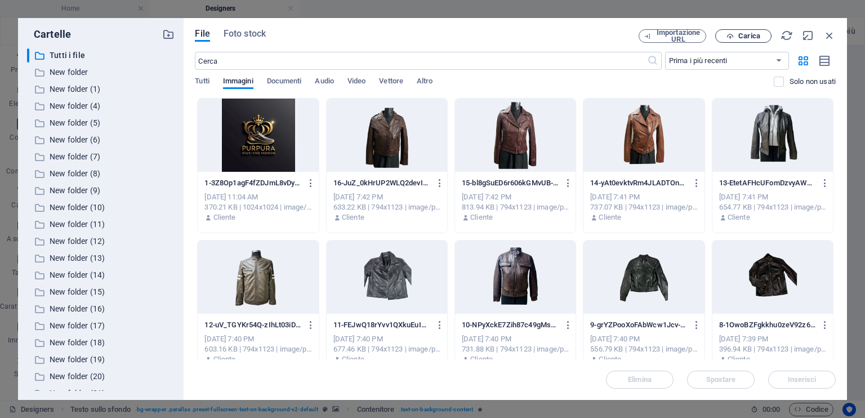
click at [745, 39] on span "Carica" at bounding box center [749, 36] width 22 height 7
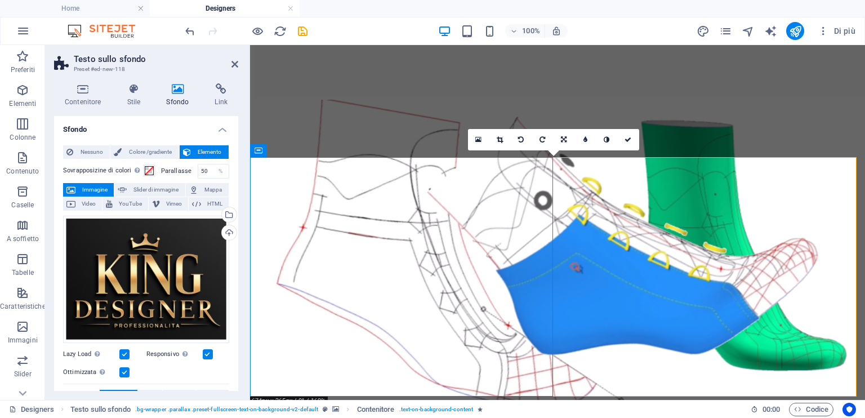
scroll to position [1294, 0]
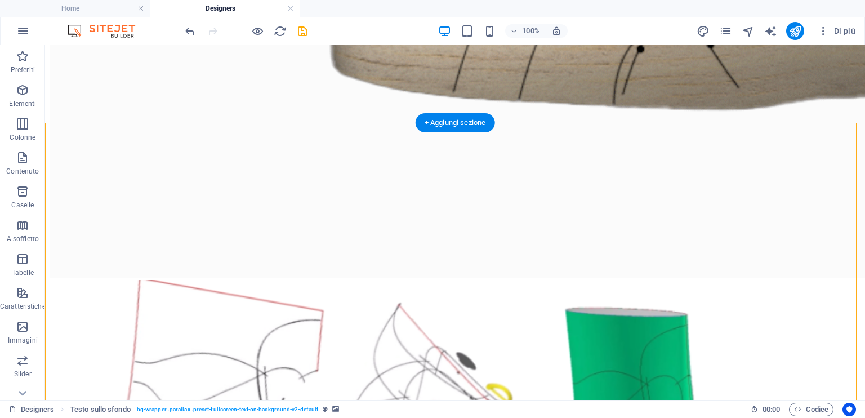
scroll to position [1212, 0]
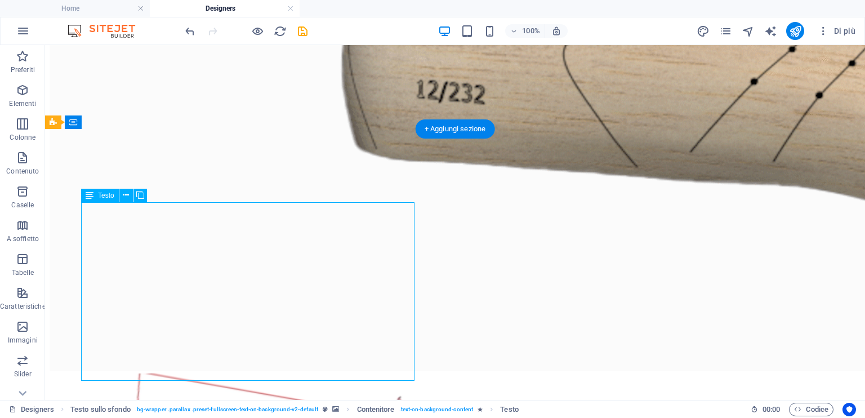
scroll to position [1350, 0]
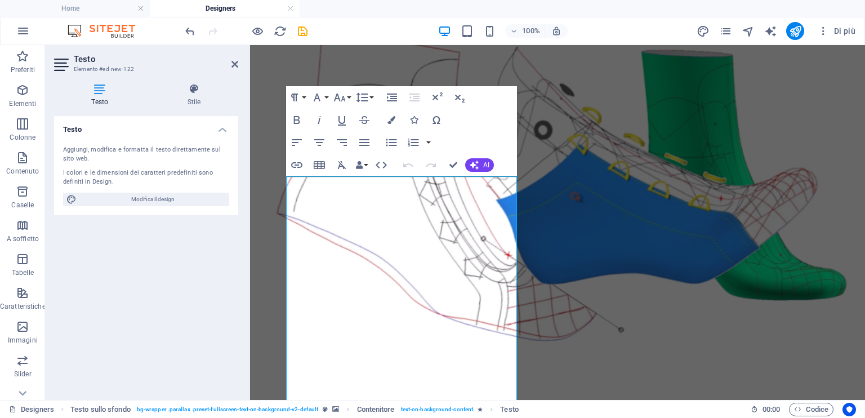
click at [158, 235] on div "Testo Aggiungi, modifica e formatta il testo direttamente sul sito web. I color…" at bounding box center [146, 253] width 184 height 275
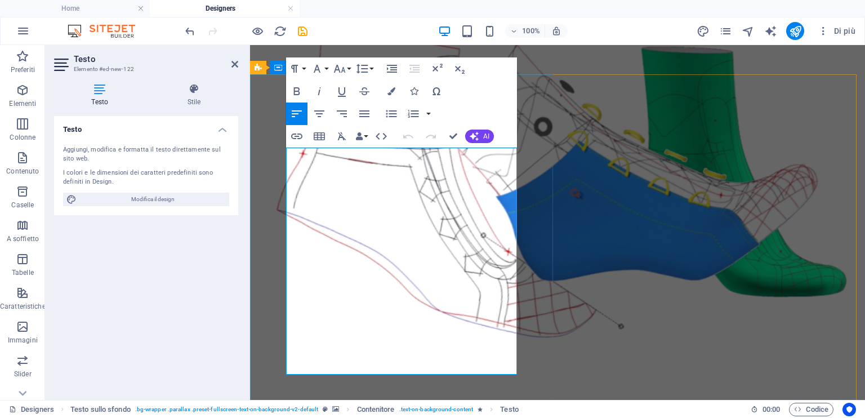
scroll to position [1397, 0]
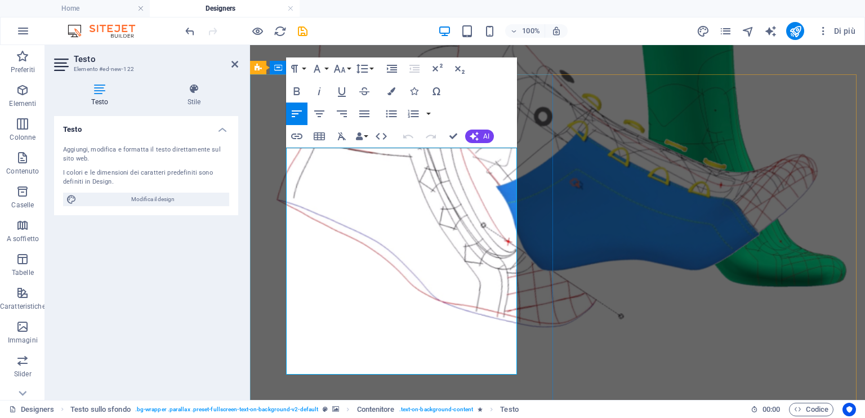
drag, startPoint x: 288, startPoint y: 184, endPoint x: 514, endPoint y: 392, distance: 306.5
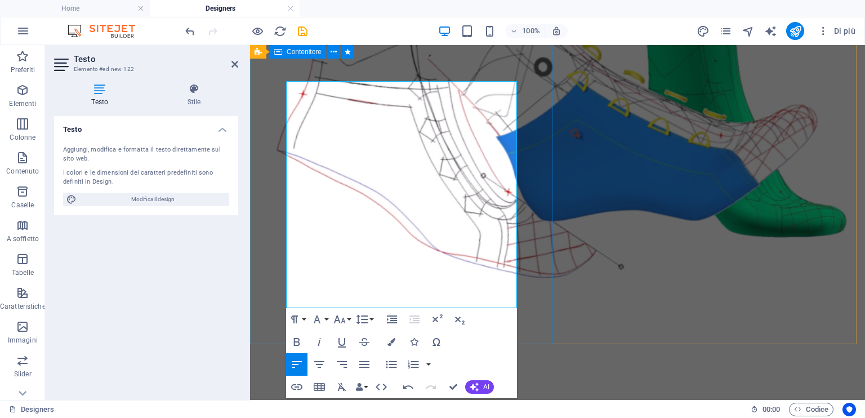
scroll to position [1453, 0]
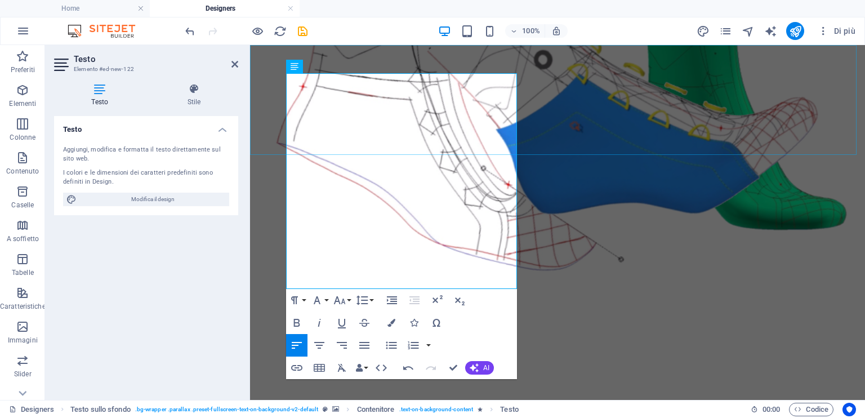
drag, startPoint x: 697, startPoint y: 82, endPoint x: 902, endPoint y: 81, distance: 205.0
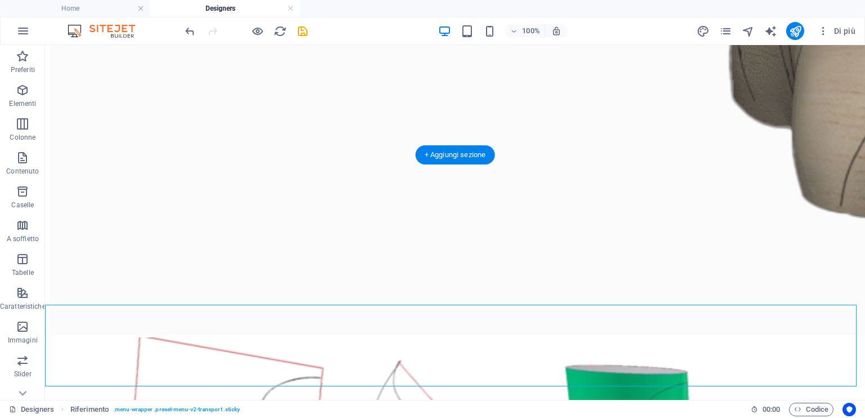
scroll to position [1276, 0]
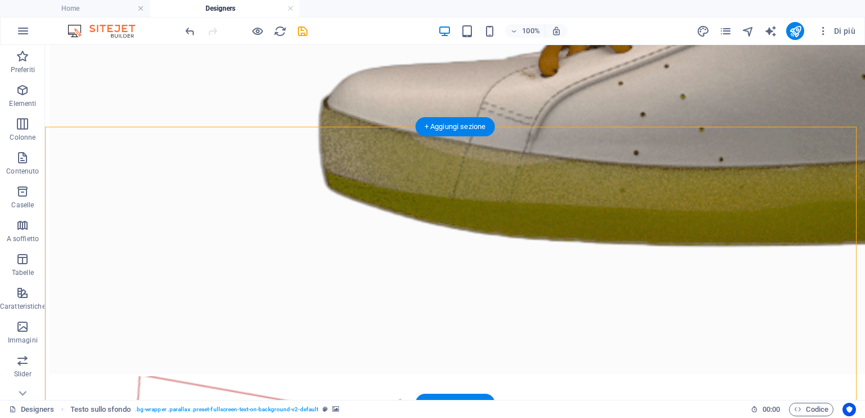
scroll to position [1220, 0]
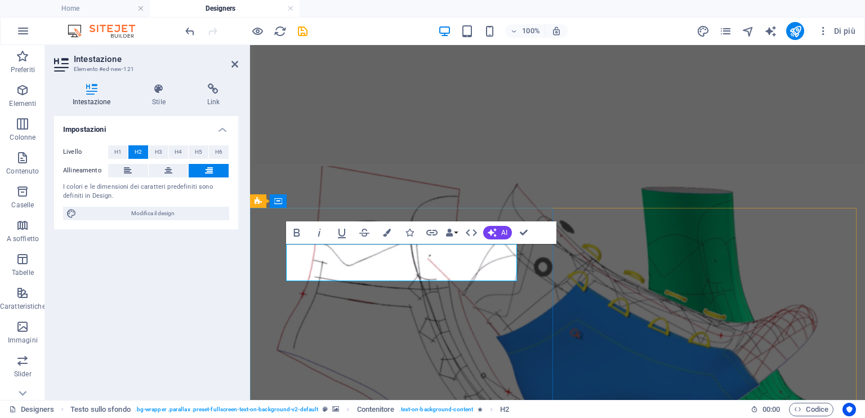
scroll to position [1302, 0]
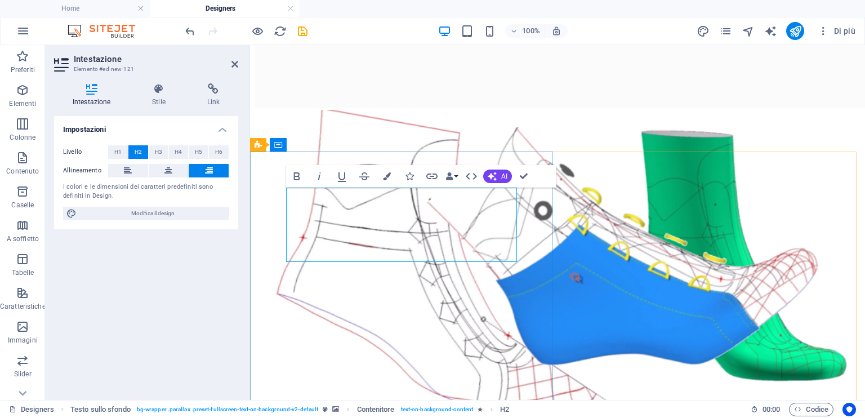
click at [179, 151] on span "H4" at bounding box center [178, 152] width 7 height 14
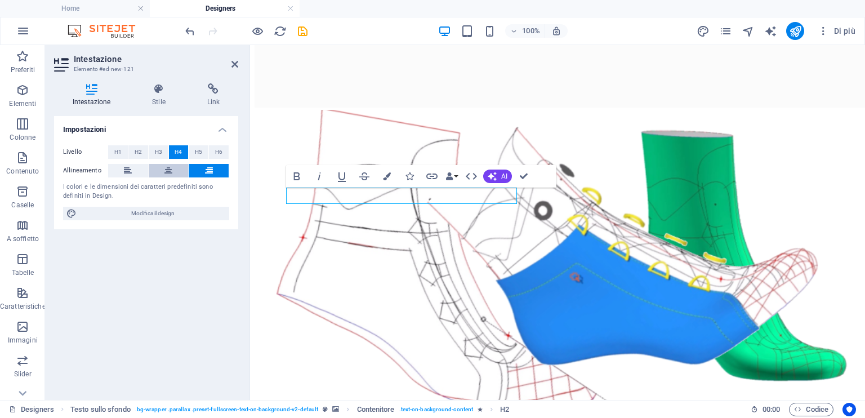
click at [169, 168] on icon at bounding box center [168, 171] width 8 height 14
click at [126, 170] on icon at bounding box center [128, 171] width 8 height 14
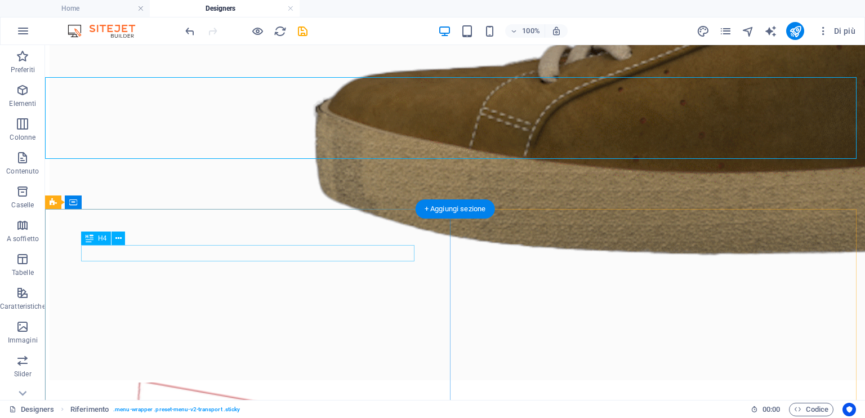
scroll to position [1220, 0]
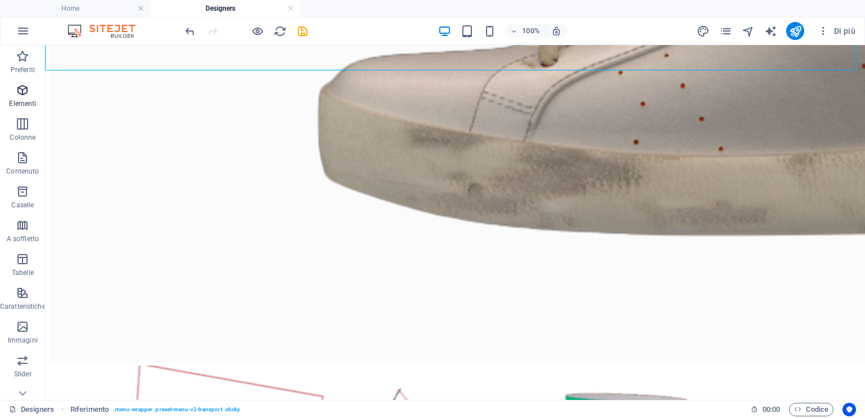
click at [16, 89] on icon "button" at bounding box center [23, 90] width 14 height 14
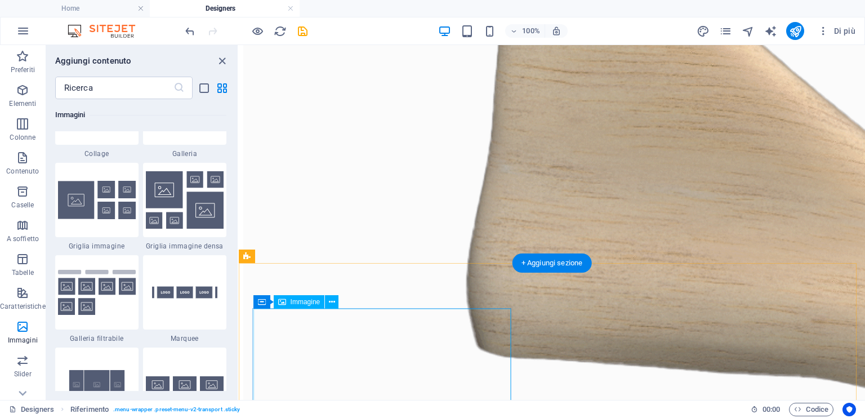
scroll to position [951, 0]
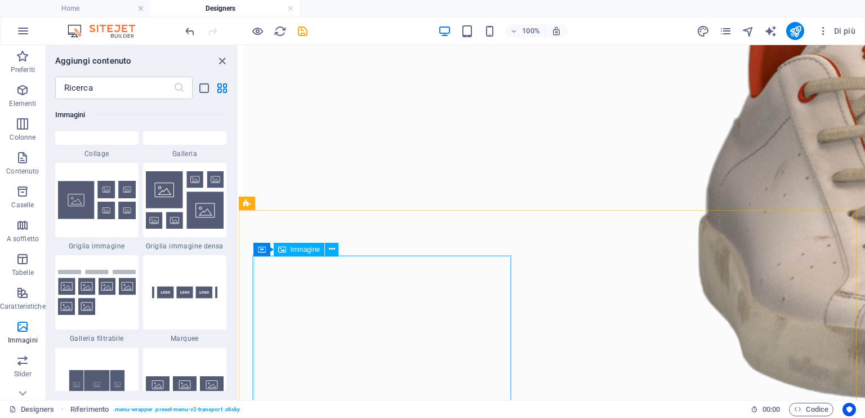
click at [306, 248] on span "Immagine" at bounding box center [306, 249] width 30 height 7
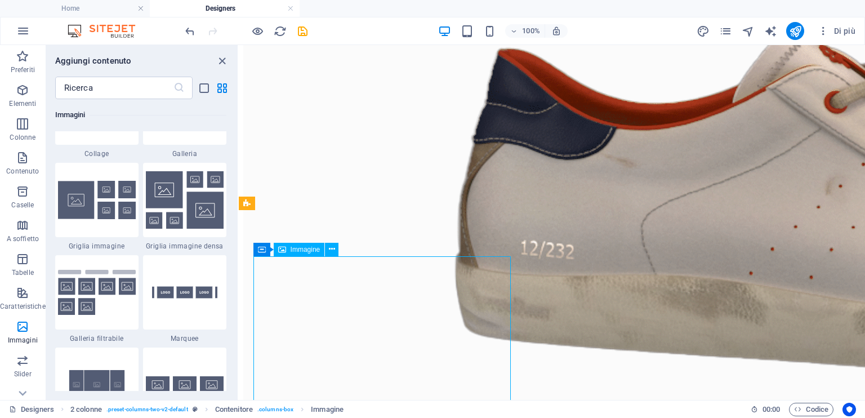
click at [306, 248] on span "Immagine" at bounding box center [306, 249] width 30 height 7
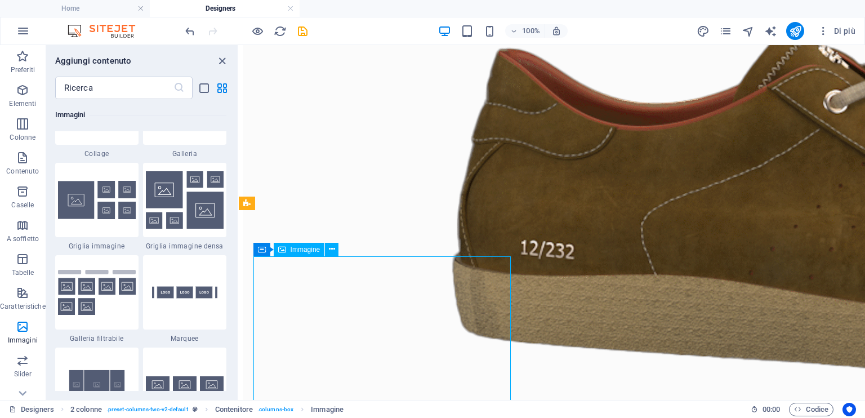
scroll to position [996, 0]
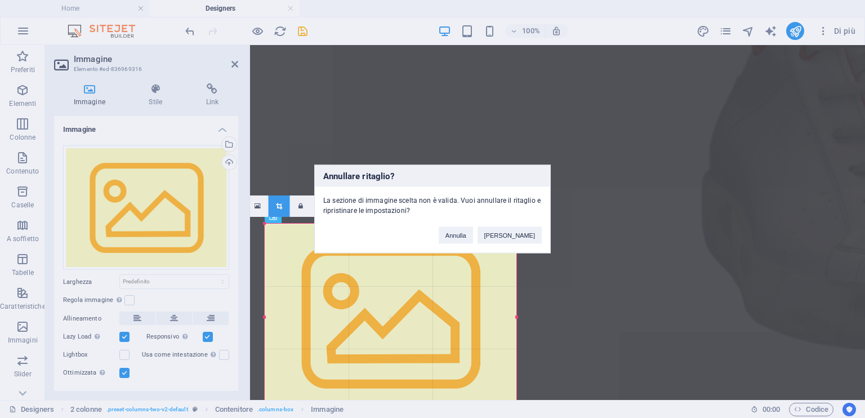
click at [613, 282] on div "Annullare ritaglio? La sezione di immagine scelta non è valida. Vuoi annullare …" at bounding box center [432, 209] width 865 height 418
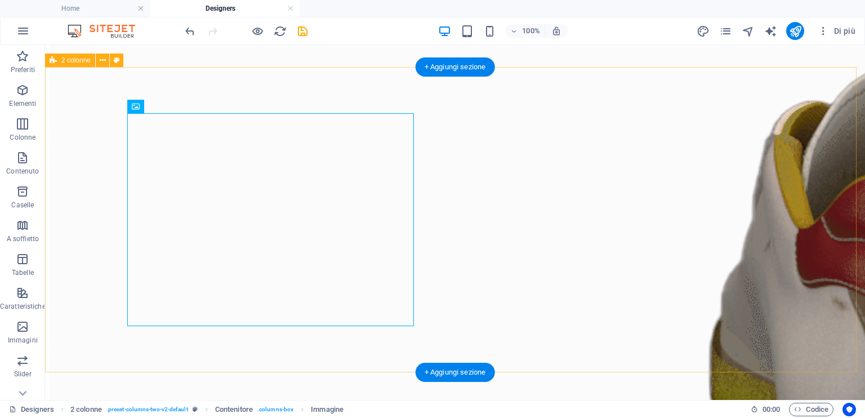
scroll to position [969, 0]
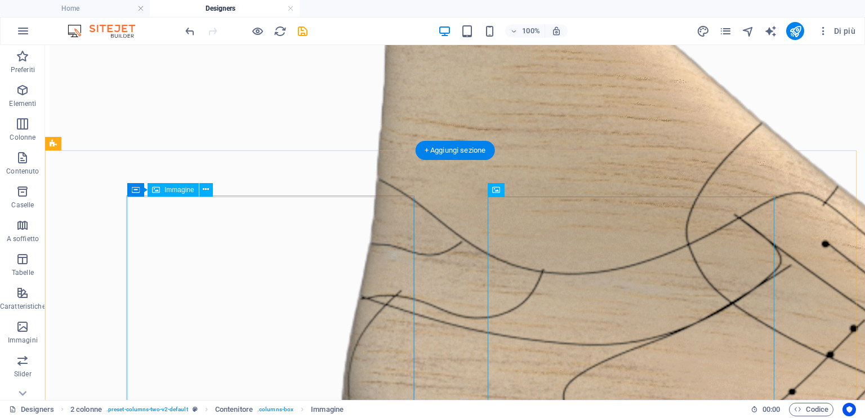
scroll to position [856, 0]
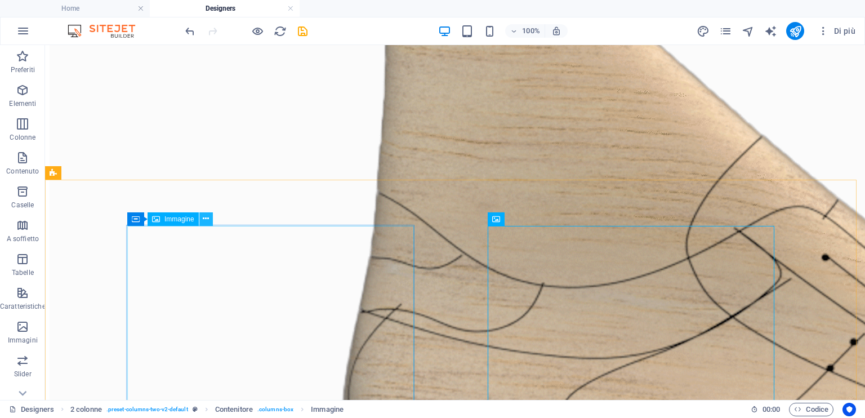
click at [208, 216] on icon at bounding box center [206, 219] width 6 height 12
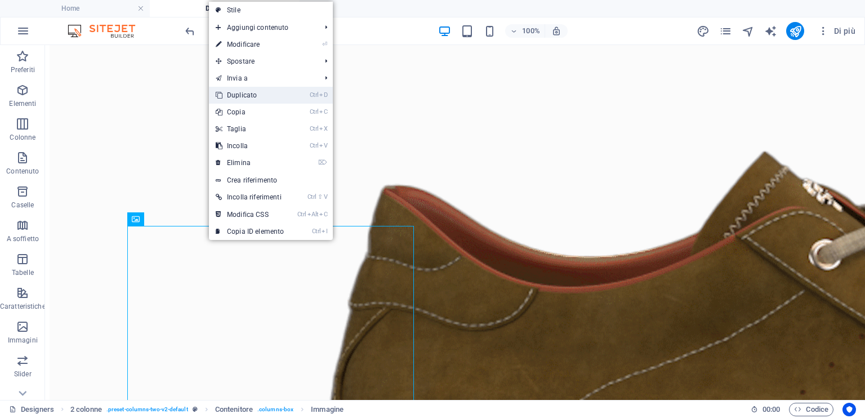
click at [268, 94] on link "Ctrl D Duplicato" at bounding box center [250, 95] width 82 height 17
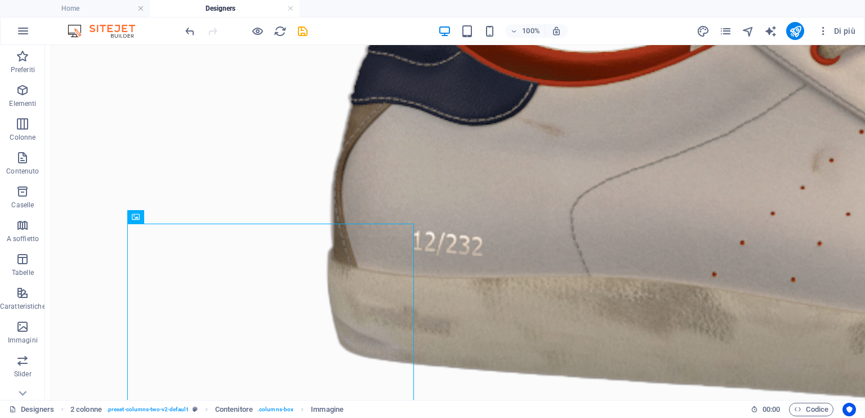
scroll to position [1179, 0]
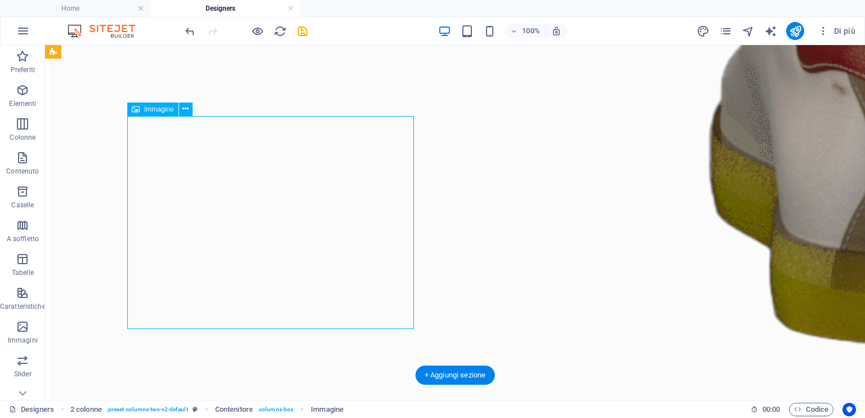
drag, startPoint x: 279, startPoint y: 225, endPoint x: 264, endPoint y: 265, distance: 43.5
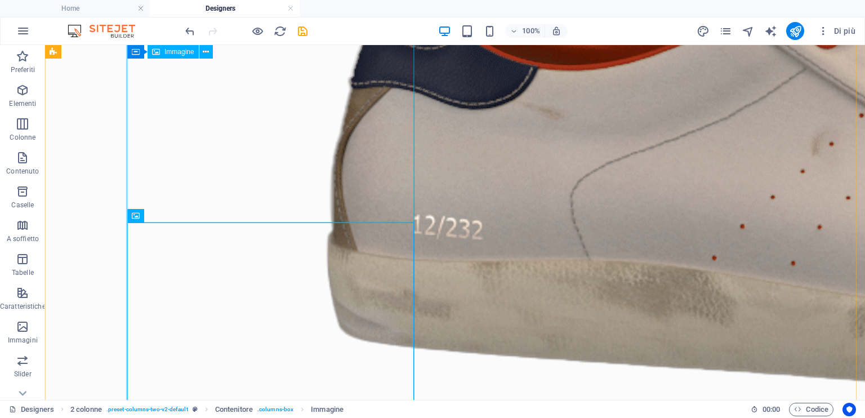
scroll to position [1066, 0]
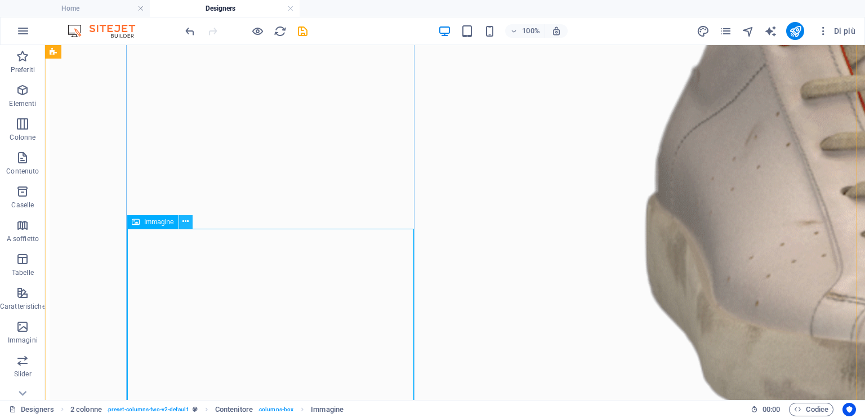
click at [184, 220] on icon at bounding box center [185, 222] width 6 height 12
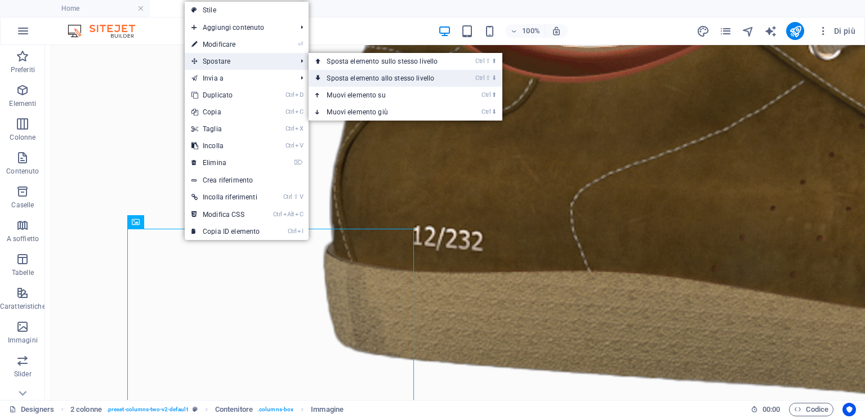
click at [331, 76] on link "Ctrl ⇧ ⬇ Sposta elemento allo stesso livello" at bounding box center [384, 78] width 151 height 17
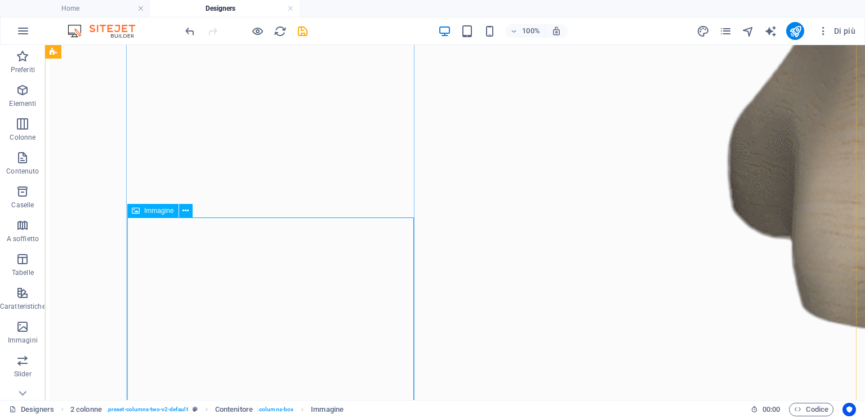
scroll to position [1179, 0]
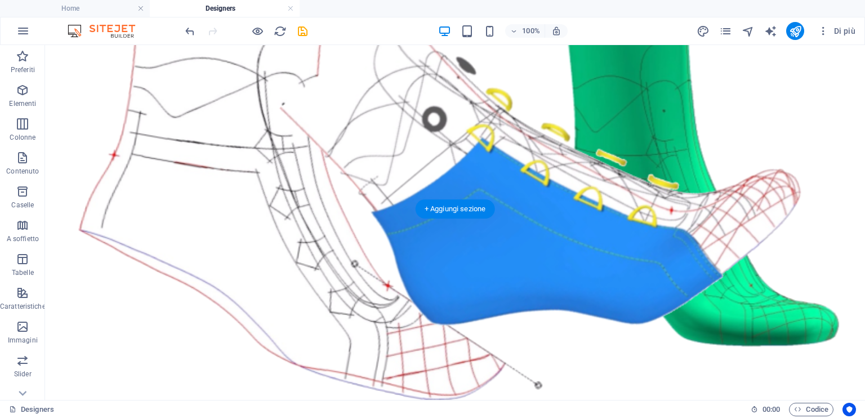
scroll to position [1615, 0]
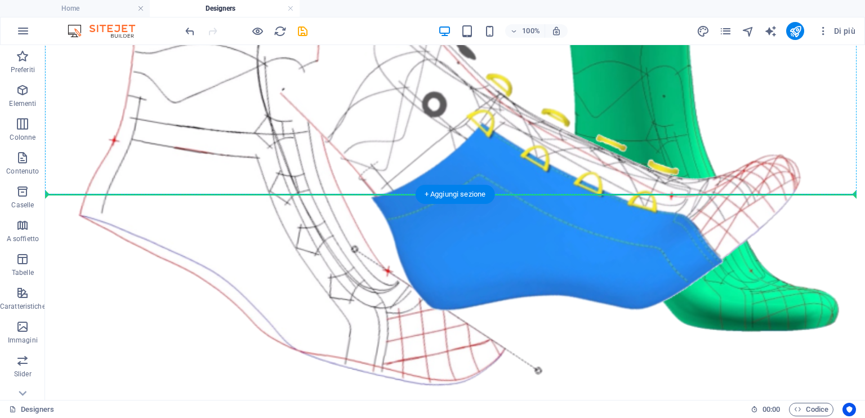
drag, startPoint x: 301, startPoint y: 265, endPoint x: 306, endPoint y: 193, distance: 72.3
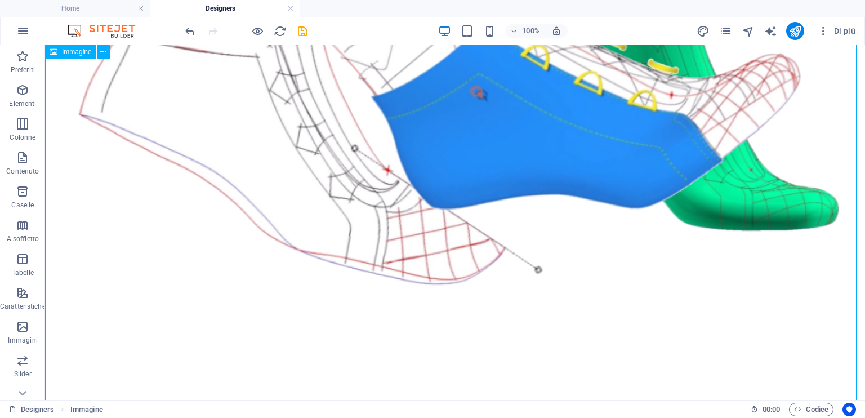
scroll to position [1444, 0]
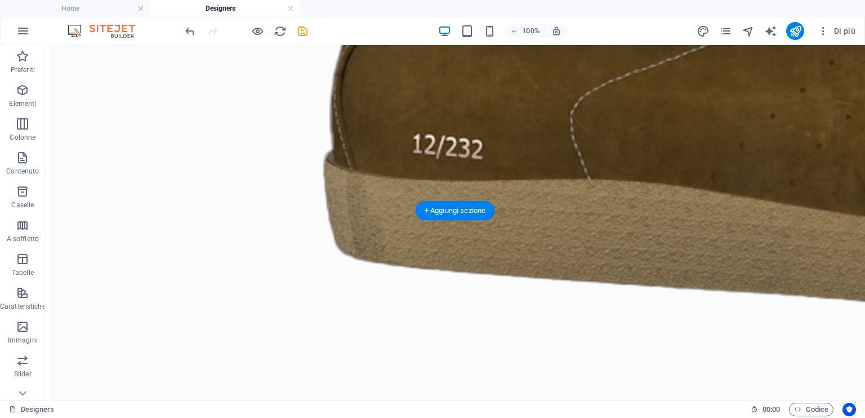
scroll to position [1162, 0]
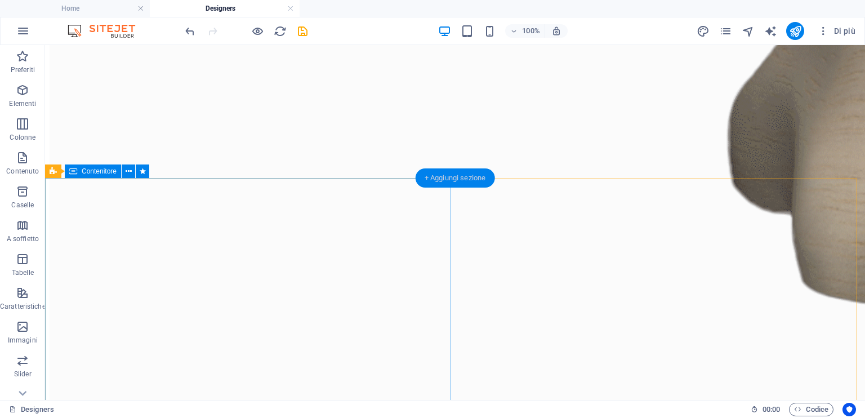
click at [447, 184] on div "+ Aggiungi sezione" at bounding box center [455, 177] width 79 height 19
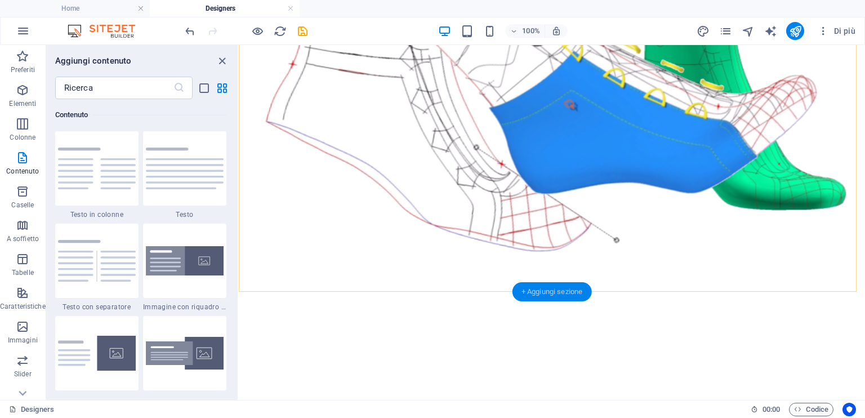
scroll to position [1429, 0]
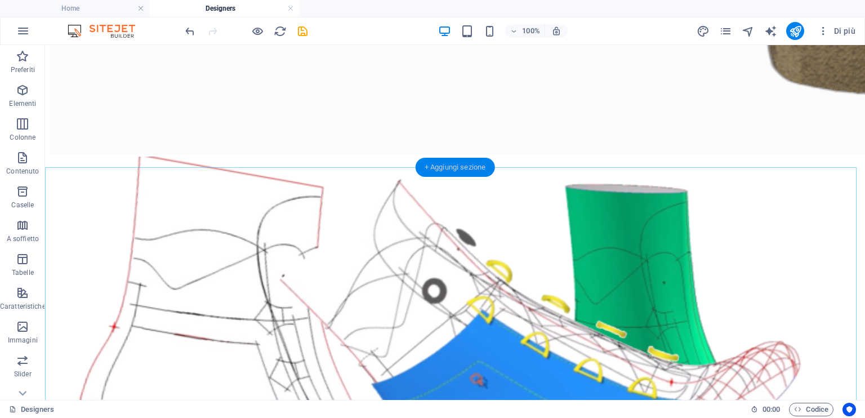
click at [463, 161] on div "+ Aggiungi sezione" at bounding box center [455, 167] width 79 height 19
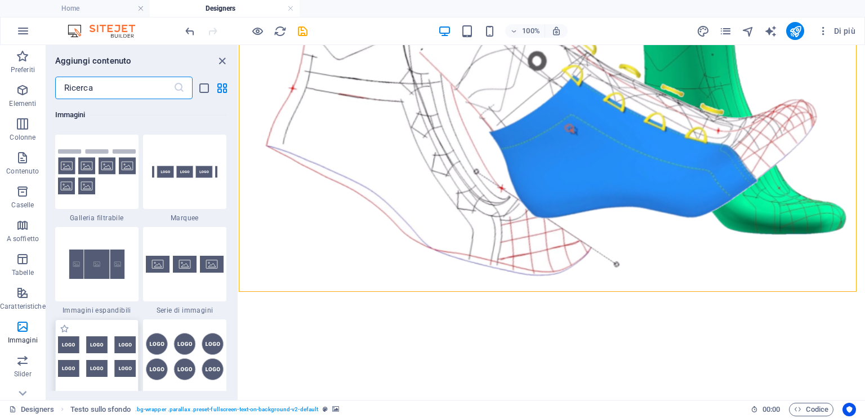
scroll to position [5969, 0]
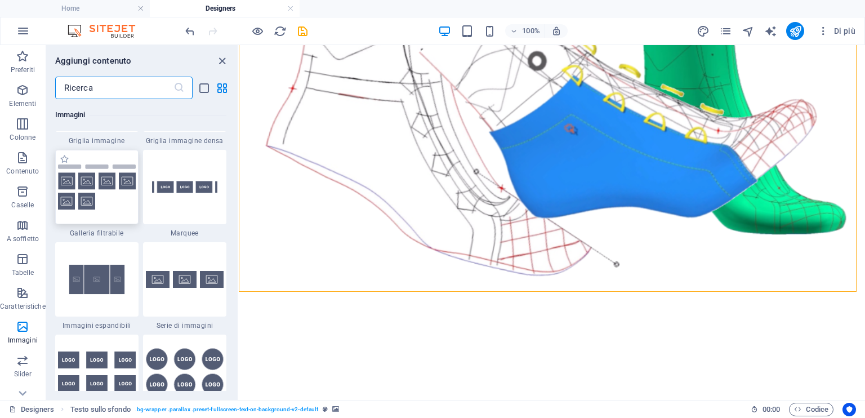
click at [119, 207] on img at bounding box center [97, 187] width 78 height 46
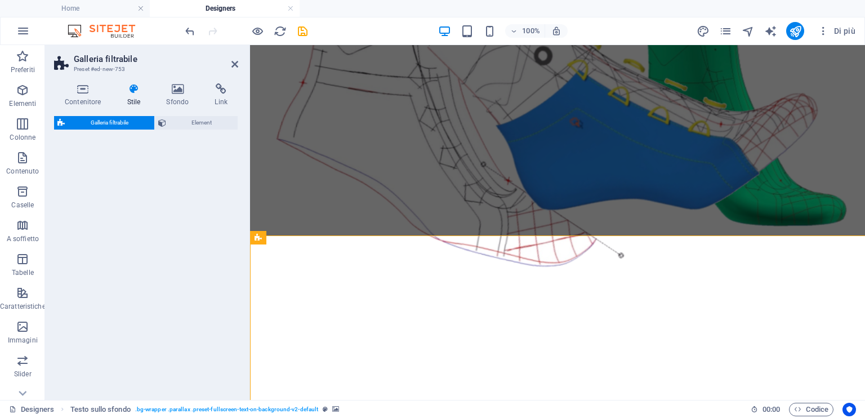
select select "rem"
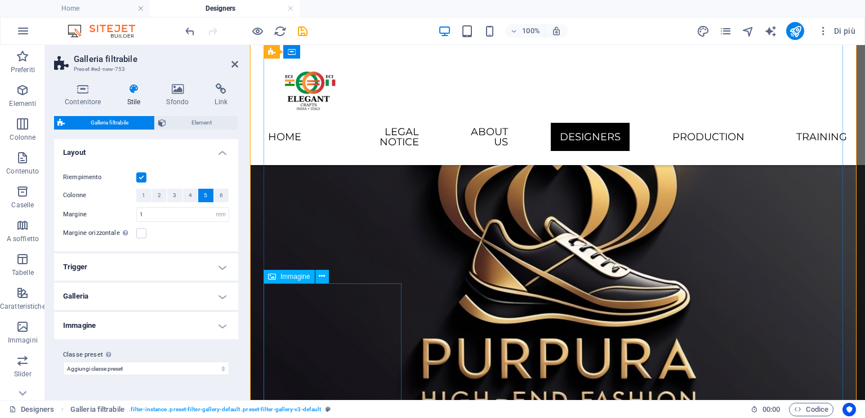
scroll to position [1907, 0]
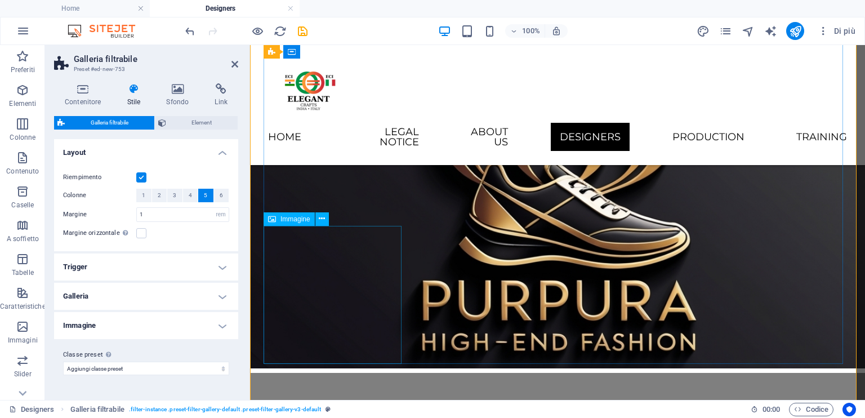
click at [327, 218] on button at bounding box center [322, 219] width 14 height 14
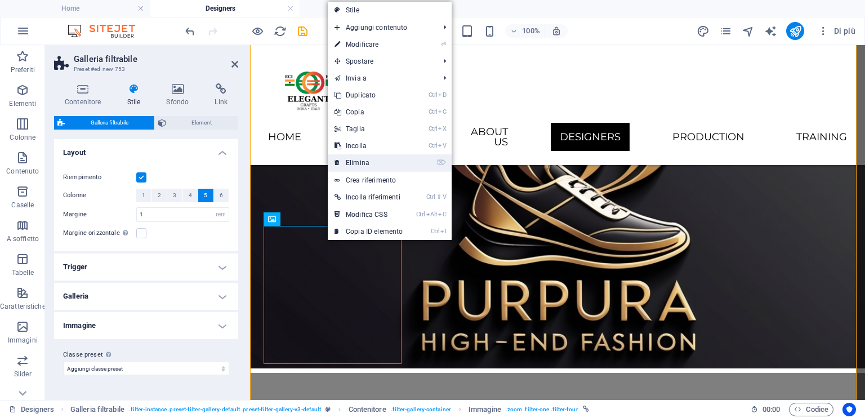
click at [366, 157] on link "⌦ Elimina" at bounding box center [369, 162] width 82 height 17
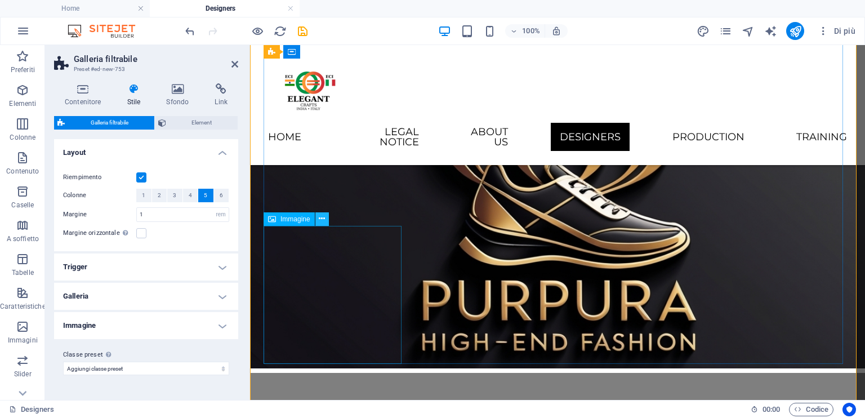
click at [324, 218] on icon at bounding box center [322, 219] width 6 height 12
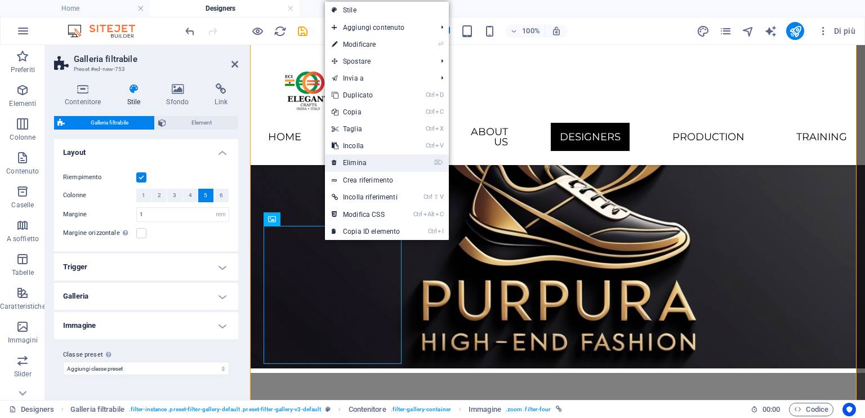
drag, startPoint x: 375, startPoint y: 161, endPoint x: 126, endPoint y: 117, distance: 252.2
click at [375, 161] on link "⌦ Elimina" at bounding box center [366, 162] width 82 height 17
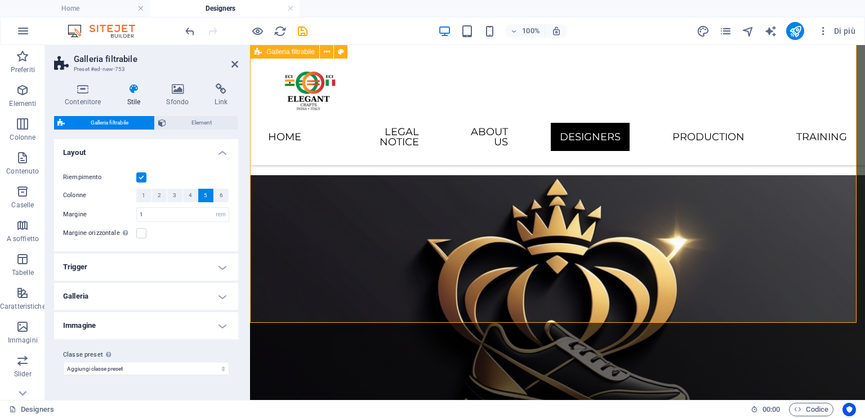
scroll to position [1738, 0]
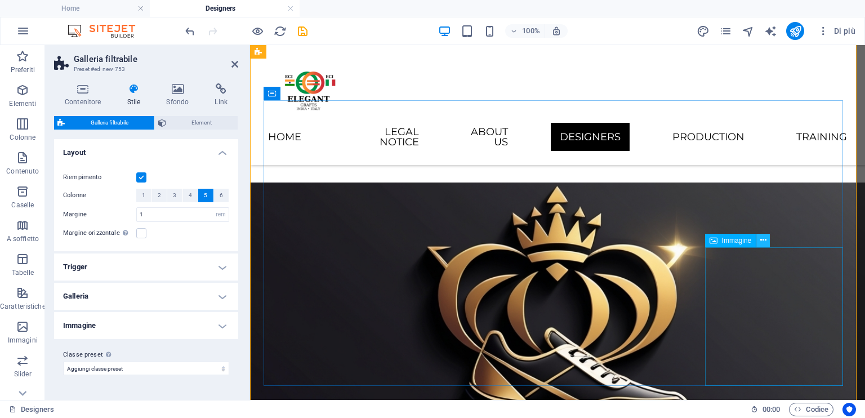
click at [768, 240] on button at bounding box center [763, 241] width 14 height 14
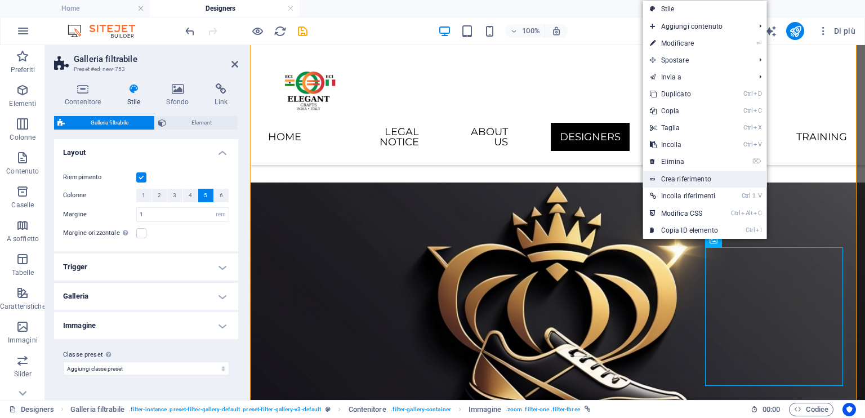
click at [716, 171] on link "Crea riferimento" at bounding box center [705, 179] width 124 height 17
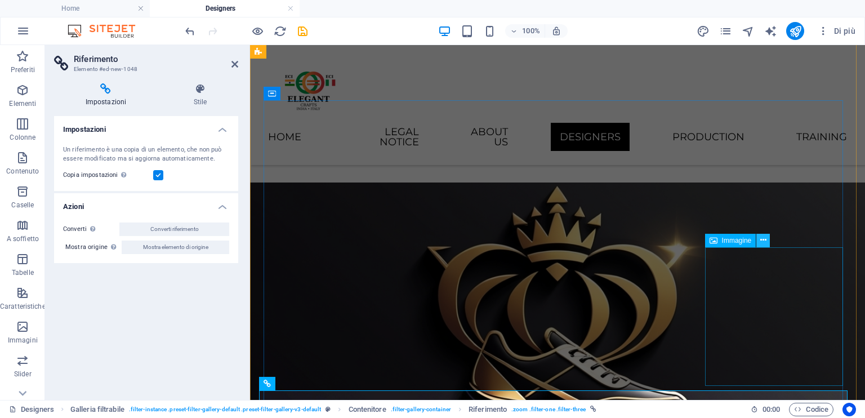
click at [765, 236] on icon at bounding box center [763, 240] width 6 height 12
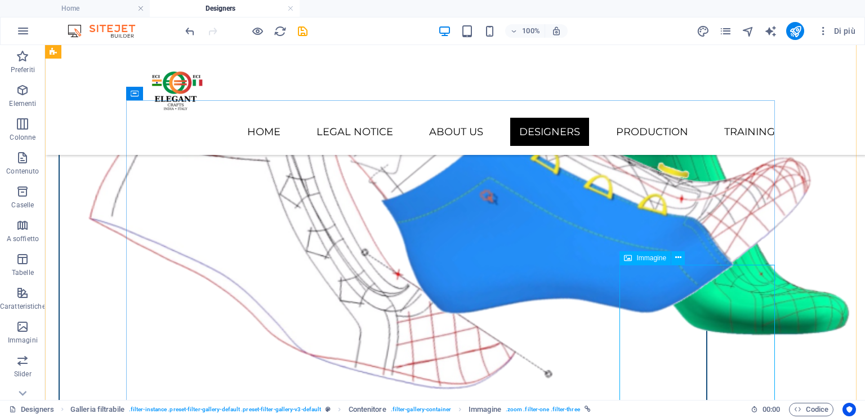
scroll to position [1577, 0]
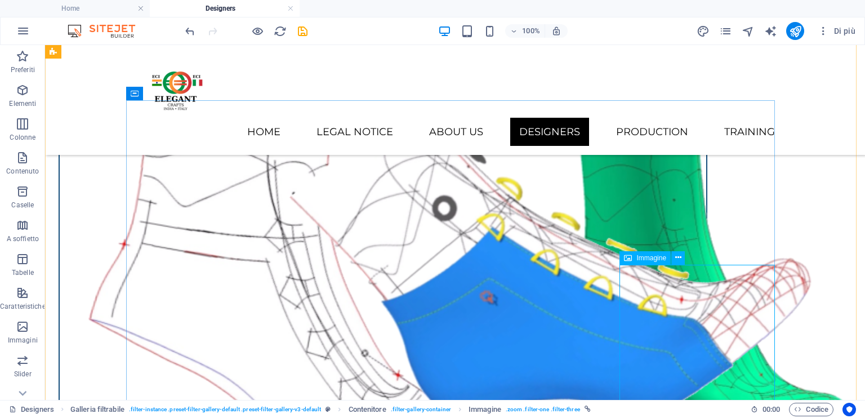
click at [681, 257] on button at bounding box center [678, 258] width 14 height 14
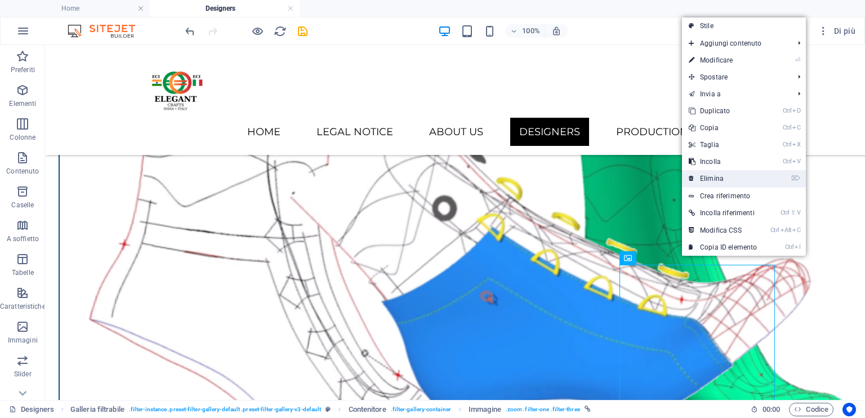
click at [728, 177] on link "⌦ Elimina" at bounding box center [723, 178] width 82 height 17
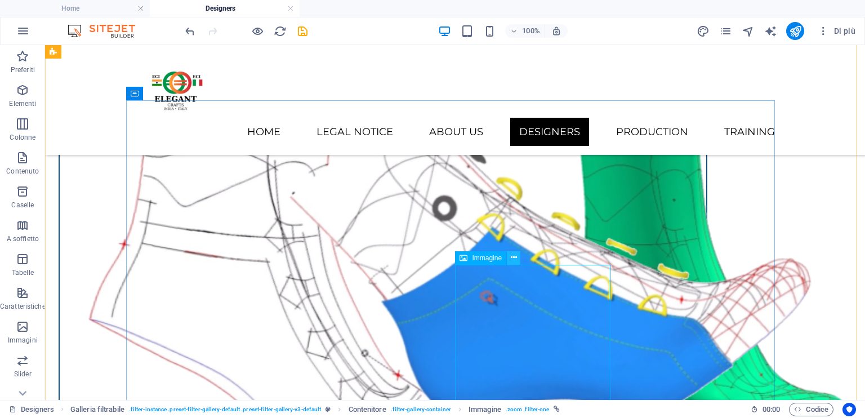
click at [512, 256] on icon at bounding box center [514, 258] width 6 height 12
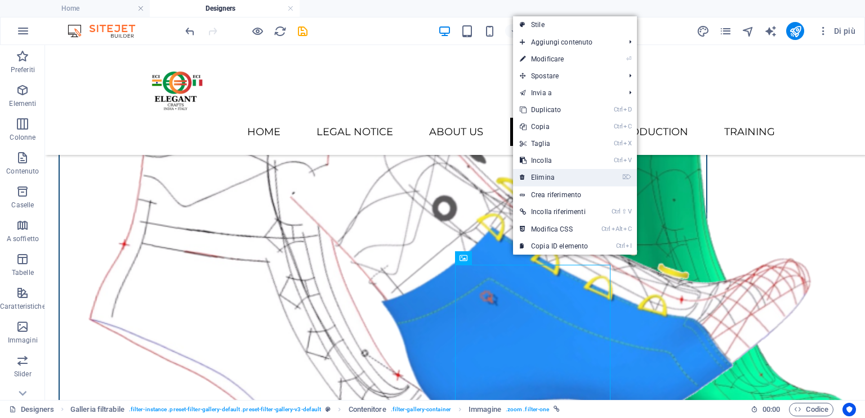
click at [555, 178] on link "⌦ Elimina" at bounding box center [554, 177] width 82 height 17
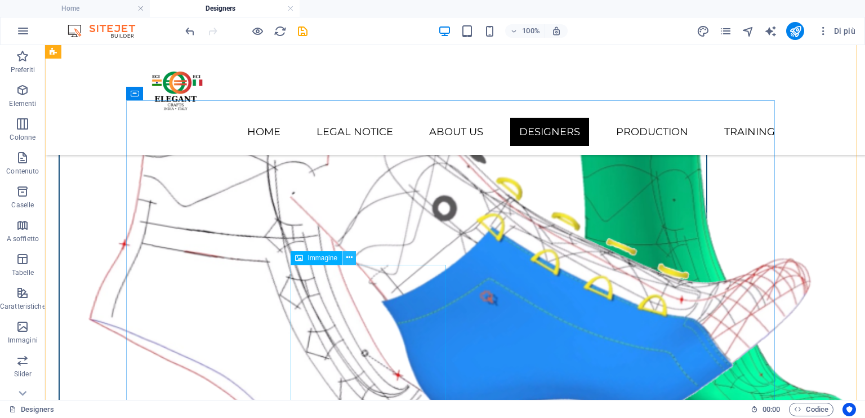
click at [351, 257] on icon at bounding box center [349, 258] width 6 height 12
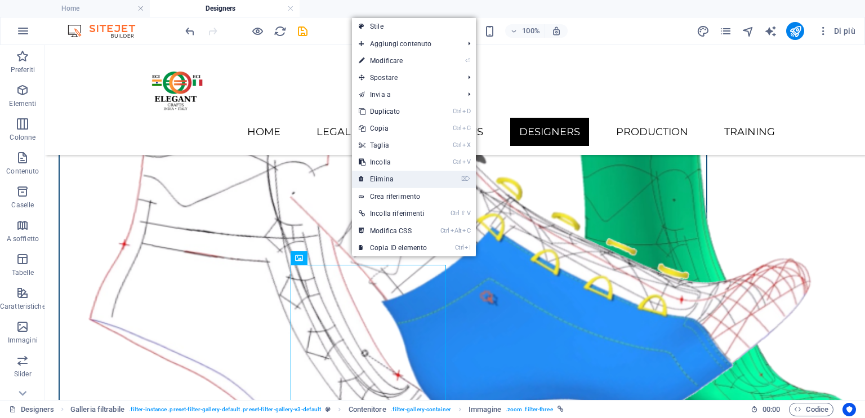
click at [405, 178] on link "⌦ Elimina" at bounding box center [393, 179] width 82 height 17
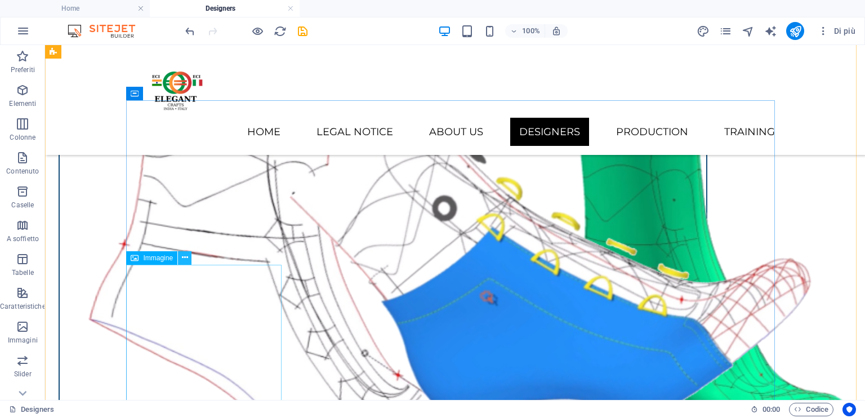
click at [185, 257] on icon at bounding box center [185, 258] width 6 height 12
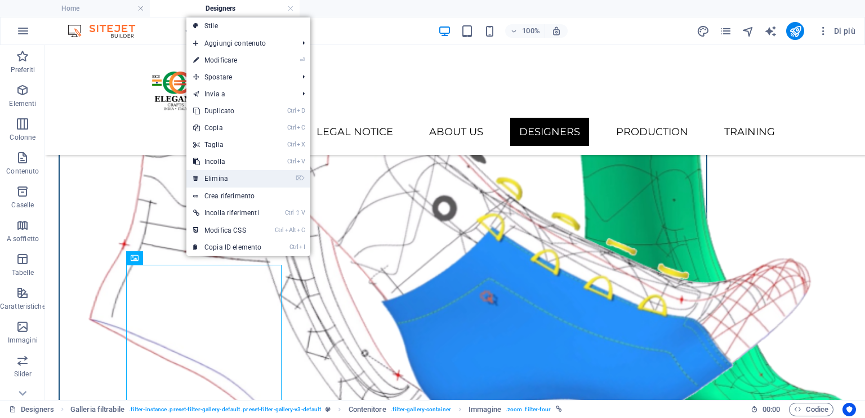
click at [261, 180] on link "⌦ Elimina" at bounding box center [227, 178] width 82 height 17
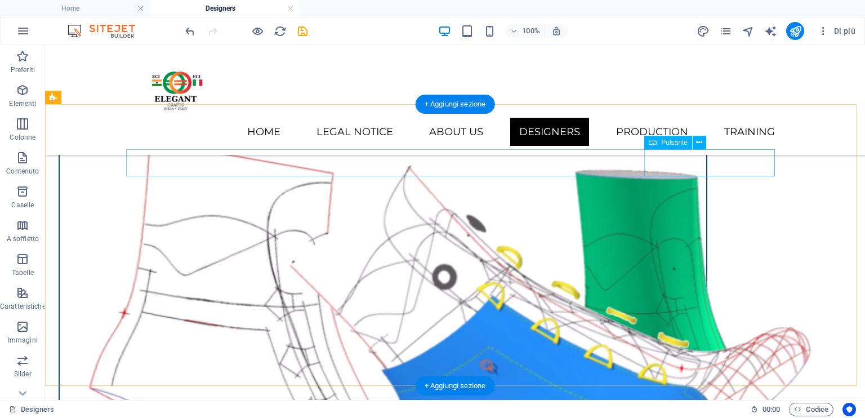
scroll to position [1464, 0]
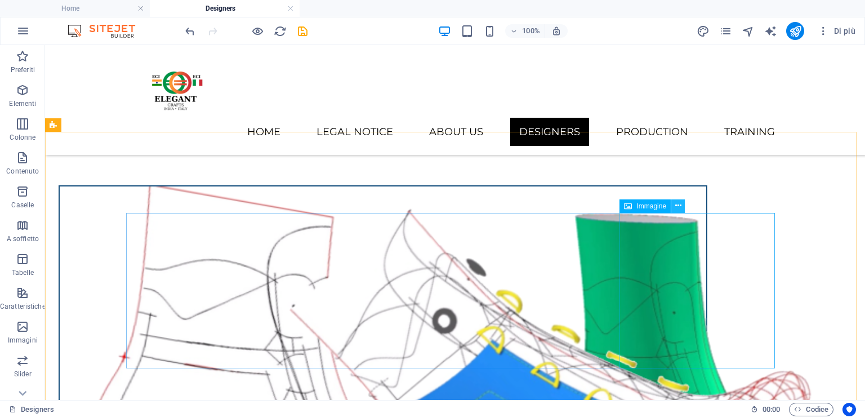
click at [681, 203] on button at bounding box center [678, 206] width 14 height 14
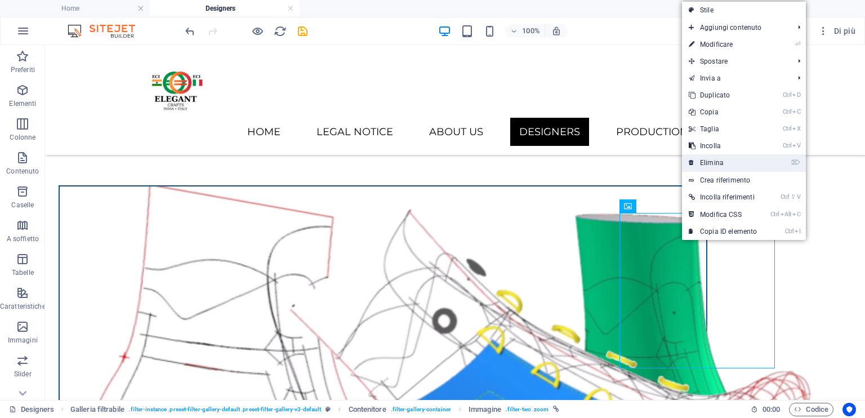
click at [723, 161] on link "⌦ Elimina" at bounding box center [723, 162] width 82 height 17
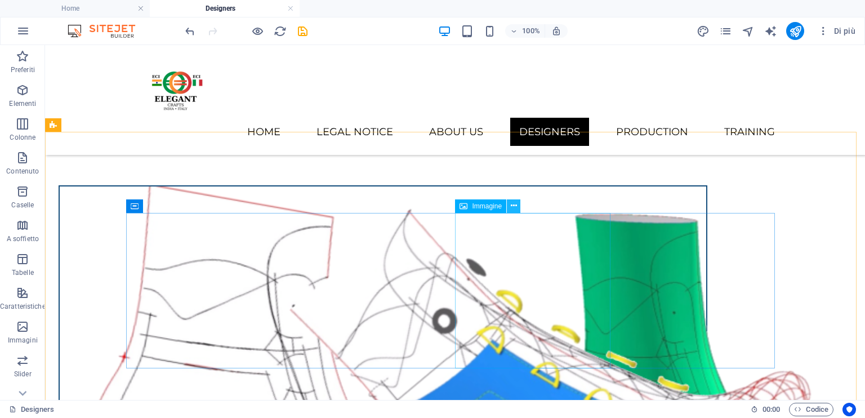
click at [511, 203] on icon at bounding box center [514, 206] width 6 height 12
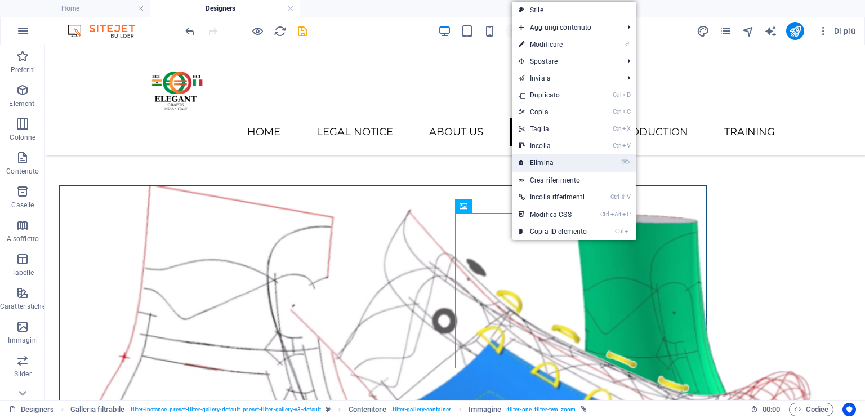
click at [558, 163] on link "⌦ Elimina" at bounding box center [553, 162] width 82 height 17
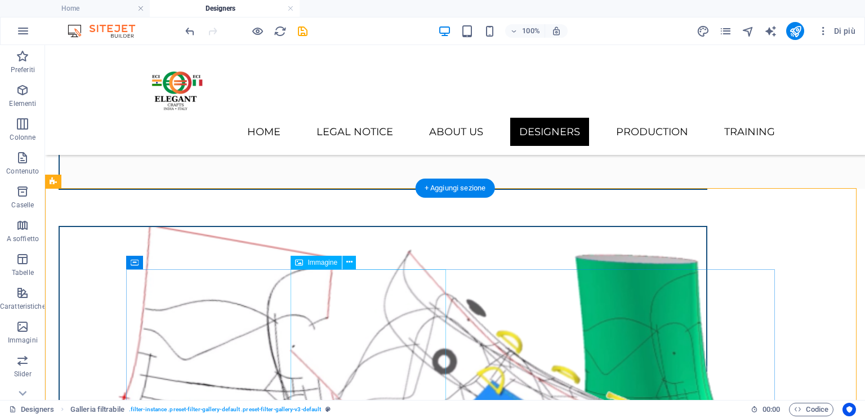
scroll to position [1408, 0]
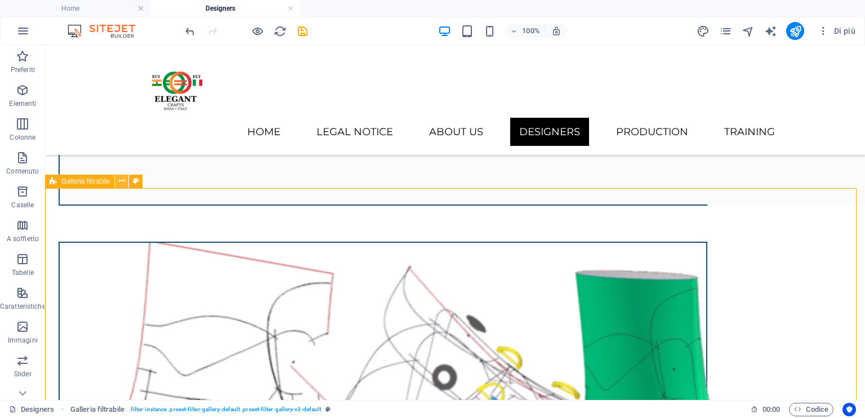
click at [122, 184] on icon at bounding box center [122, 181] width 6 height 12
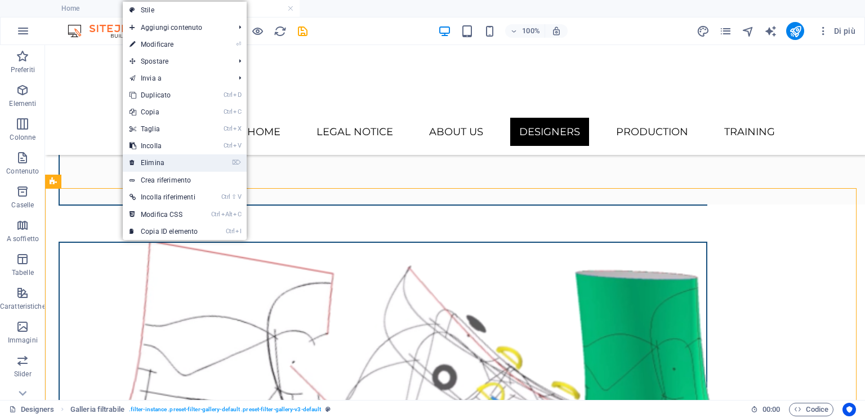
click at [166, 162] on link "⌦ Elimina" at bounding box center [164, 162] width 82 height 17
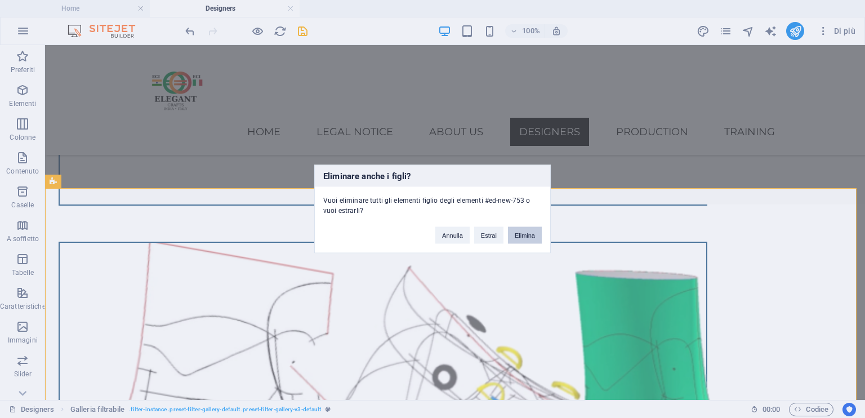
click at [524, 233] on button "Elimina" at bounding box center [525, 235] width 34 height 17
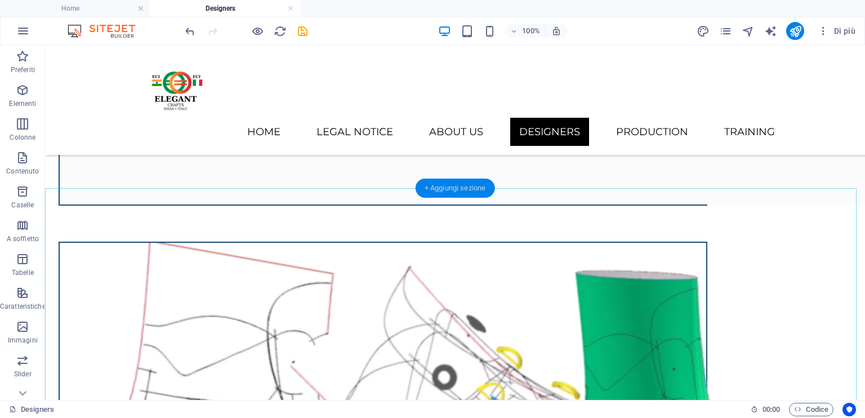
click at [457, 186] on div "+ Aggiungi sezione" at bounding box center [455, 188] width 79 height 19
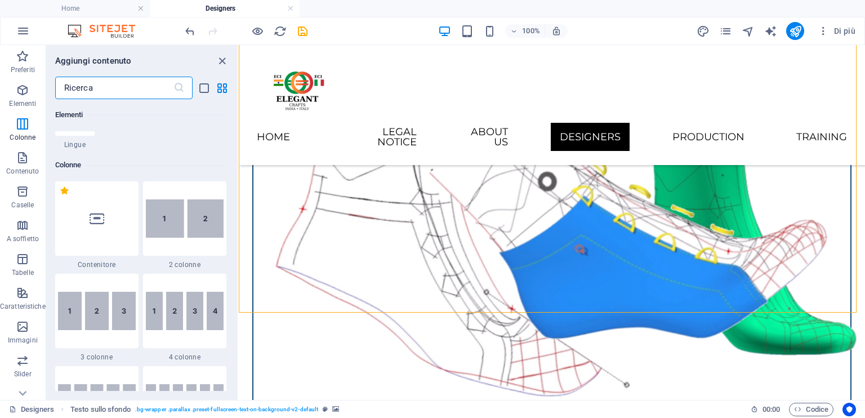
scroll to position [506, 0]
drag, startPoint x: 195, startPoint y: 235, endPoint x: 198, endPoint y: 241, distance: 6.8
click at [196, 234] on img at bounding box center [185, 219] width 78 height 38
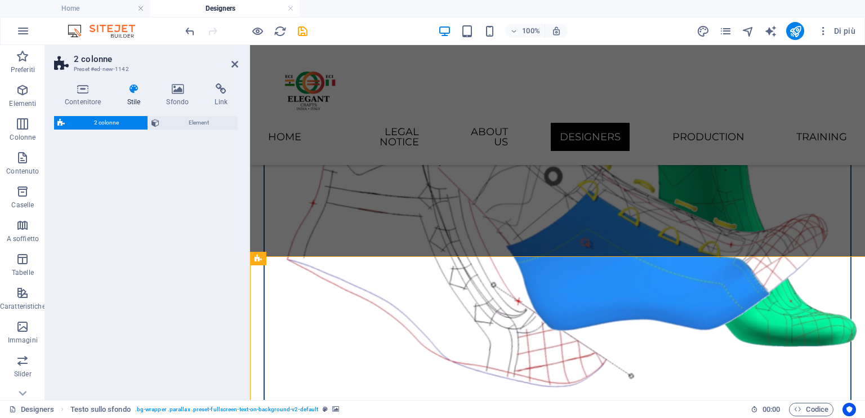
select select "rem"
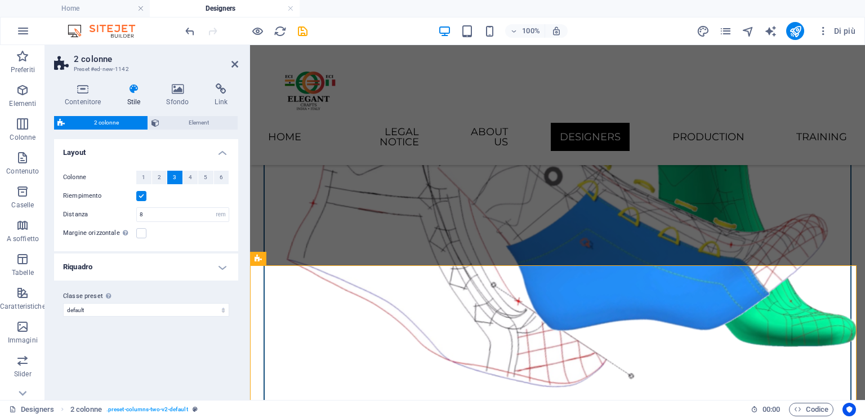
scroll to position [1492, 0]
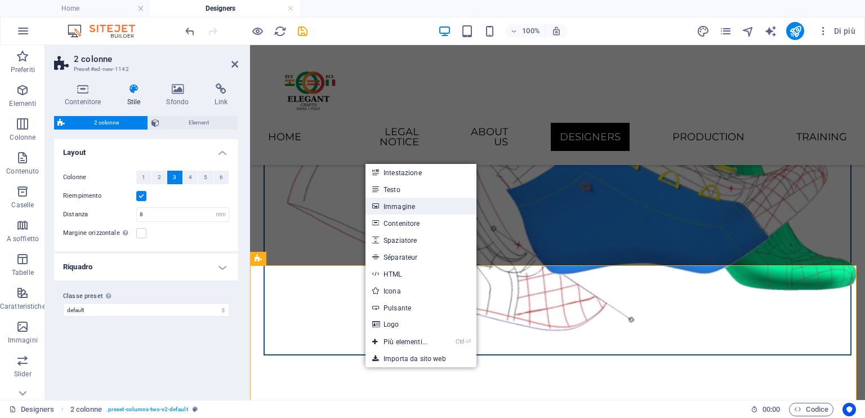
drag, startPoint x: 416, startPoint y: 205, endPoint x: 167, endPoint y: 161, distance: 252.9
click at [416, 205] on link "Immagine" at bounding box center [420, 206] width 111 height 17
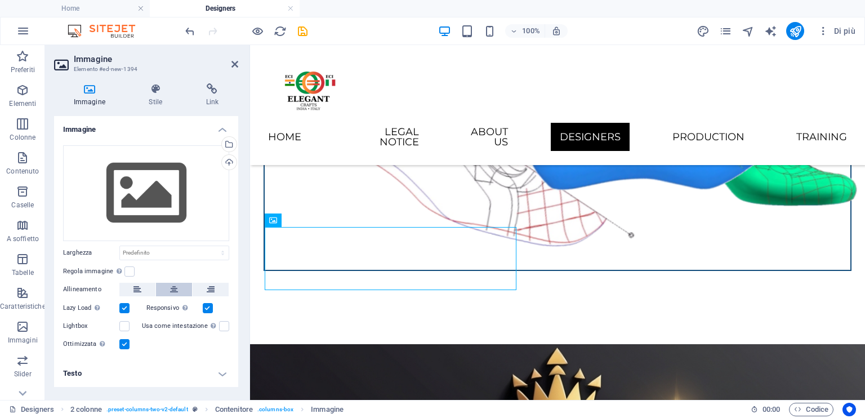
click at [176, 288] on icon at bounding box center [174, 290] width 8 height 14
click at [149, 191] on div "Trascina qui i file, fai clic per sceglierli o selezionali da File o dalle nost…" at bounding box center [146, 193] width 166 height 96
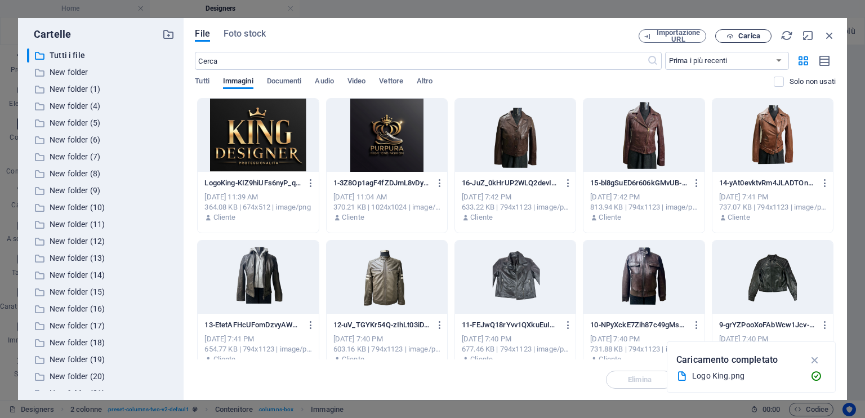
click at [746, 33] on span "Carica" at bounding box center [749, 36] width 22 height 7
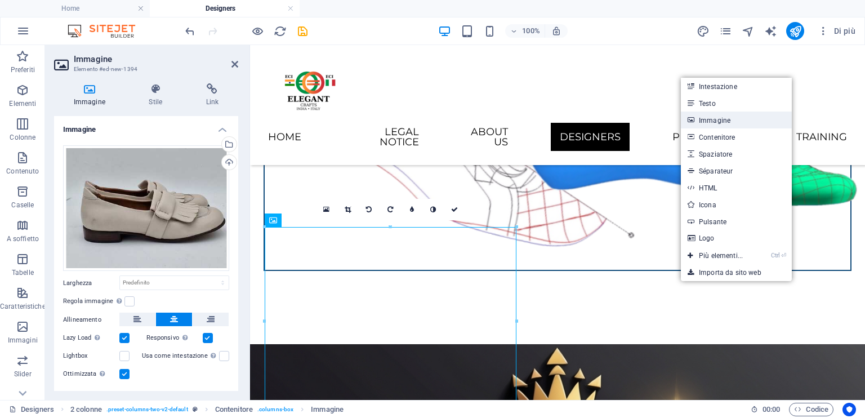
drag, startPoint x: 711, startPoint y: 121, endPoint x: 446, endPoint y: 79, distance: 268.6
click at [711, 121] on link "Immagine" at bounding box center [736, 120] width 111 height 17
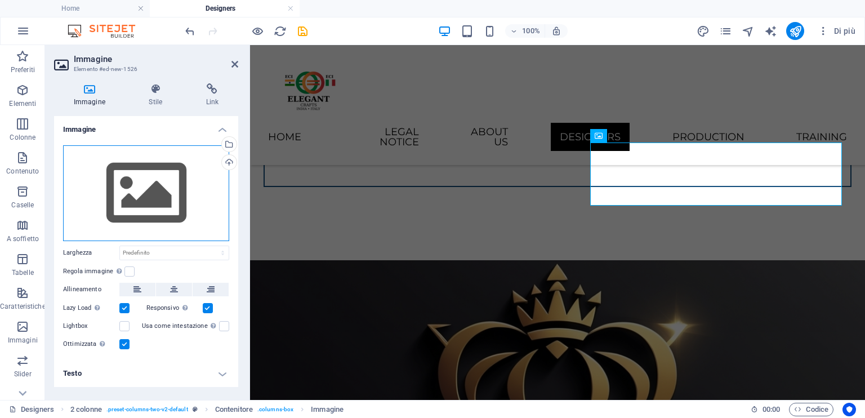
click at [185, 199] on div "Trascina qui i file, fai clic per sceglierli o selezionali da File o dalle nost…" at bounding box center [146, 193] width 166 height 96
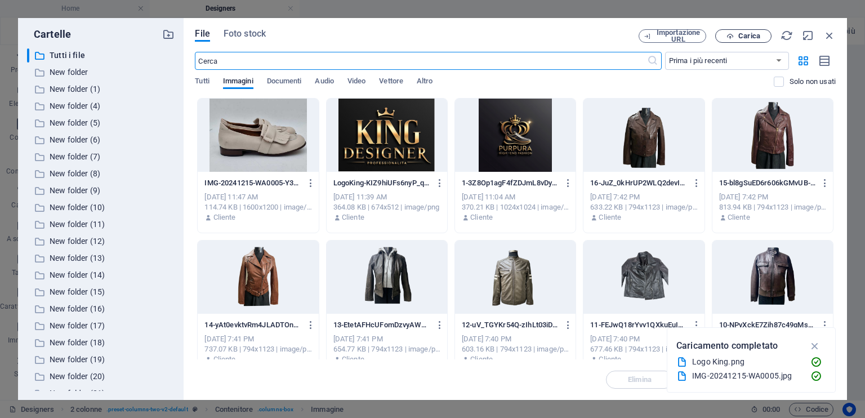
click at [750, 31] on button "Carica" at bounding box center [743, 36] width 56 height 14
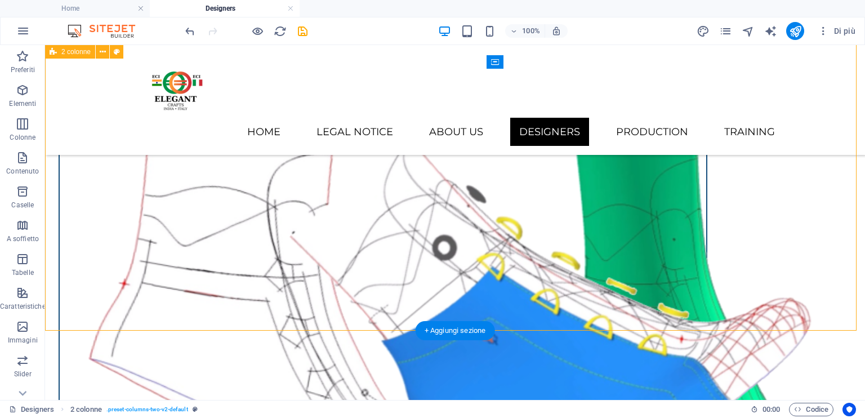
scroll to position [1520, 0]
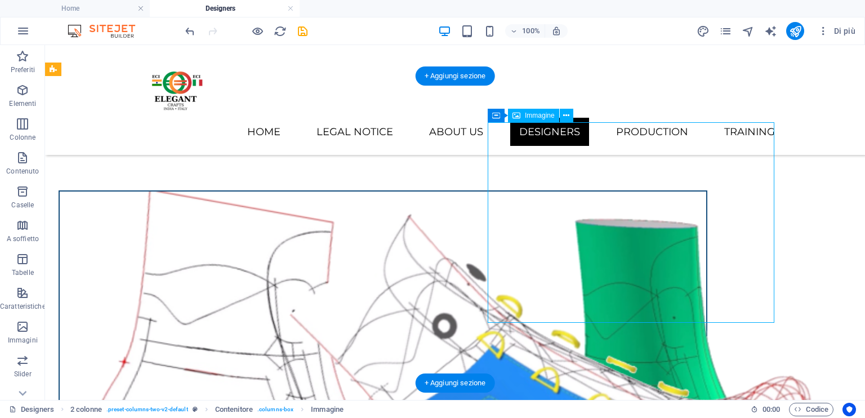
scroll to position [1548, 0]
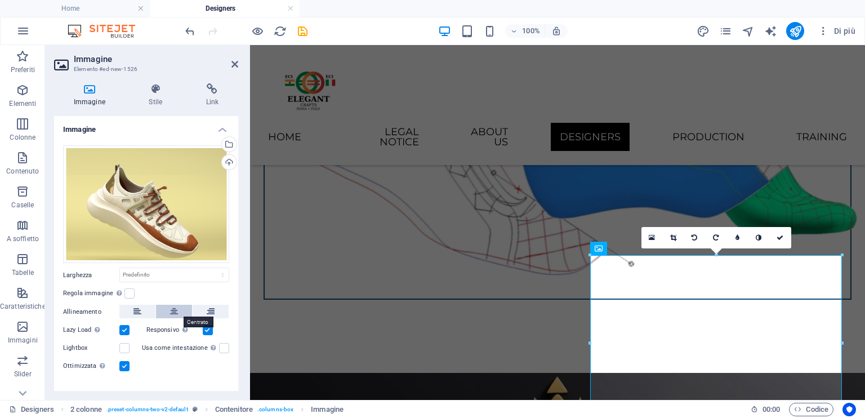
click at [176, 310] on icon at bounding box center [174, 312] width 8 height 14
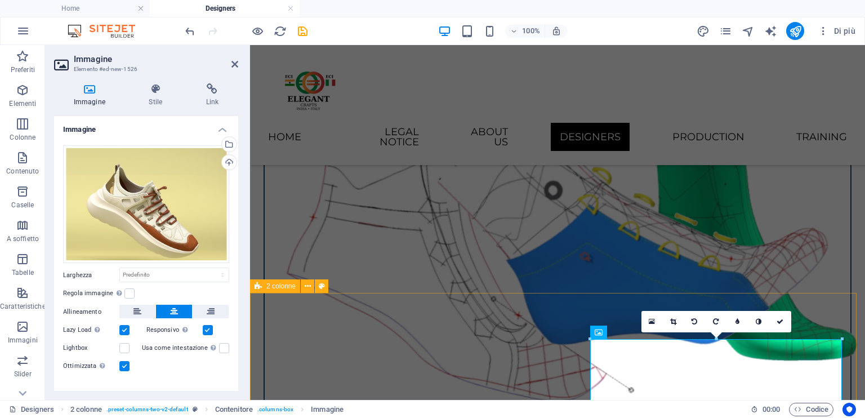
scroll to position [1492, 0]
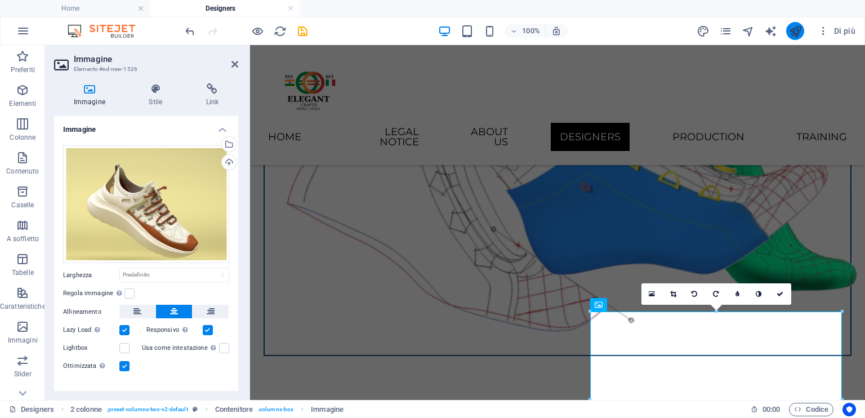
click at [787, 29] on button "publish" at bounding box center [795, 31] width 18 height 18
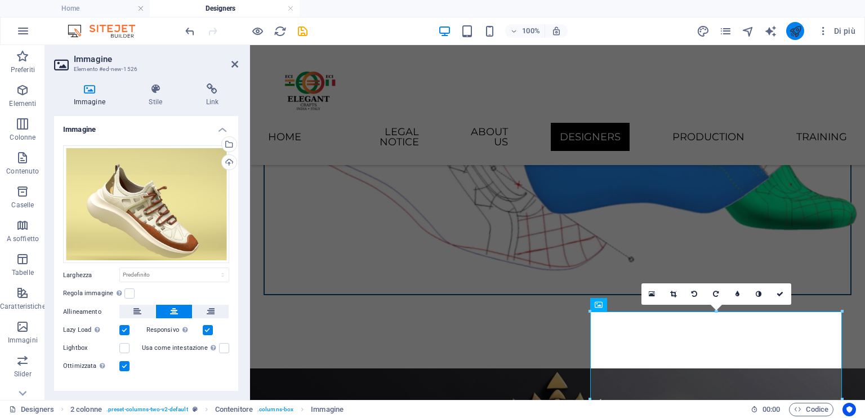
scroll to position [1464, 0]
